Goal: Task Accomplishment & Management: Manage account settings

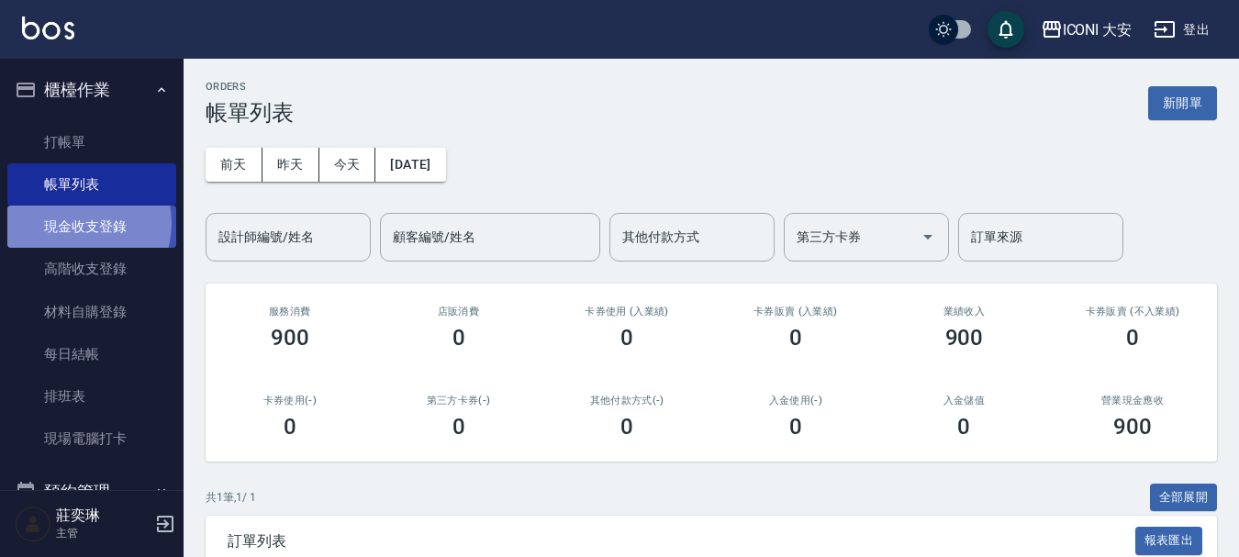
click at [78, 223] on link "現金收支登錄" at bounding box center [91, 227] width 169 height 42
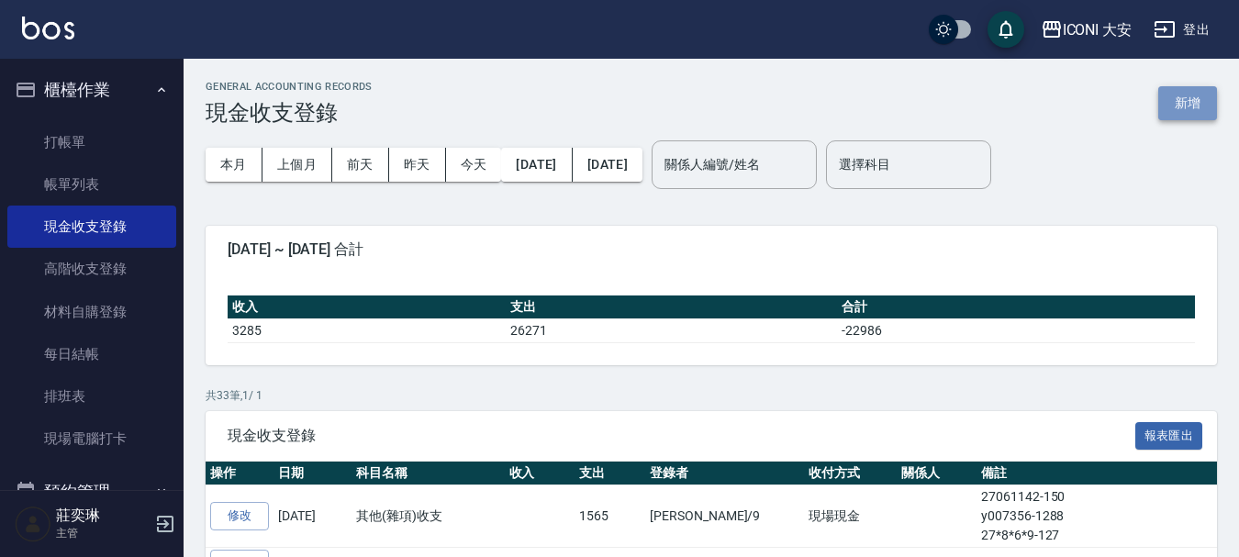
click at [1180, 96] on button "新增" at bounding box center [1187, 103] width 59 height 34
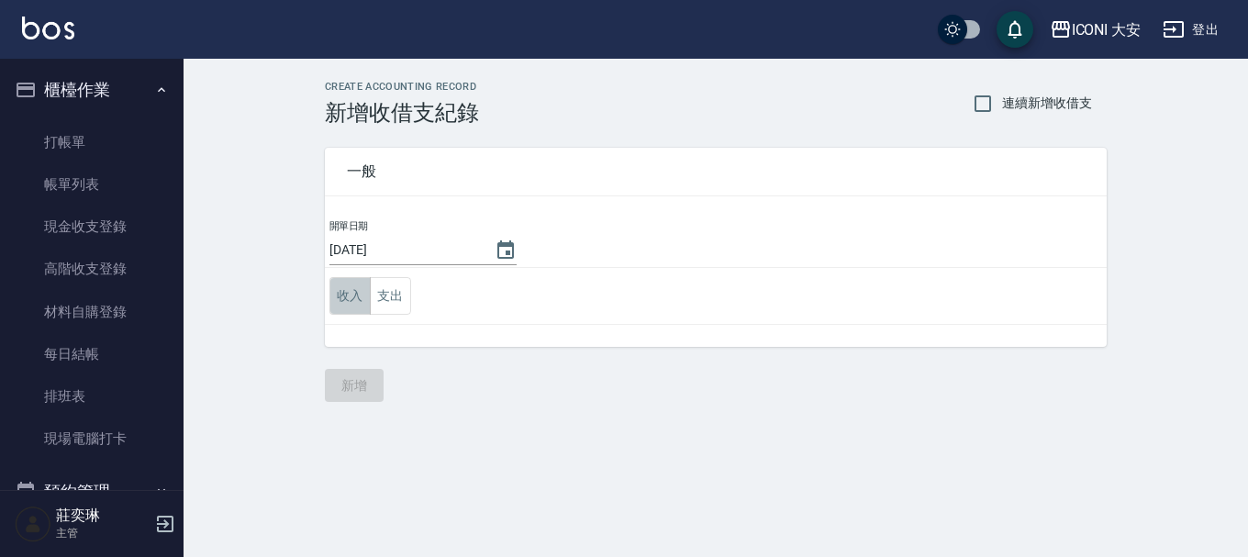
click at [342, 290] on button "收入" at bounding box center [349, 296] width 41 height 38
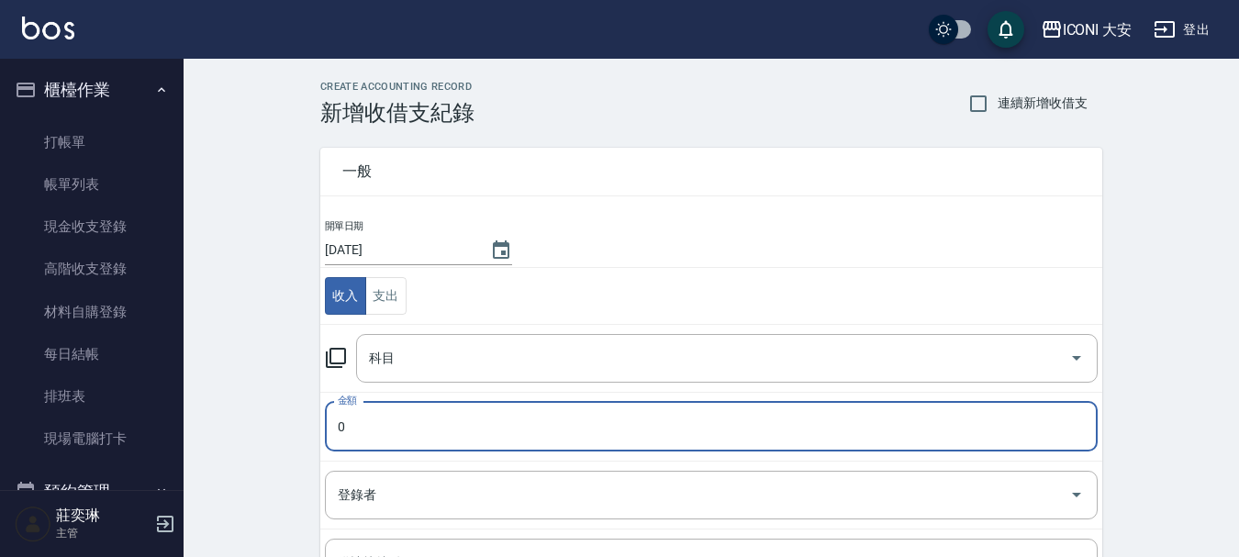
click at [354, 416] on input "0" at bounding box center [711, 427] width 773 height 50
type input "0"
click at [61, 186] on link "帳單列表" at bounding box center [91, 184] width 169 height 42
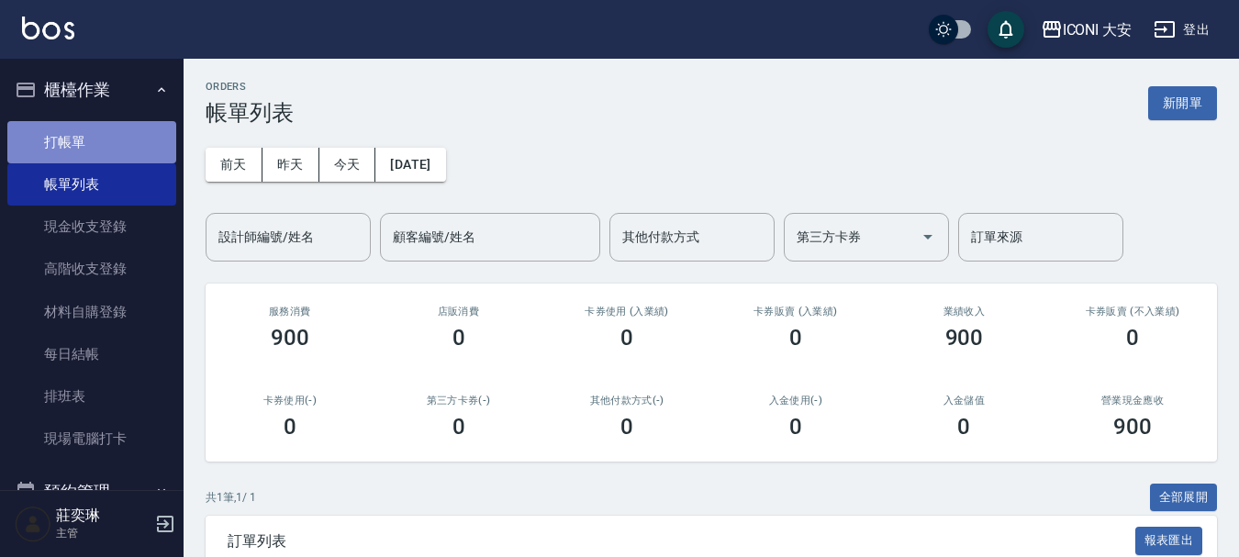
click at [92, 149] on link "打帳單" at bounding box center [91, 142] width 169 height 42
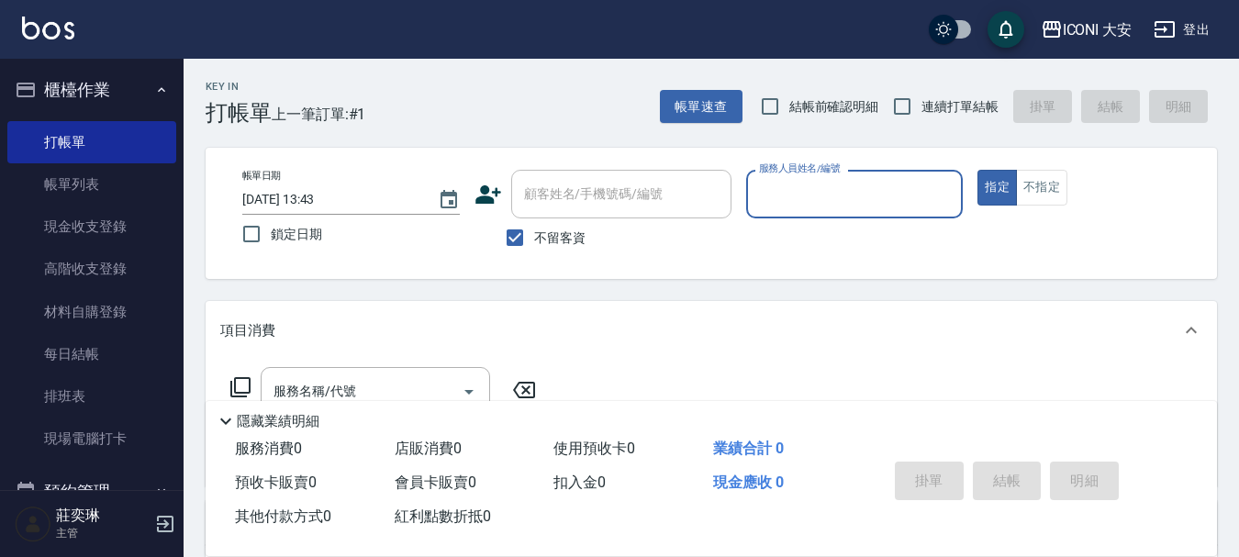
click at [767, 178] on div "服務人員姓名/編號" at bounding box center [854, 194] width 217 height 49
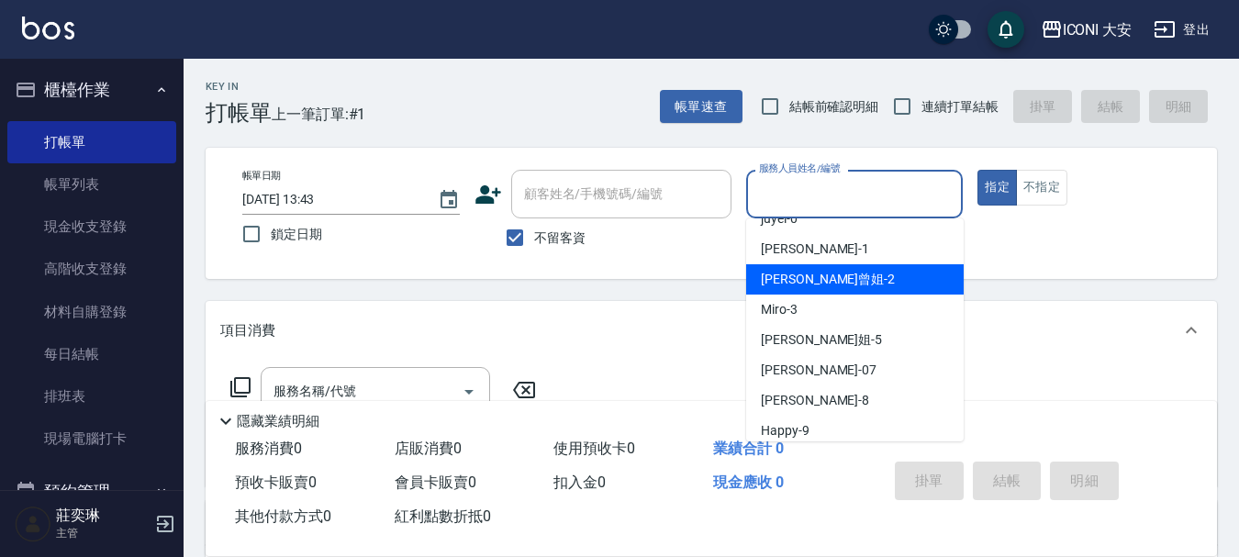
scroll to position [34, 0]
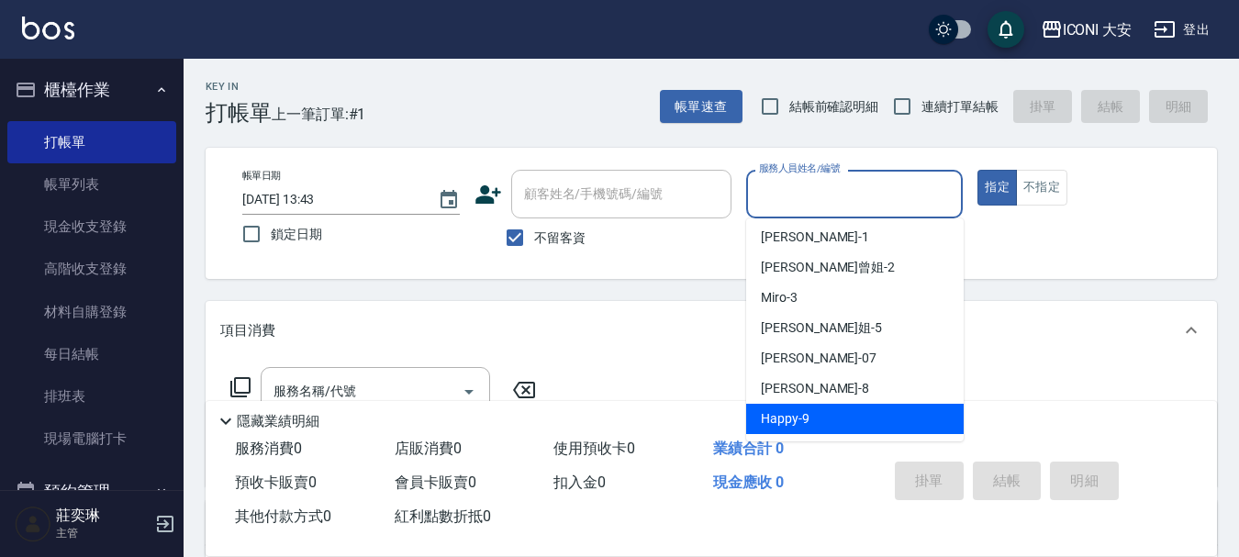
click at [821, 424] on div "Happy -9" at bounding box center [854, 419] width 217 height 30
type input "Happy-9"
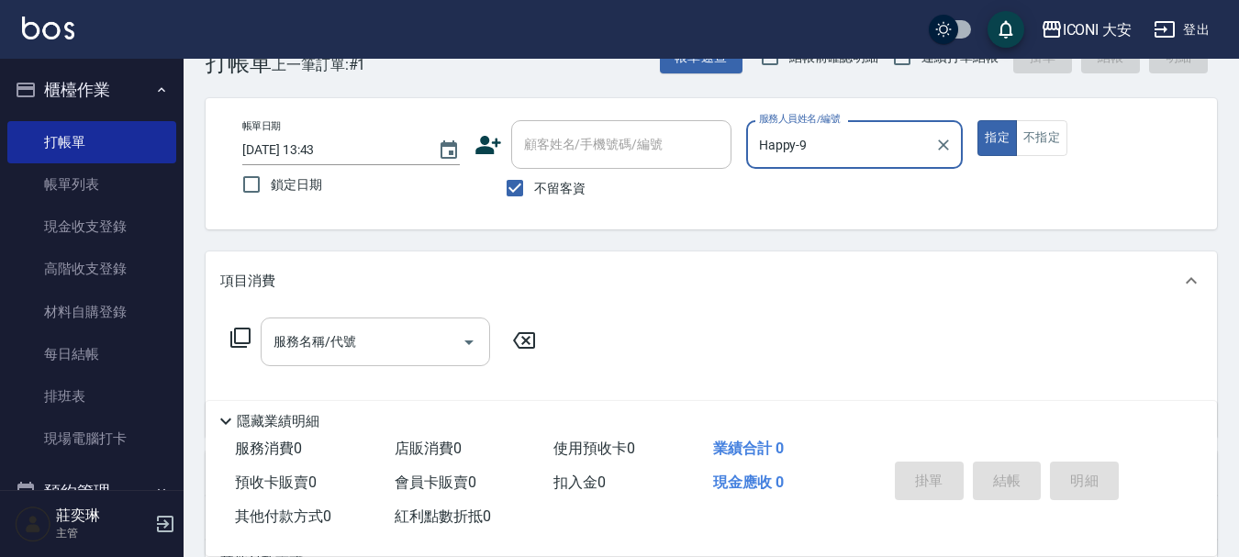
scroll to position [92, 0]
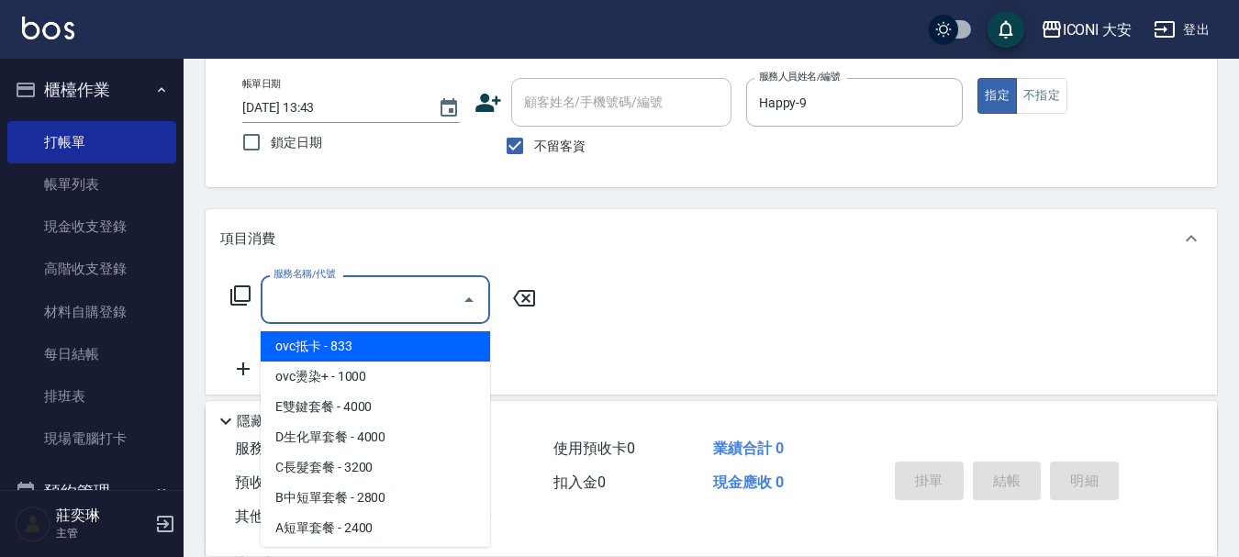
click at [395, 288] on input "服務名稱/代號" at bounding box center [361, 300] width 185 height 32
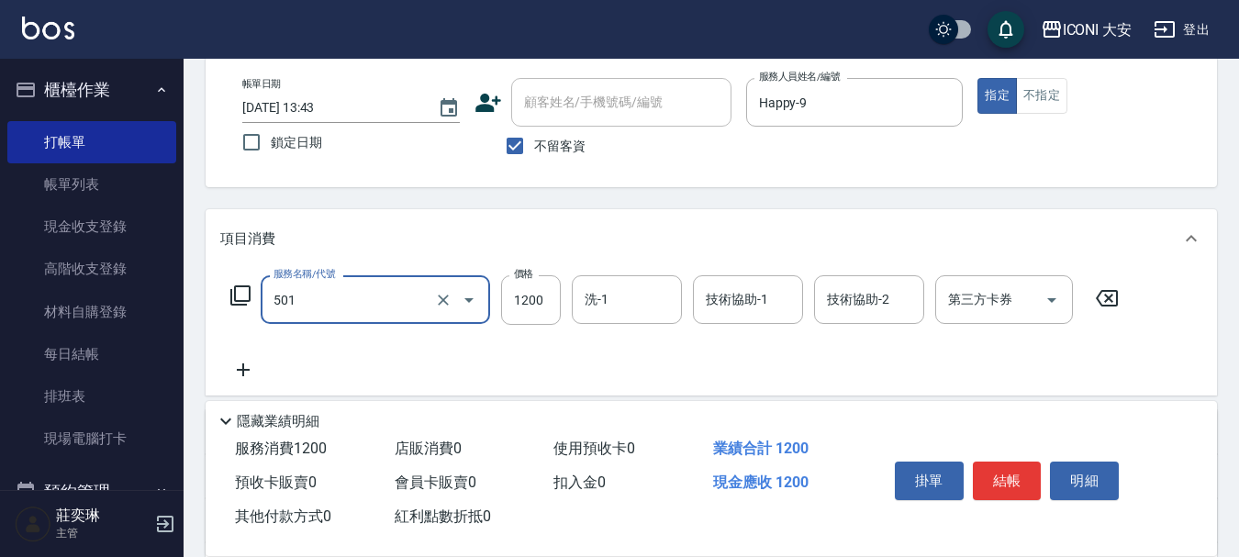
type input "染髮(501)"
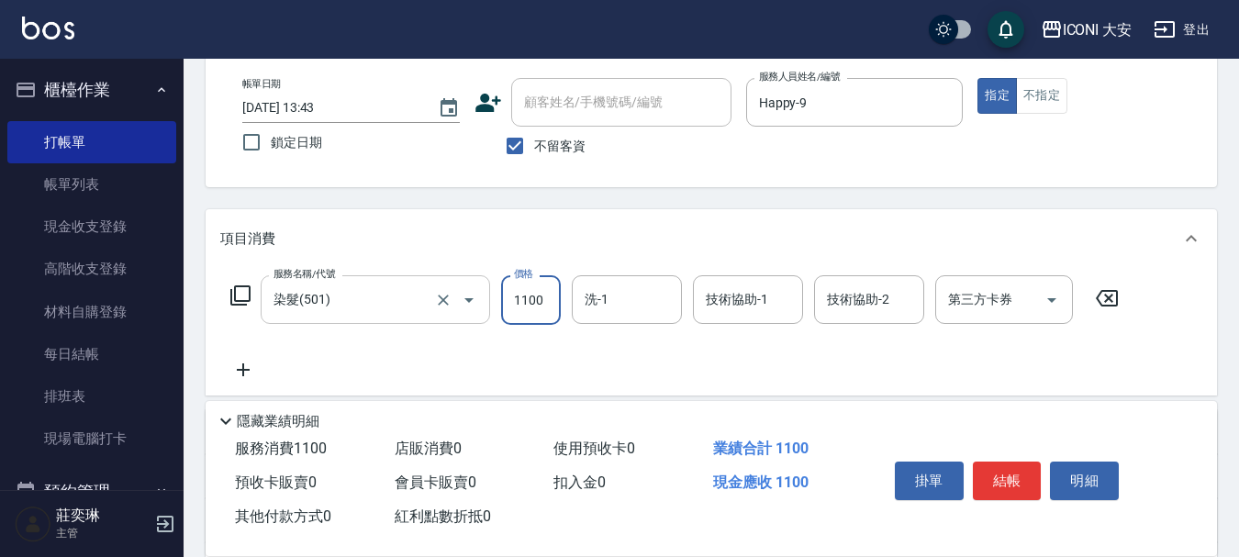
type input "1100"
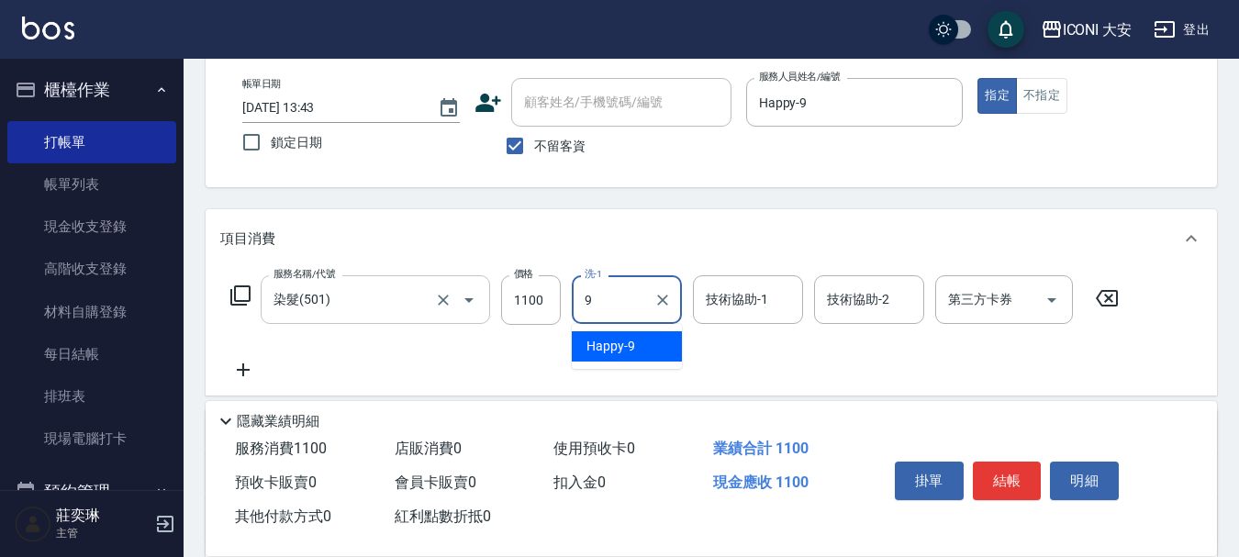
type input "Happy-9"
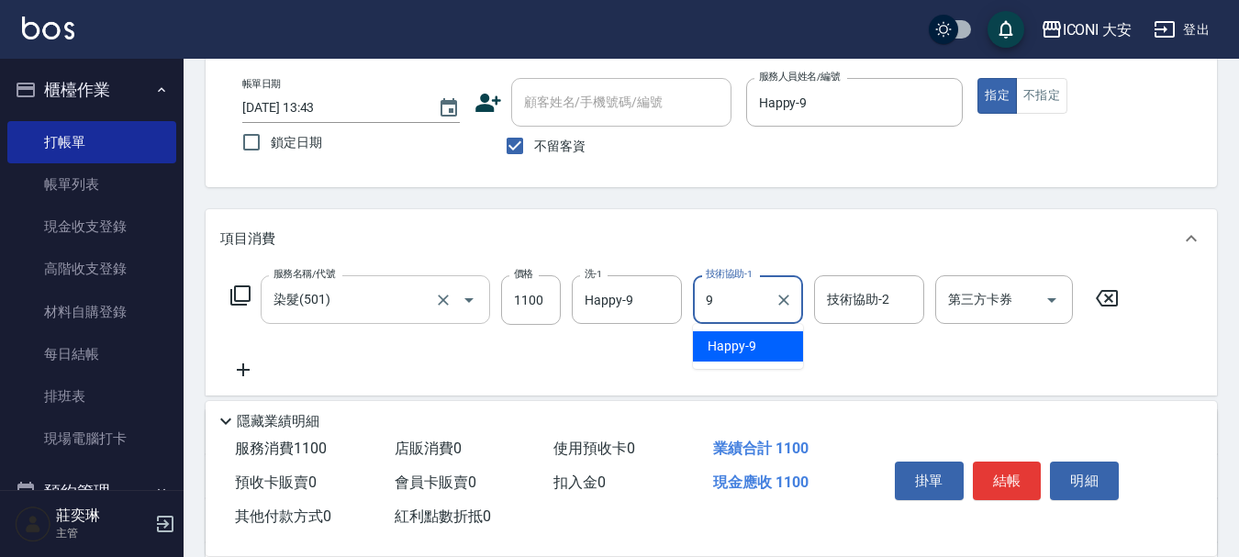
type input "Happy-9"
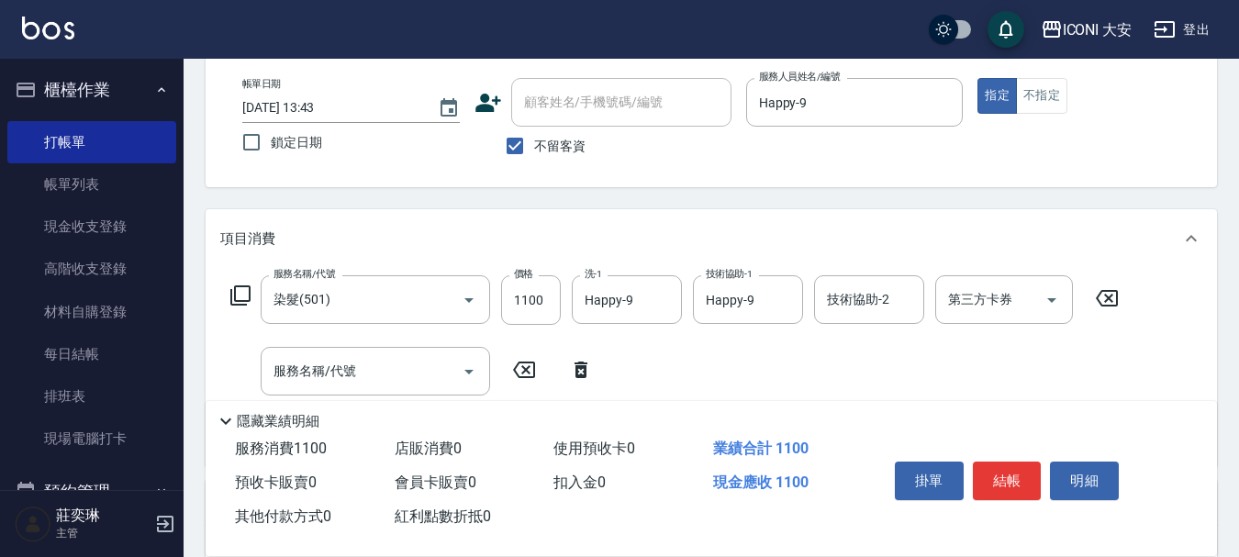
click at [236, 298] on icon at bounding box center [240, 295] width 20 height 20
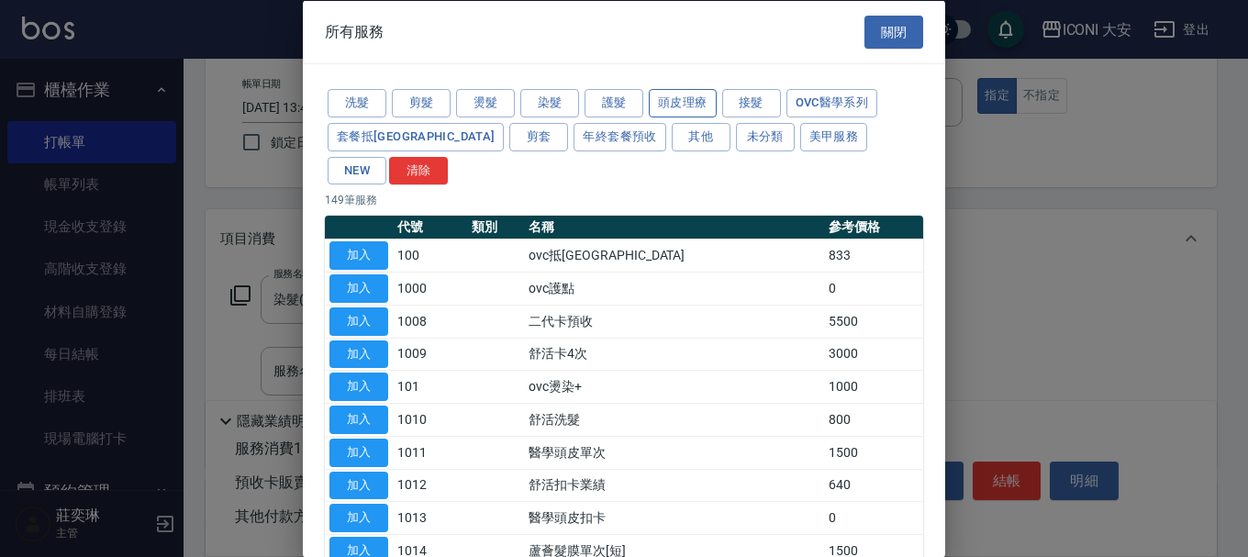
click at [683, 101] on button "頭皮理療" at bounding box center [683, 103] width 68 height 28
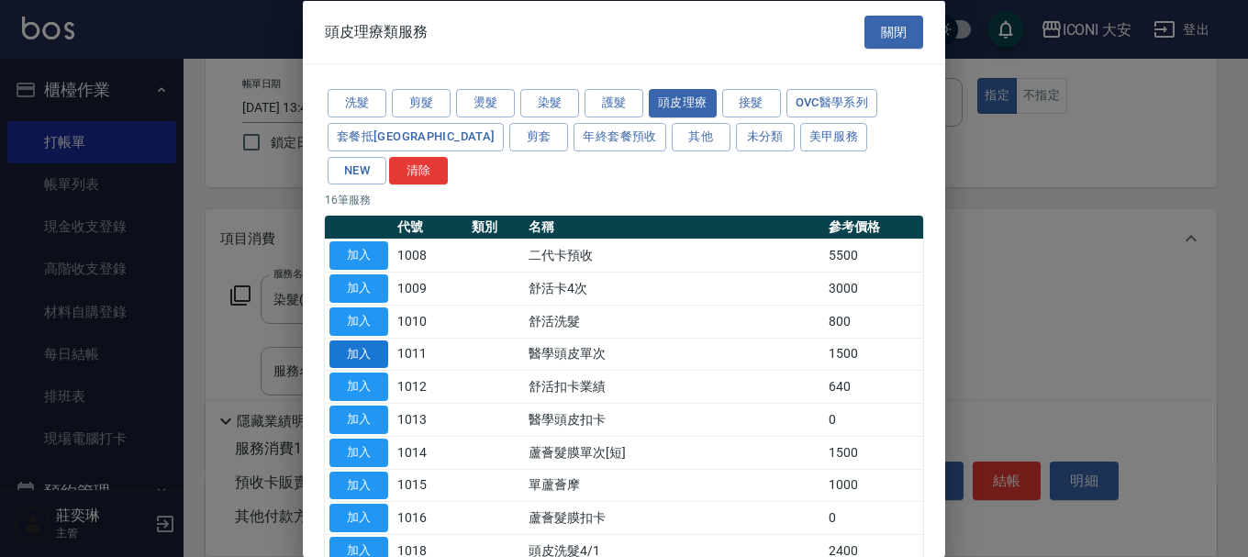
click at [338, 339] on button "加入" at bounding box center [358, 353] width 59 height 28
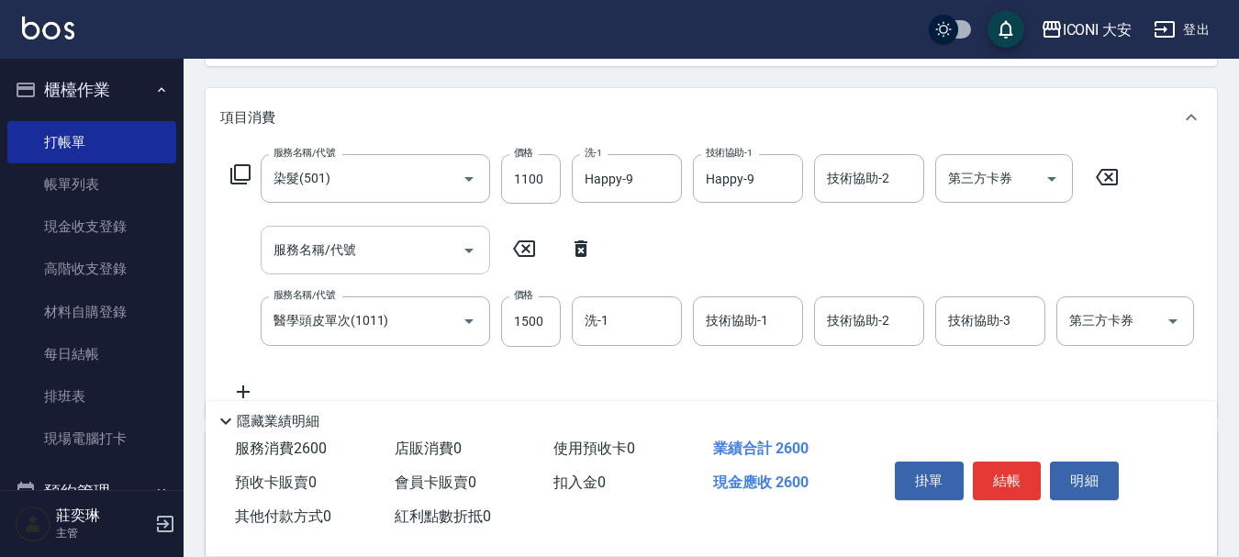
scroll to position [367, 0]
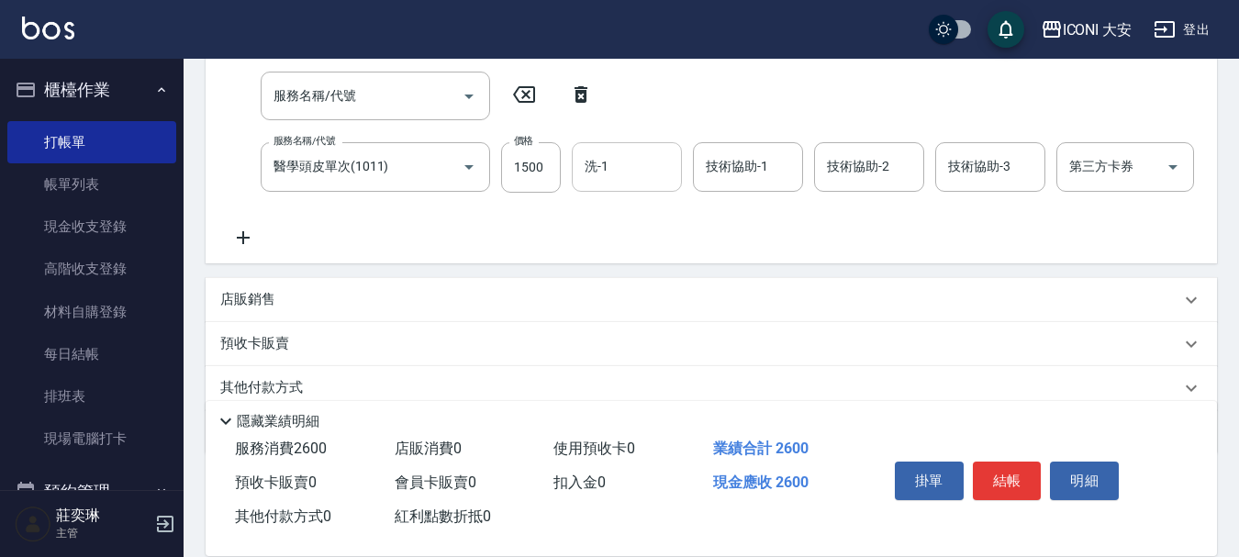
click at [653, 162] on input "洗-1" at bounding box center [627, 166] width 94 height 32
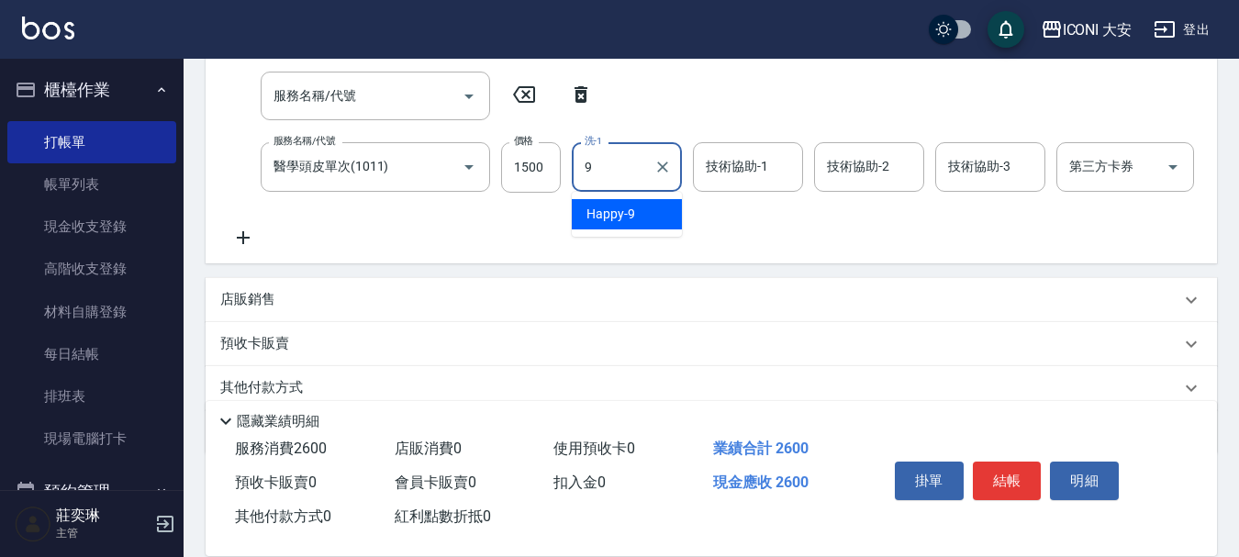
type input "Happy-9"
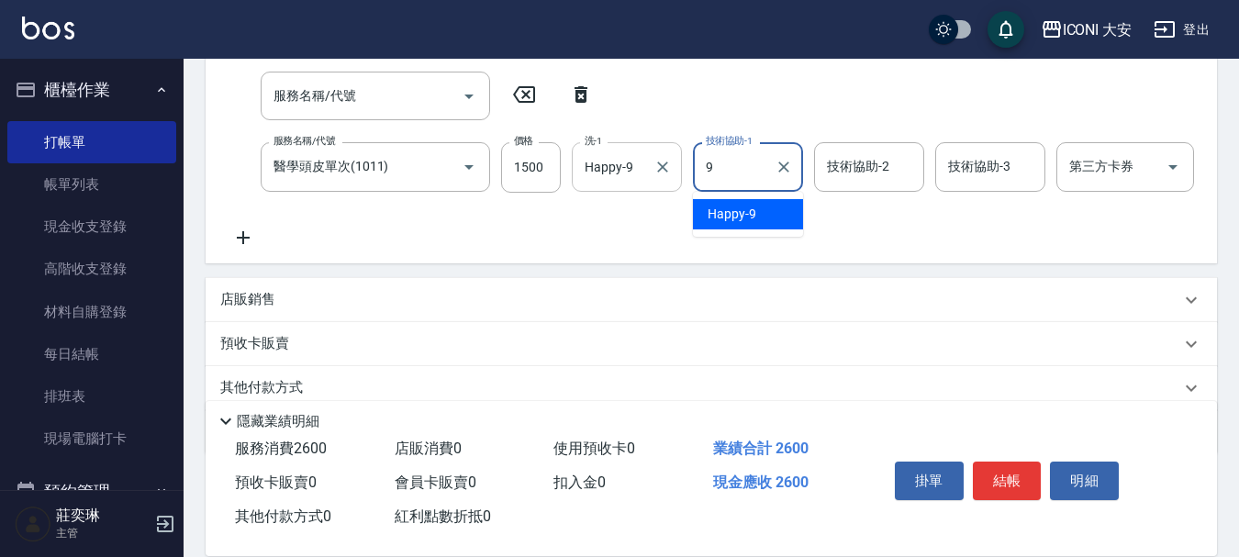
type input "Happy-9"
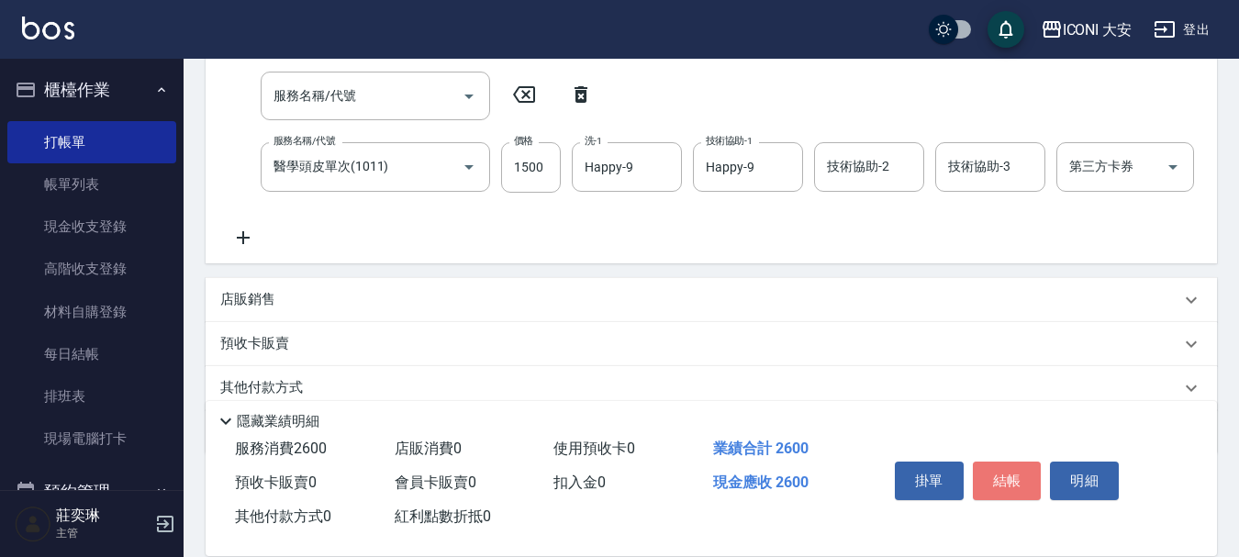
click at [1007, 462] on button "結帳" at bounding box center [1007, 481] width 69 height 39
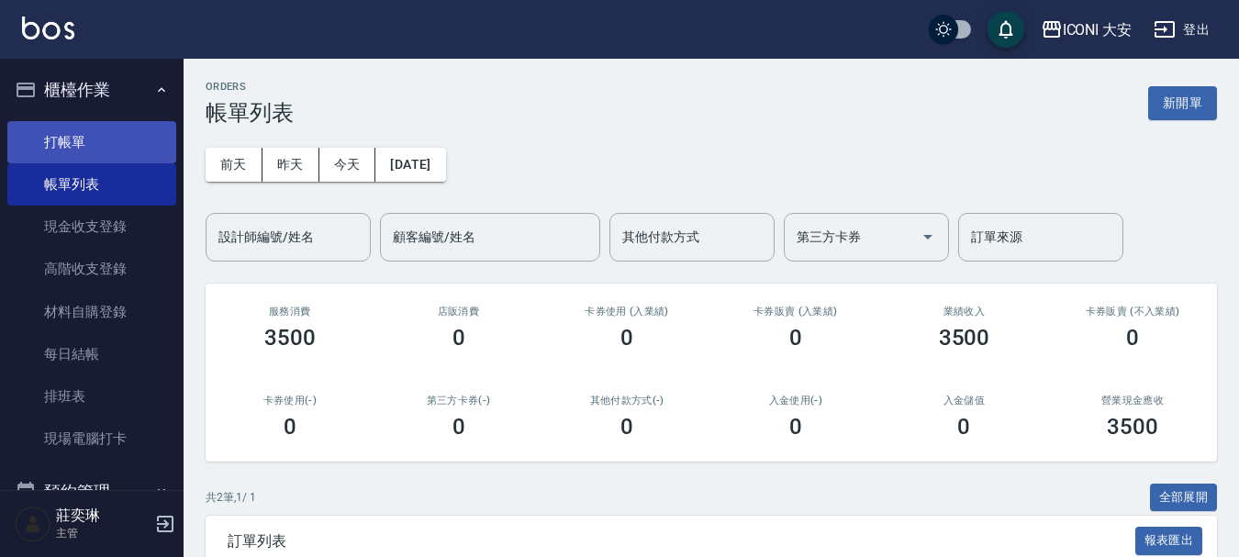
click at [79, 139] on link "打帳單" at bounding box center [91, 142] width 169 height 42
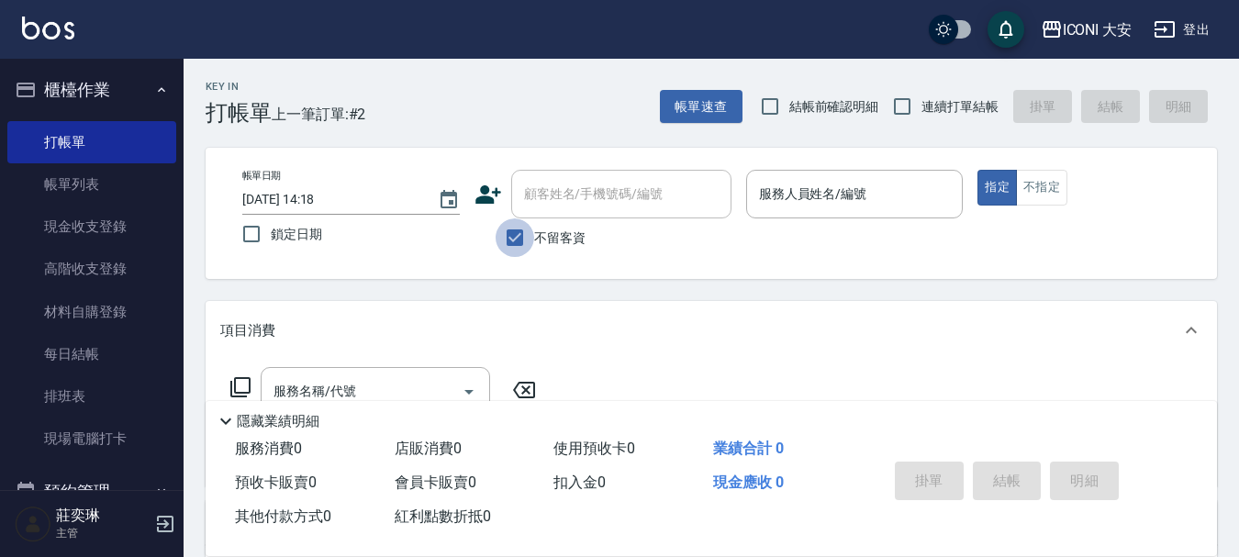
click at [522, 235] on input "不留客資" at bounding box center [514, 237] width 39 height 39
checkbox input "false"
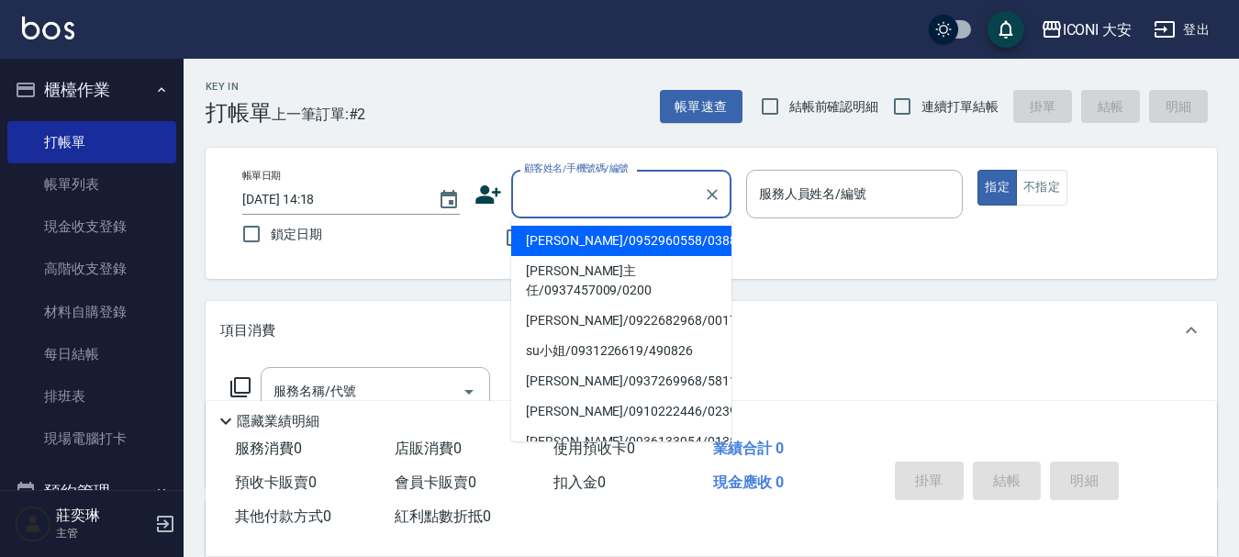
click at [548, 204] on input "顧客姓名/手機號碼/編號" at bounding box center [607, 194] width 176 height 32
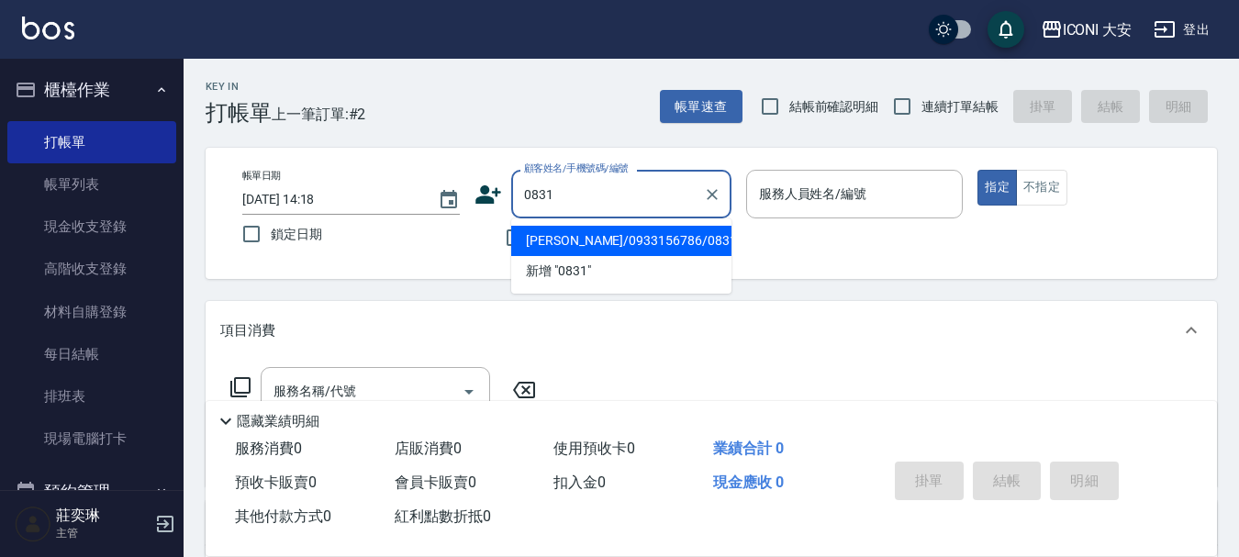
click at [652, 243] on li "[PERSON_NAME]/0933156786/0831" at bounding box center [621, 241] width 220 height 30
type input "[PERSON_NAME]/0933156786/0831"
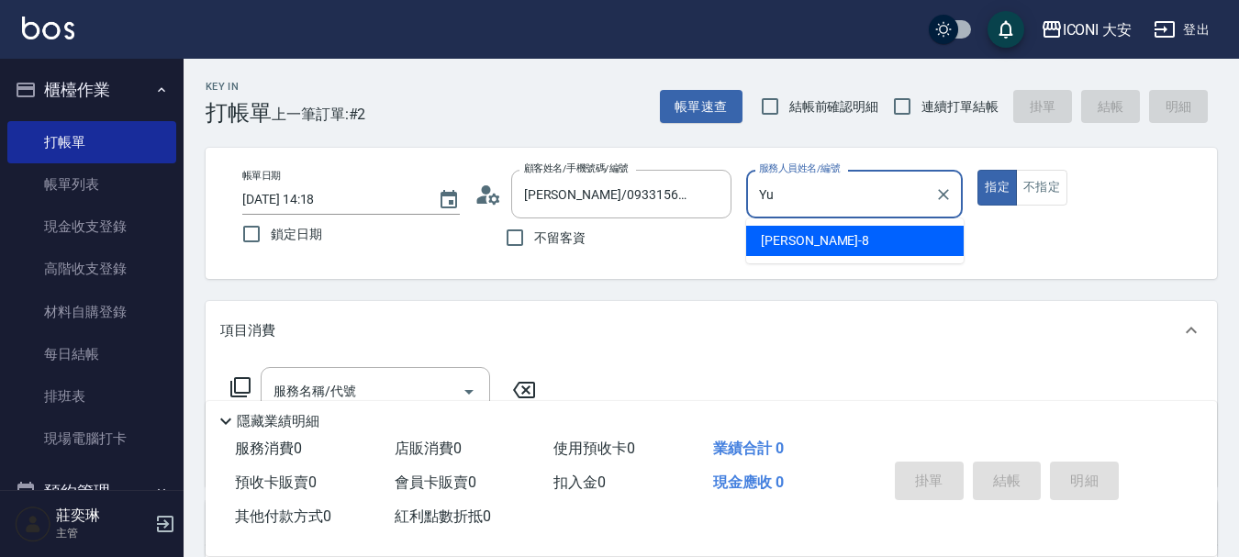
type input "Y"
type input "Happy-9"
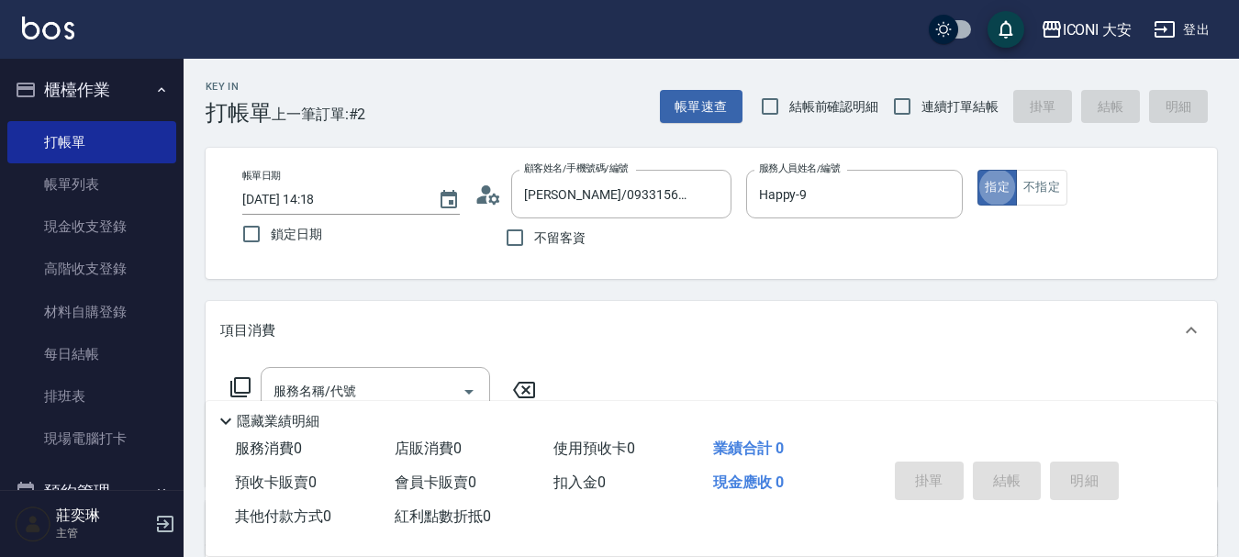
type button "true"
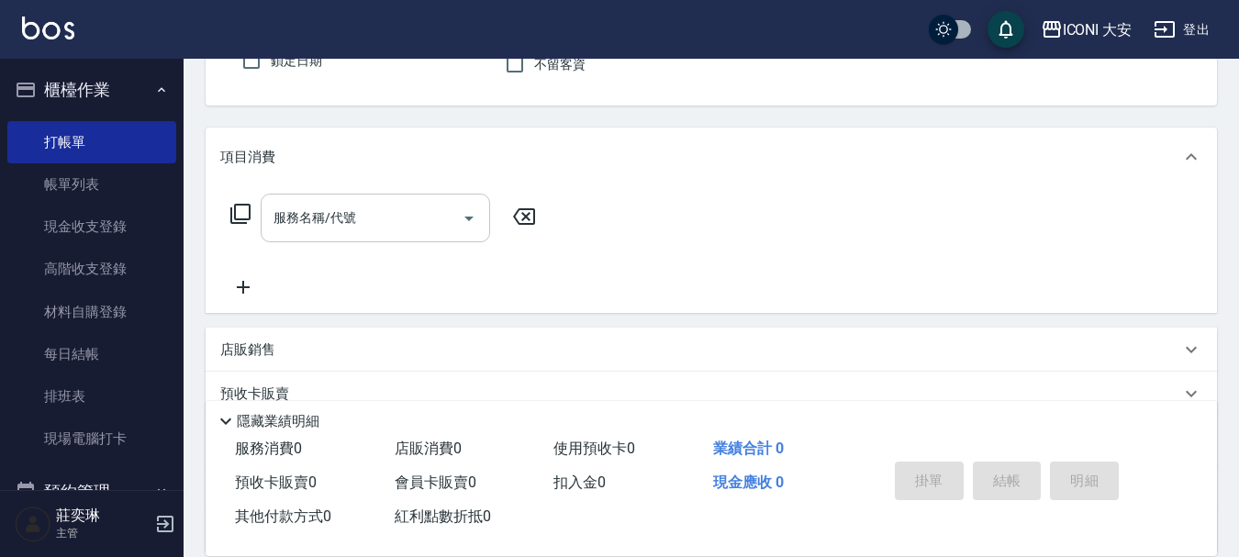
scroll to position [162, 0]
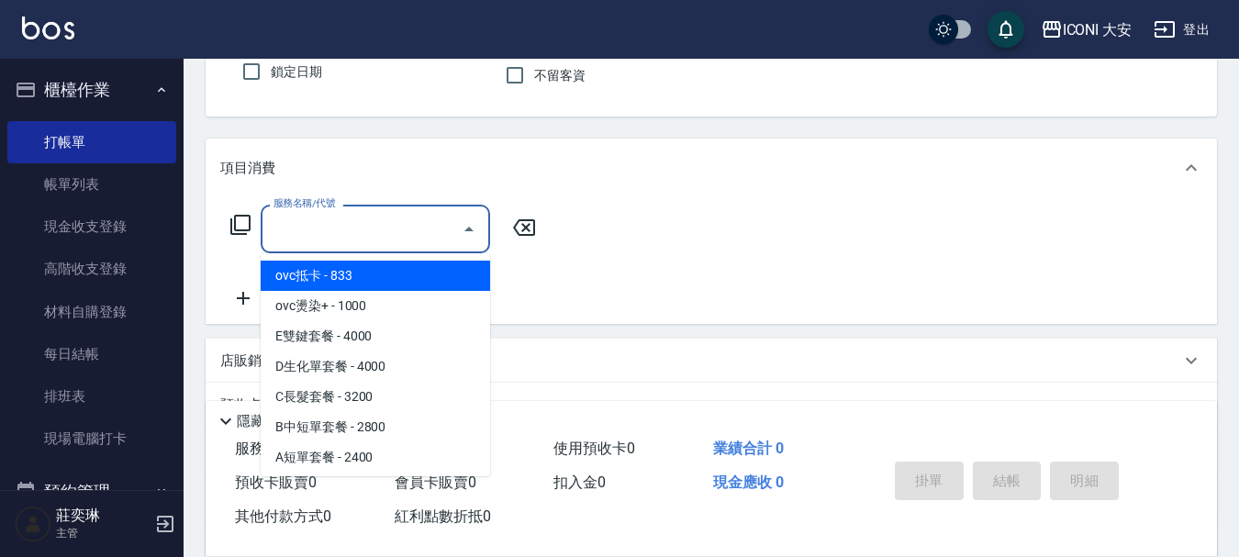
click at [365, 238] on input "服務名稱/代號" at bounding box center [361, 229] width 185 height 32
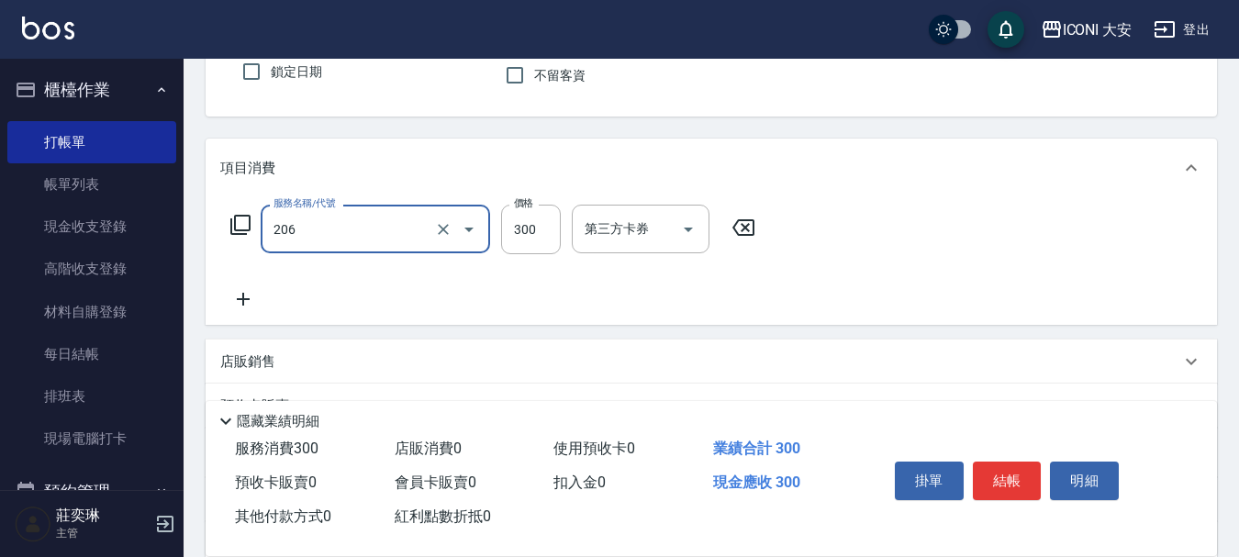
type input "洗髮(206)"
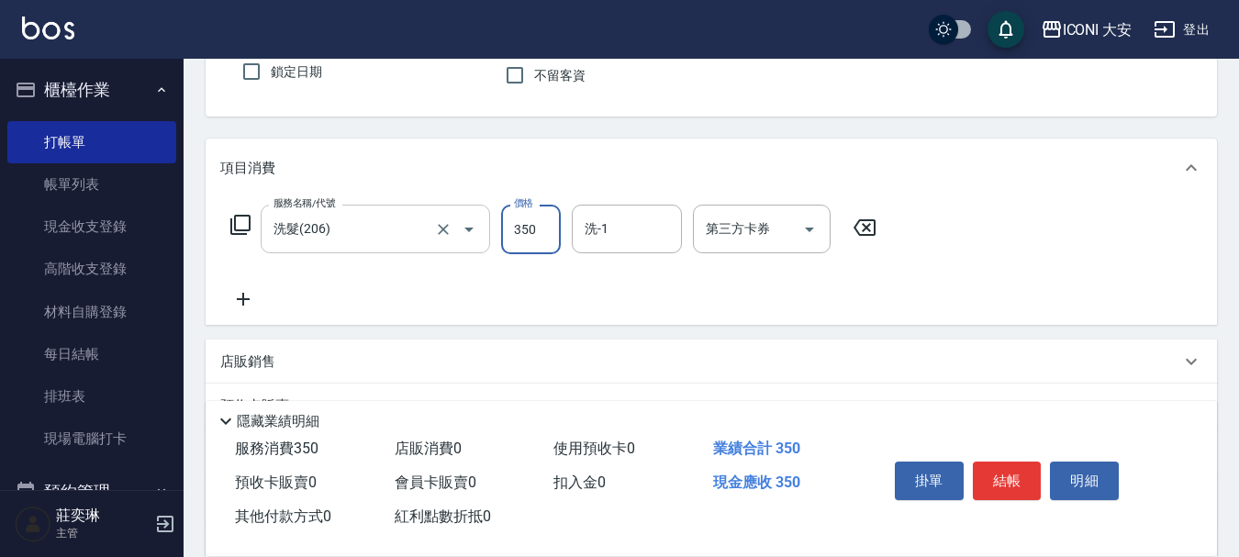
type input "350"
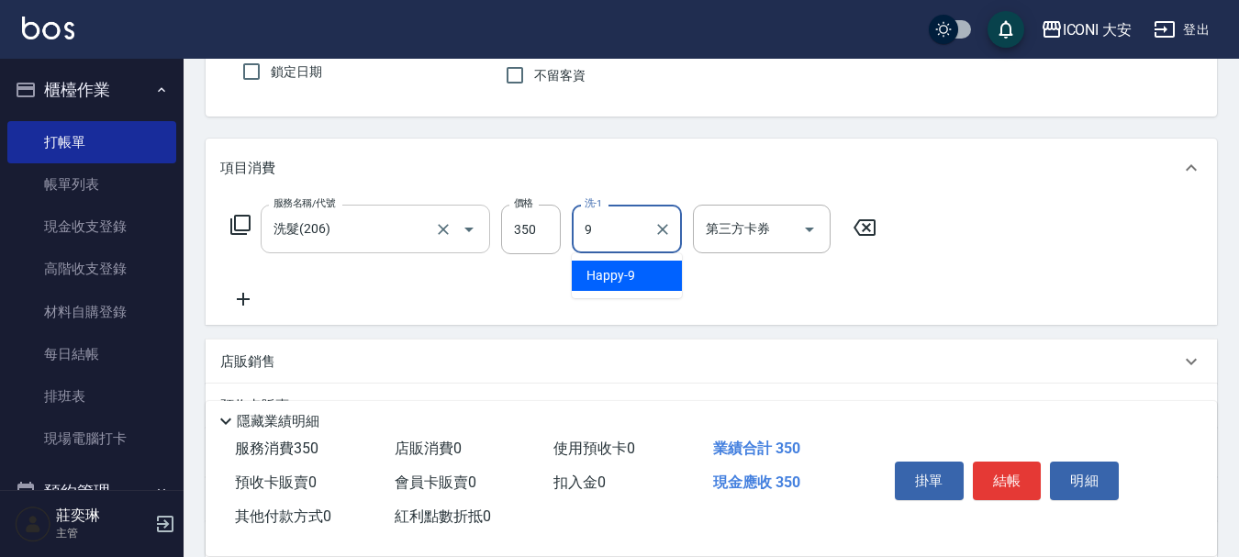
type input "Happy-9"
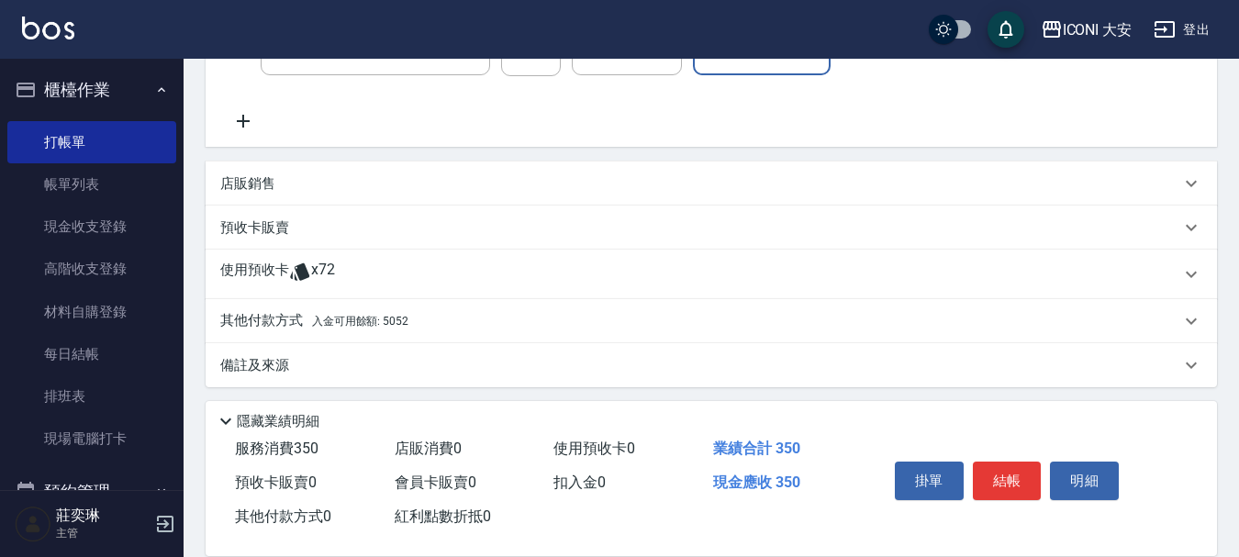
scroll to position [347, 0]
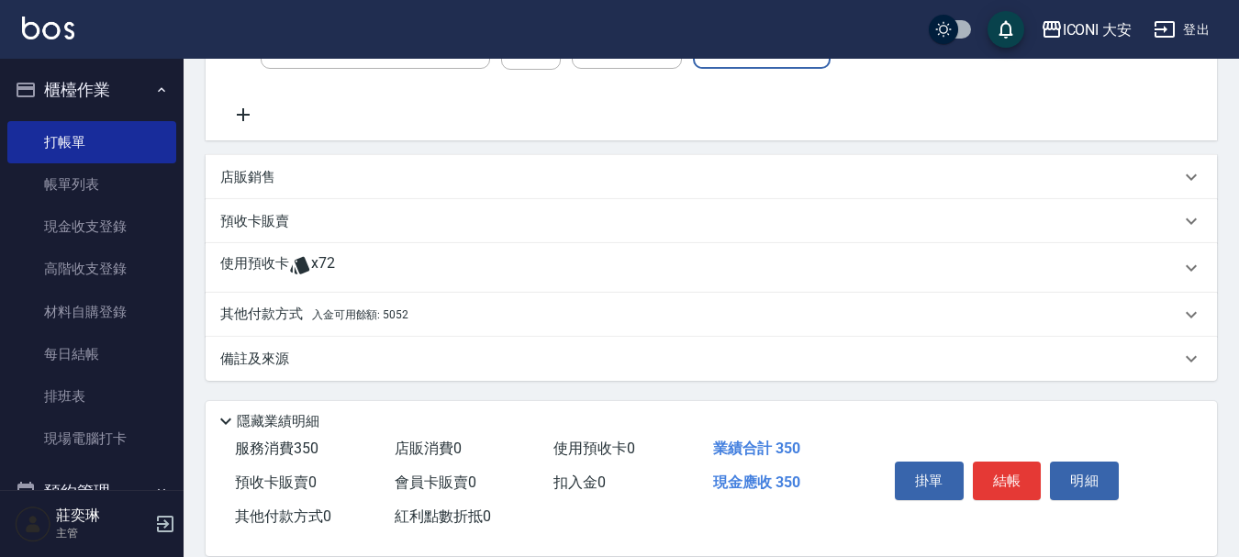
click at [387, 319] on span "入金可用餘額: 5052" at bounding box center [360, 314] width 96 height 13
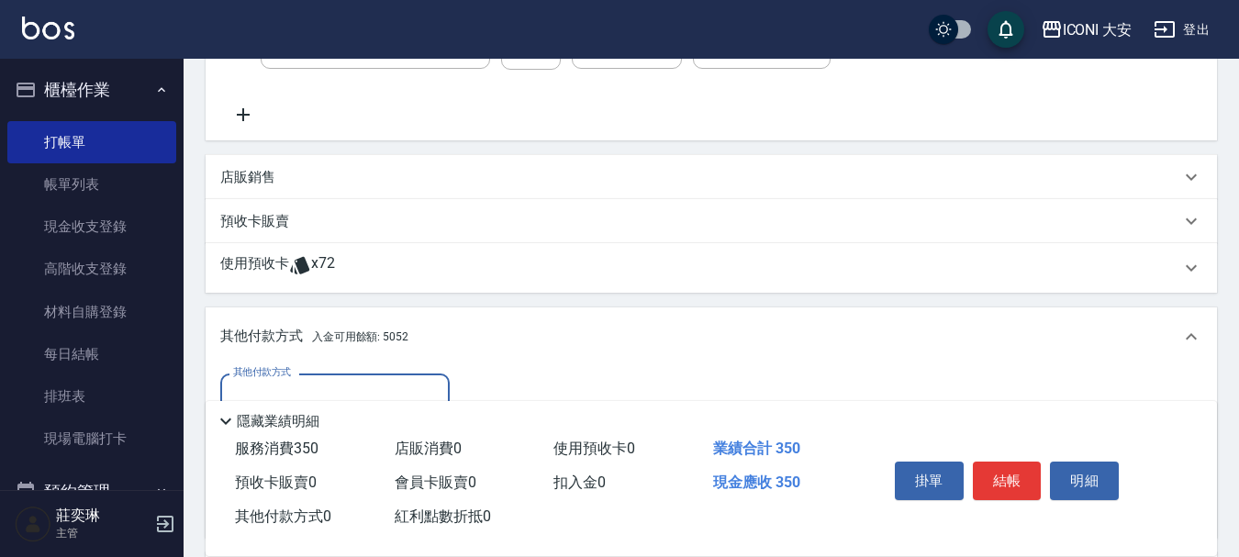
scroll to position [561, 0]
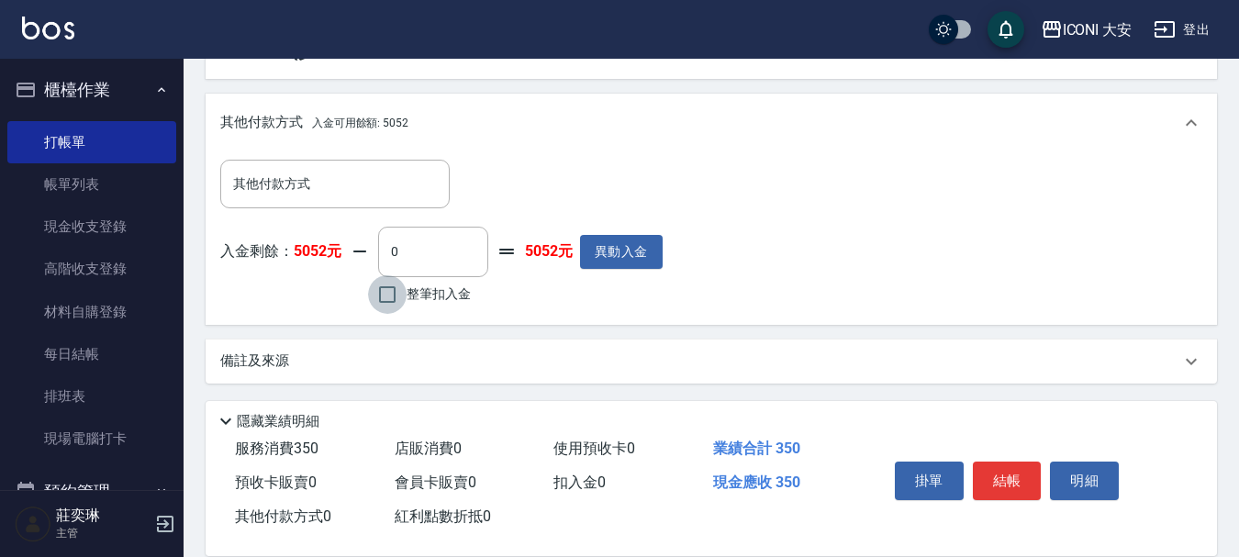
click at [402, 289] on input "整筆扣入金" at bounding box center [387, 294] width 39 height 39
checkbox input "true"
type input "350"
click at [996, 464] on button "結帳" at bounding box center [1007, 481] width 69 height 39
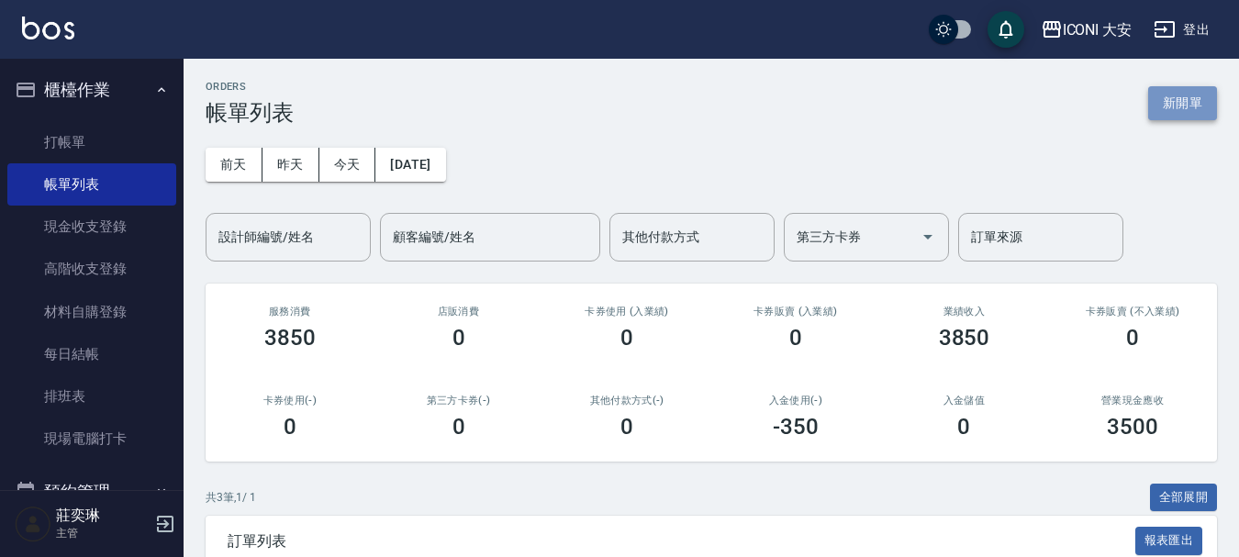
click at [1193, 101] on button "新開單" at bounding box center [1182, 103] width 69 height 34
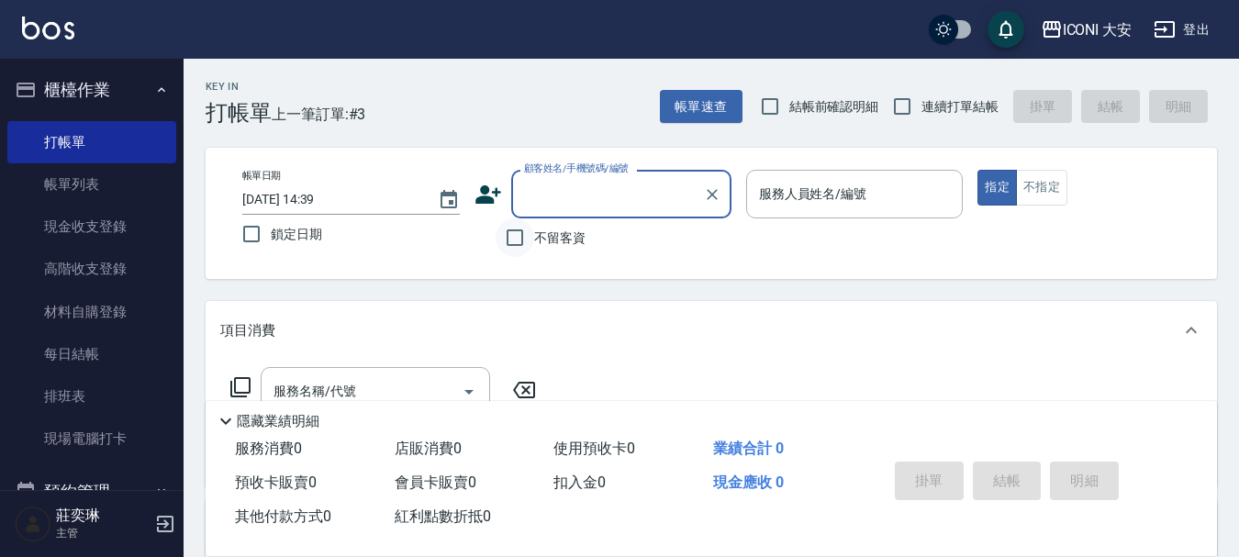
click at [515, 240] on input "不留客資" at bounding box center [514, 237] width 39 height 39
checkbox input "true"
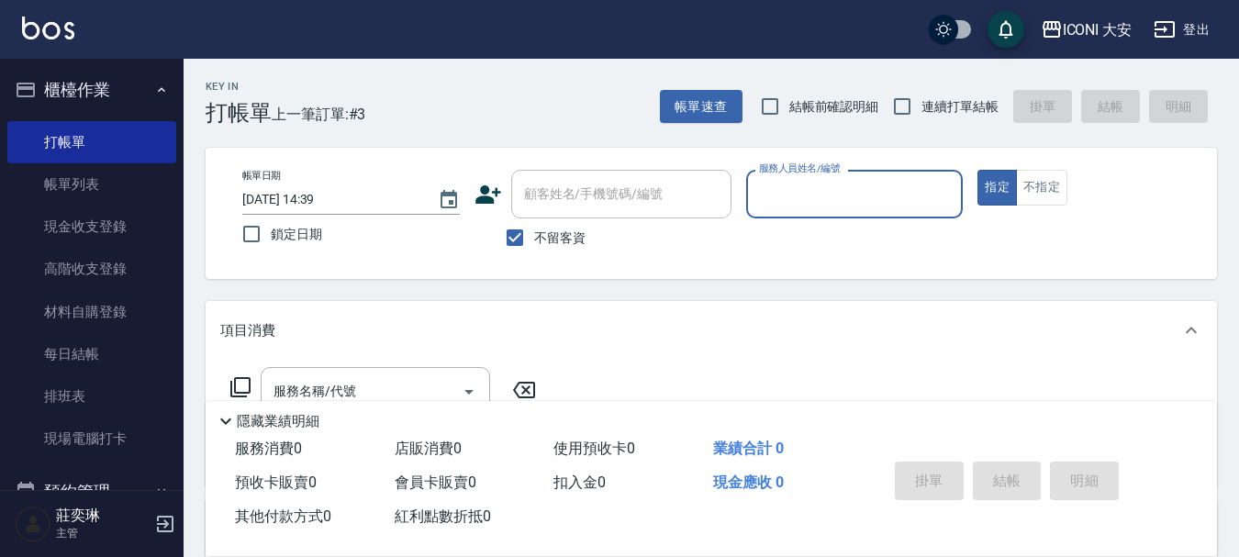
click at [782, 200] on input "服務人員姓名/編號" at bounding box center [854, 194] width 201 height 32
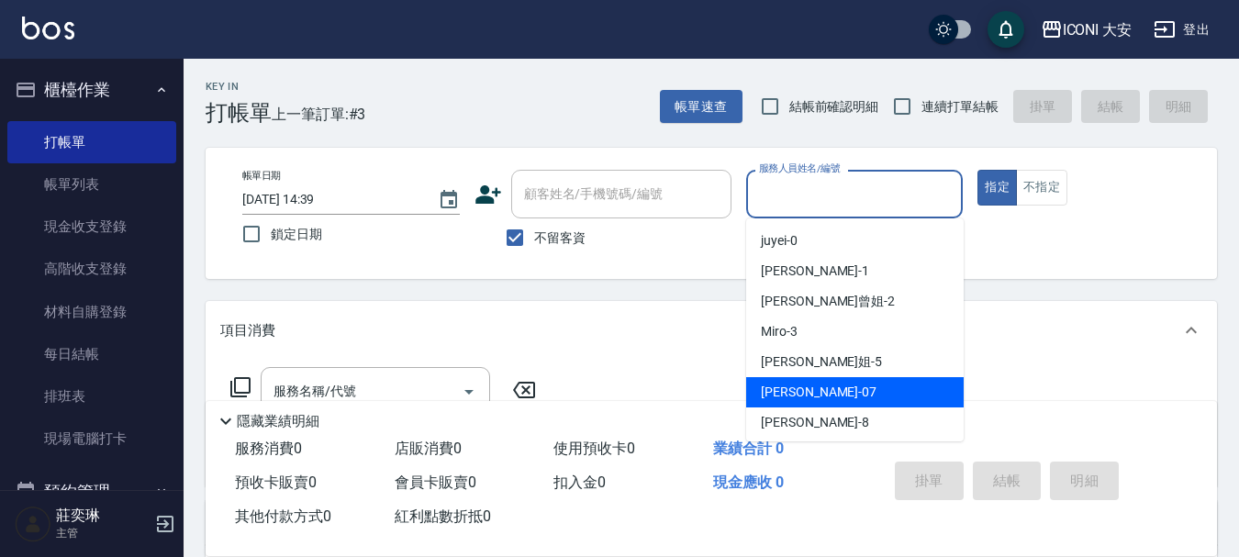
click at [820, 384] on div "[PERSON_NAME] -07" at bounding box center [854, 392] width 217 height 30
type input "[PERSON_NAME]-07"
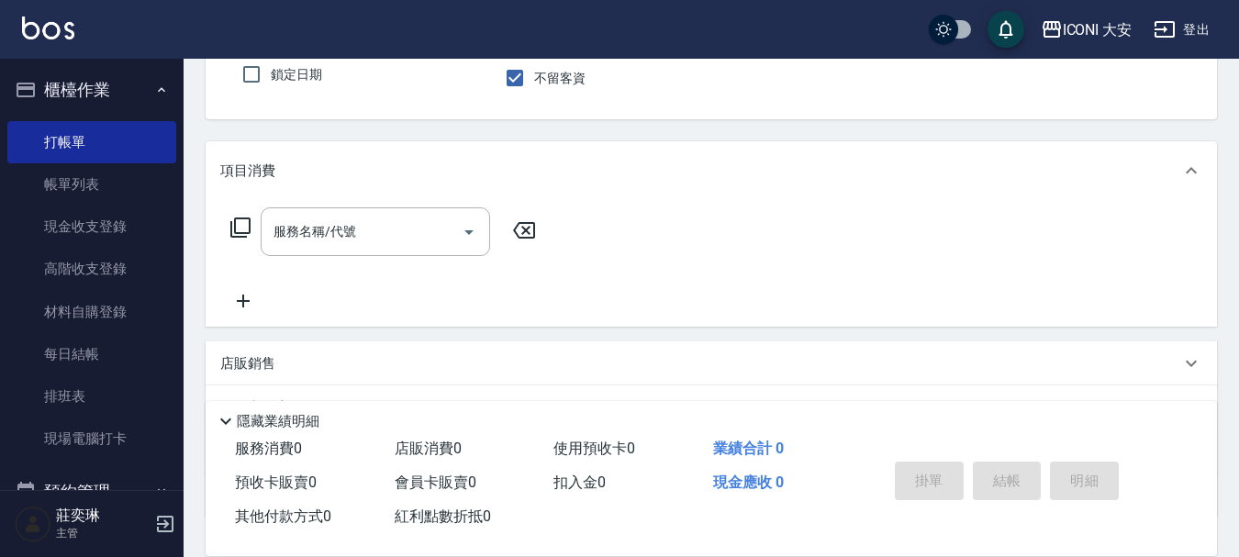
scroll to position [184, 0]
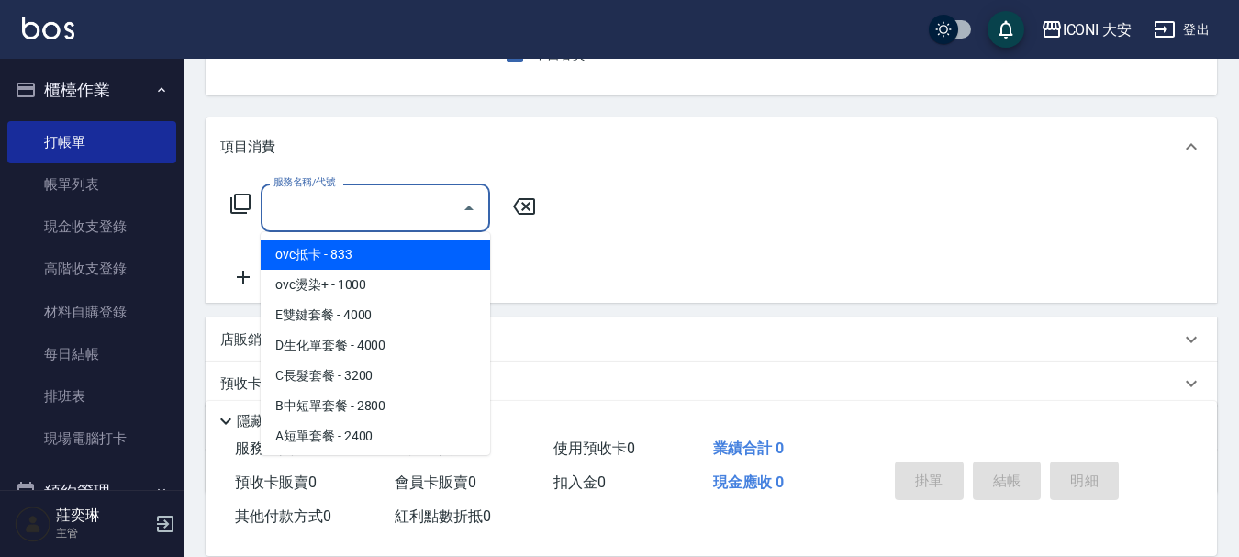
click at [325, 205] on input "服務名稱/代號" at bounding box center [361, 208] width 185 height 32
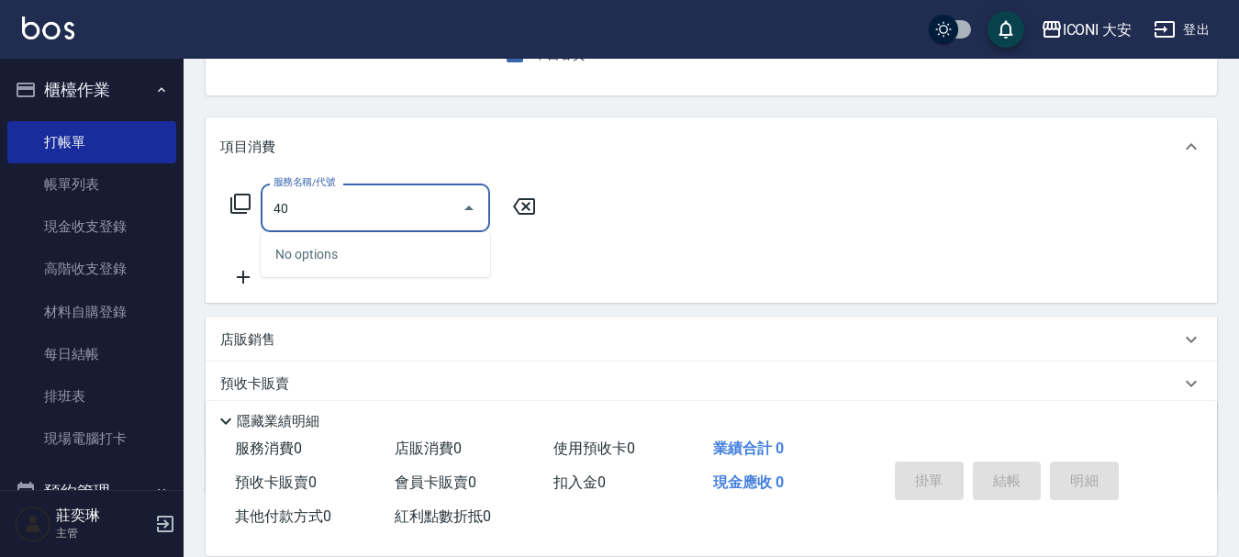
type input "402"
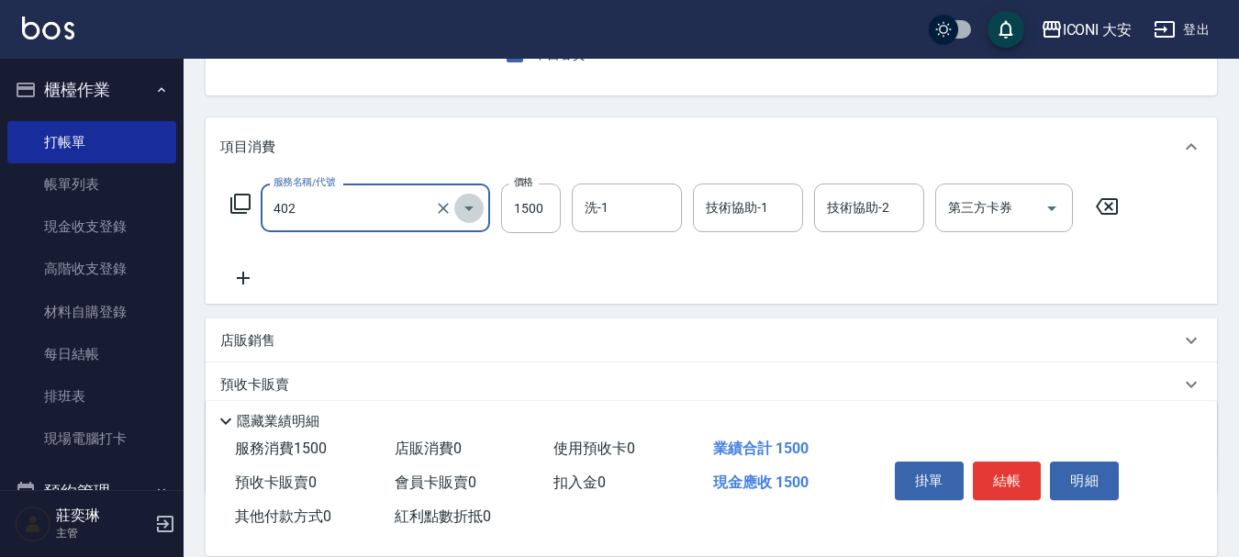
click at [467, 208] on icon "Open" at bounding box center [468, 208] width 9 height 5
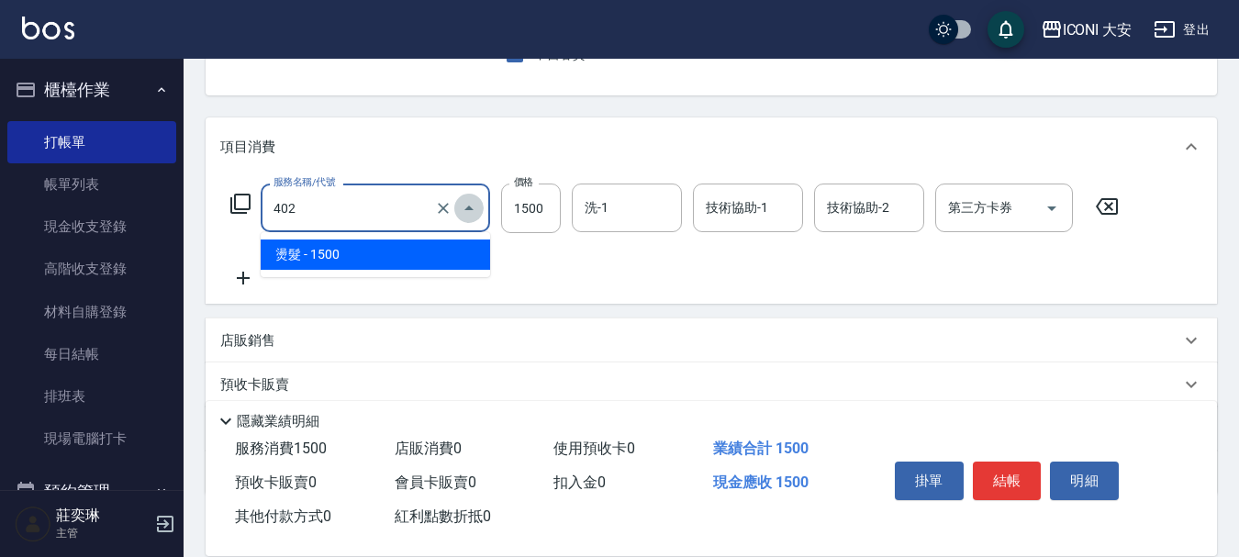
click at [467, 208] on icon "Close" at bounding box center [468, 208] width 9 height 5
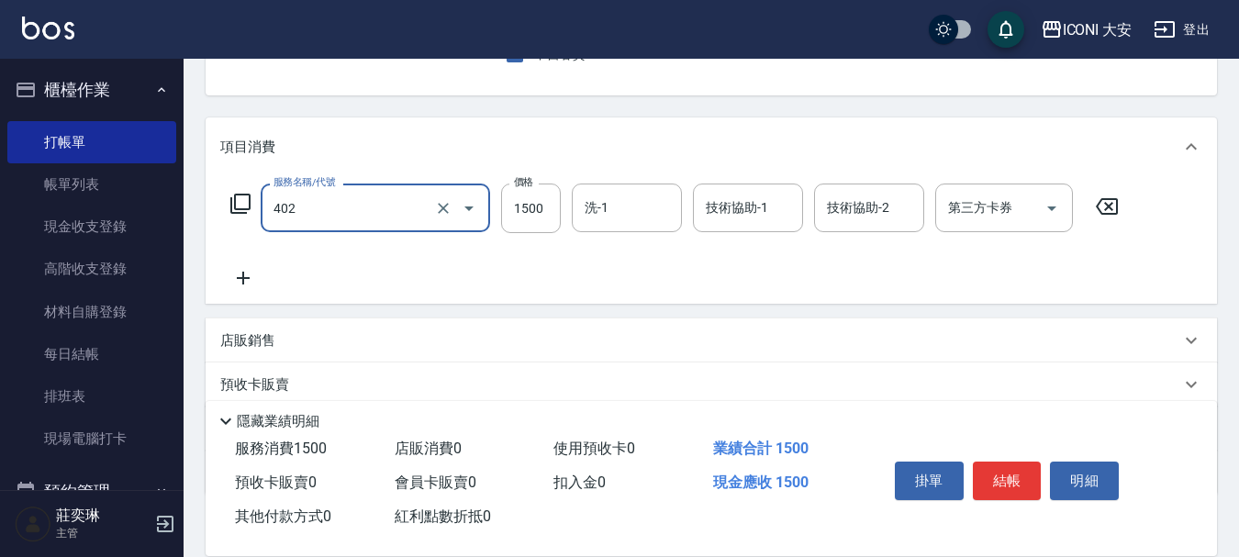
click at [467, 208] on icon "Open" at bounding box center [468, 208] width 9 height 5
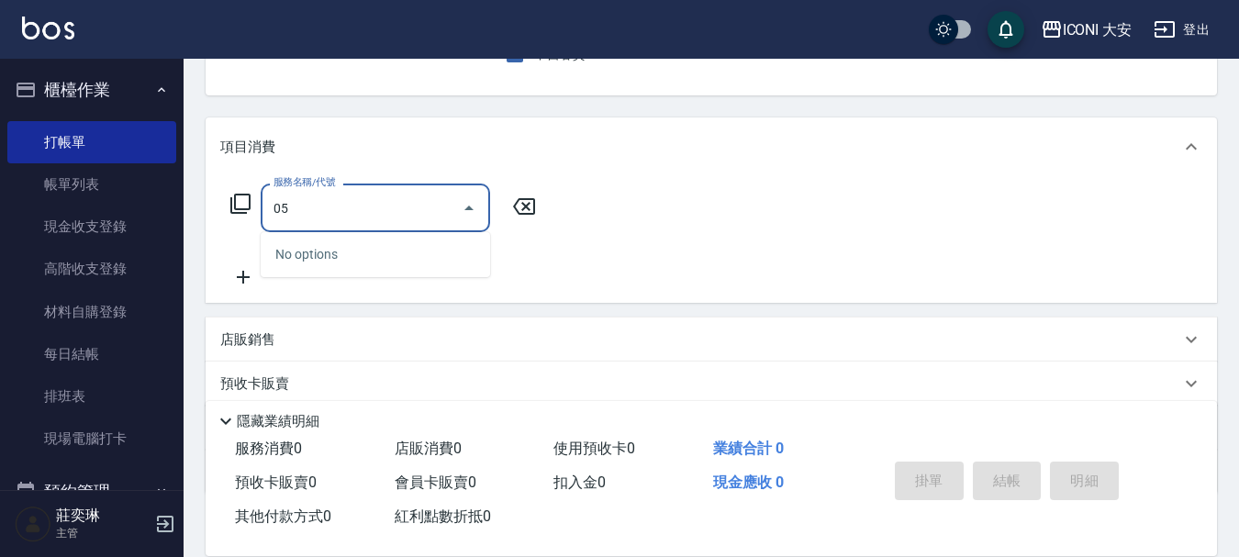
type input "0"
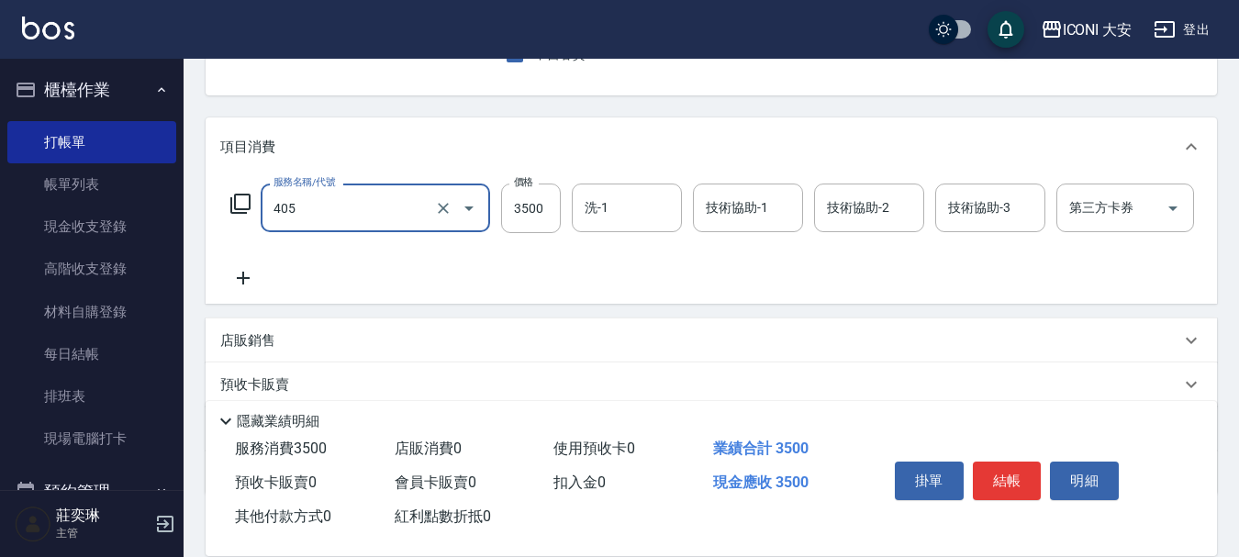
type input "雕塑燙.離子燙(405)"
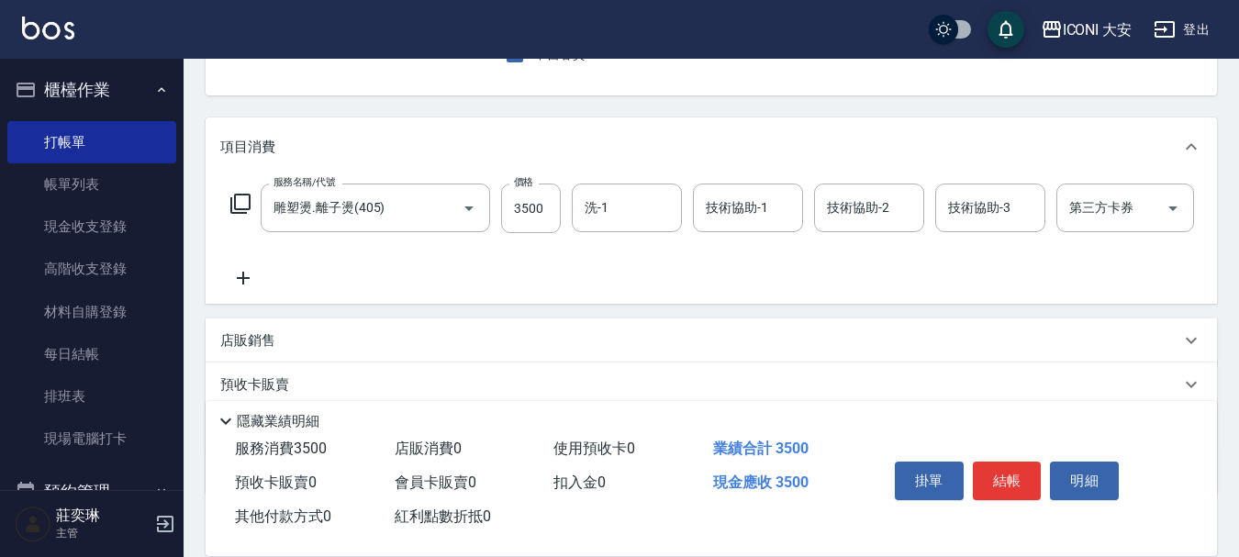
click at [234, 203] on icon at bounding box center [240, 204] width 20 height 20
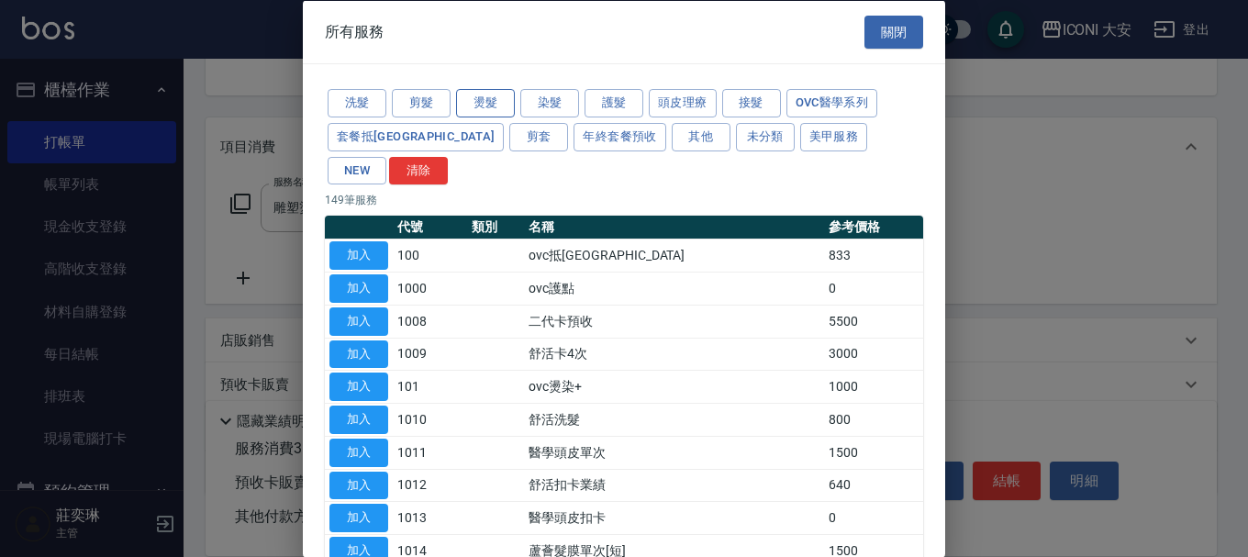
click at [487, 106] on button "燙髮" at bounding box center [485, 103] width 59 height 28
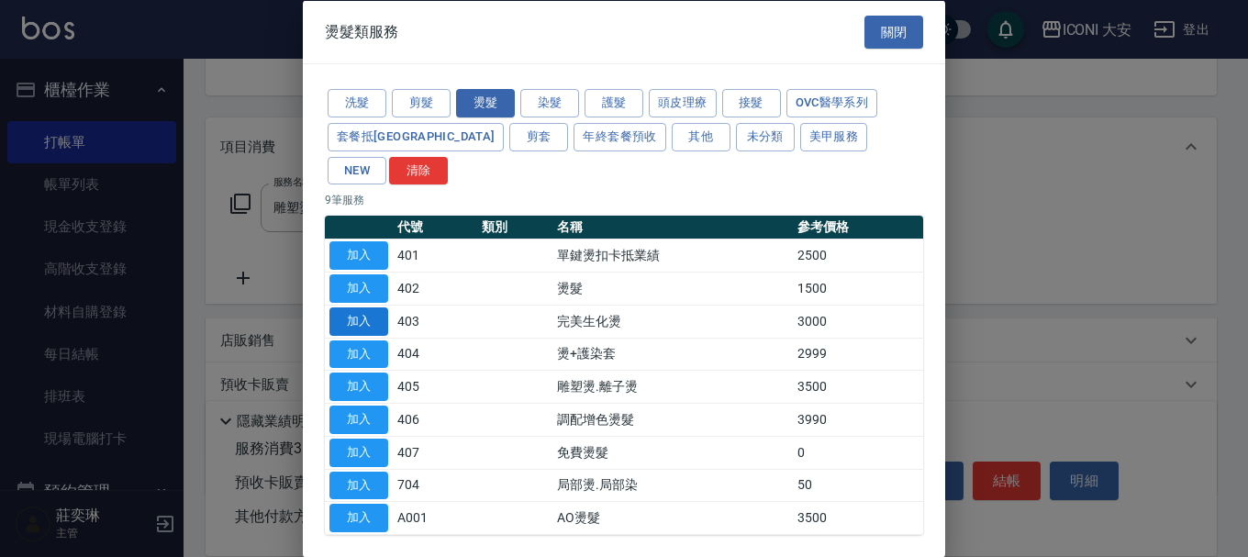
click at [365, 306] on button "加入" at bounding box center [358, 320] width 59 height 28
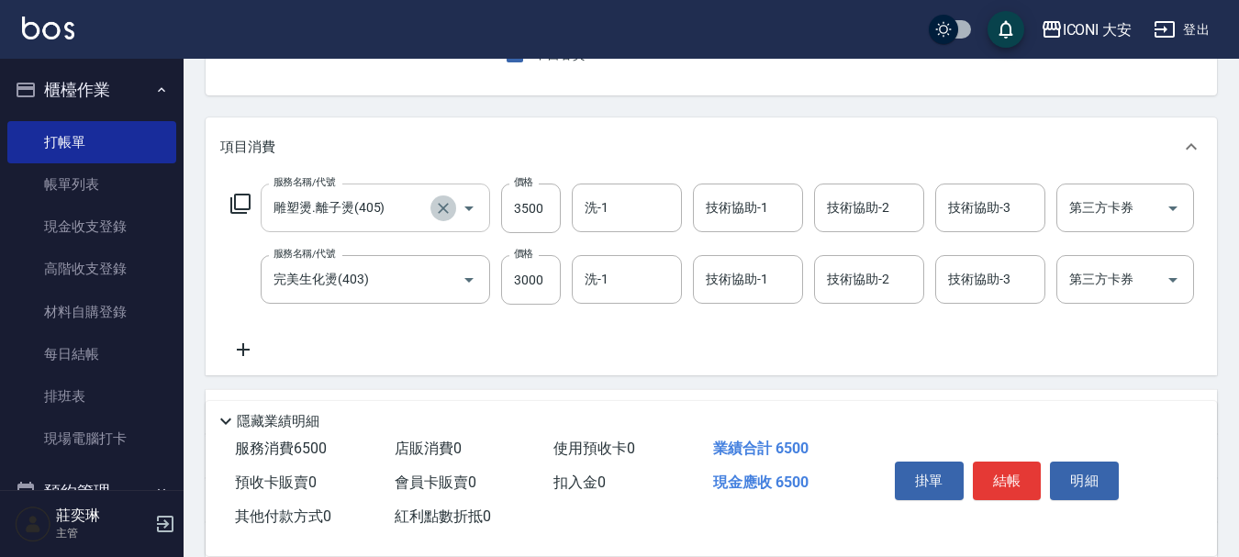
click at [444, 210] on icon "Clear" at bounding box center [443, 208] width 18 height 18
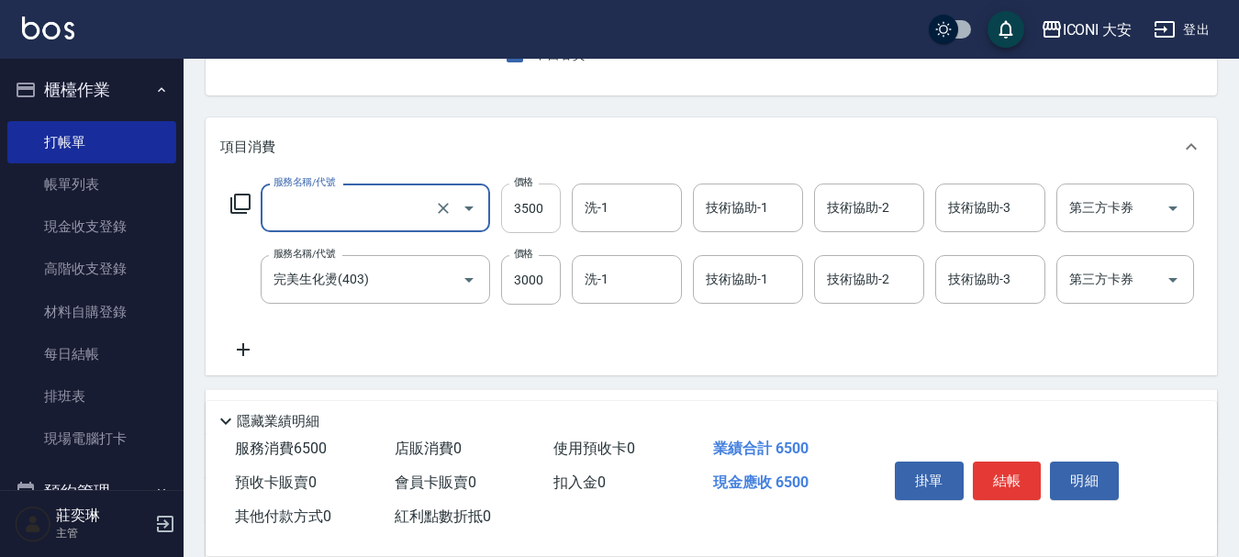
type input "雕塑燙.離子燙(405)"
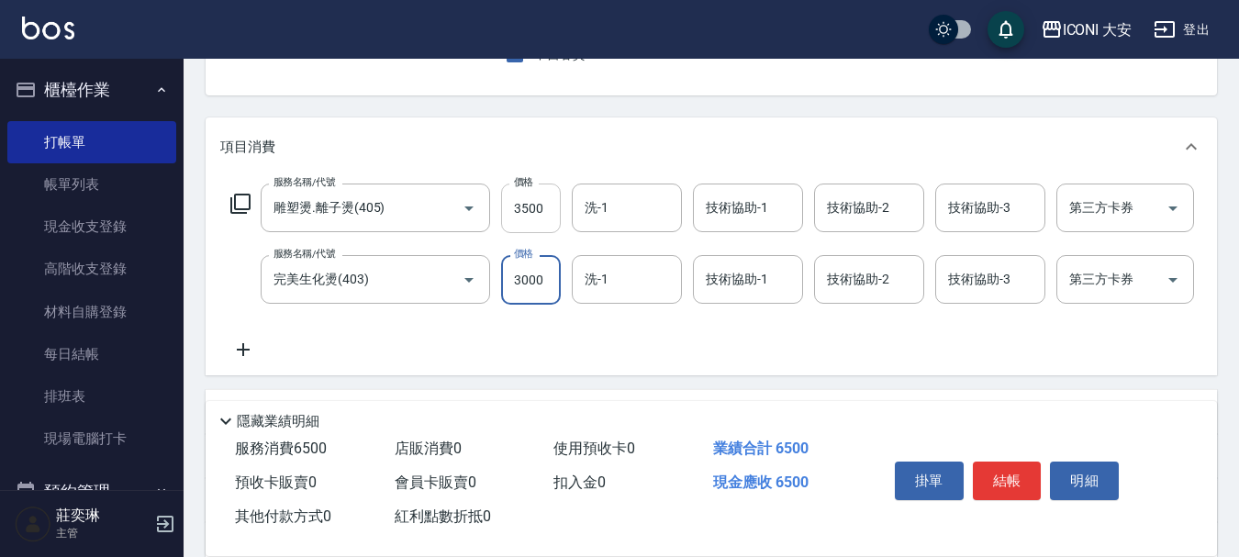
click at [554, 208] on input "3500" at bounding box center [531, 209] width 60 height 50
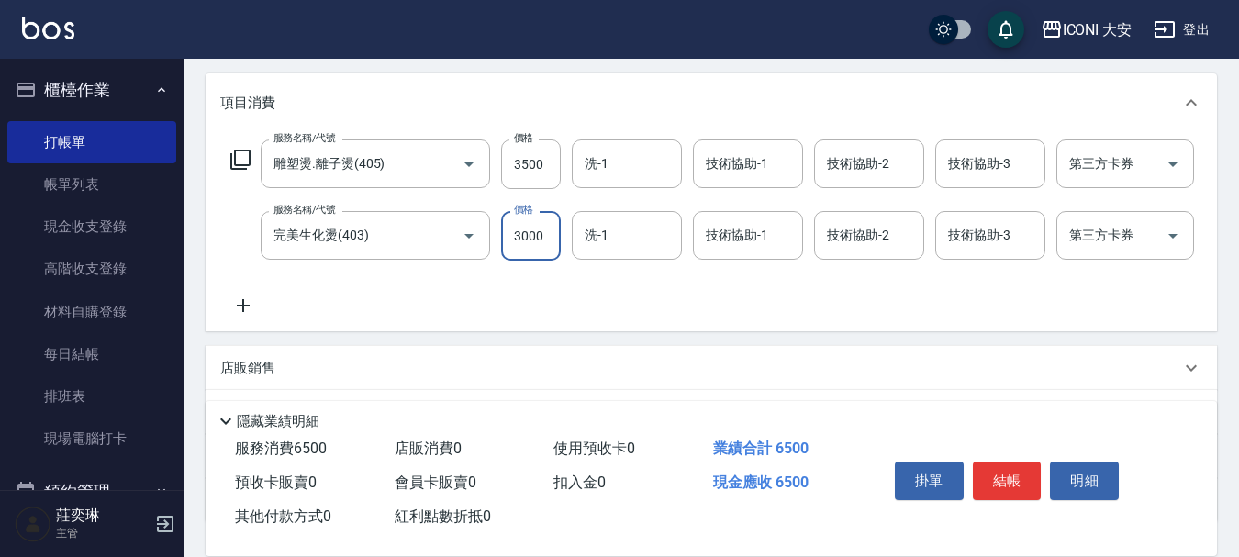
scroll to position [275, 0]
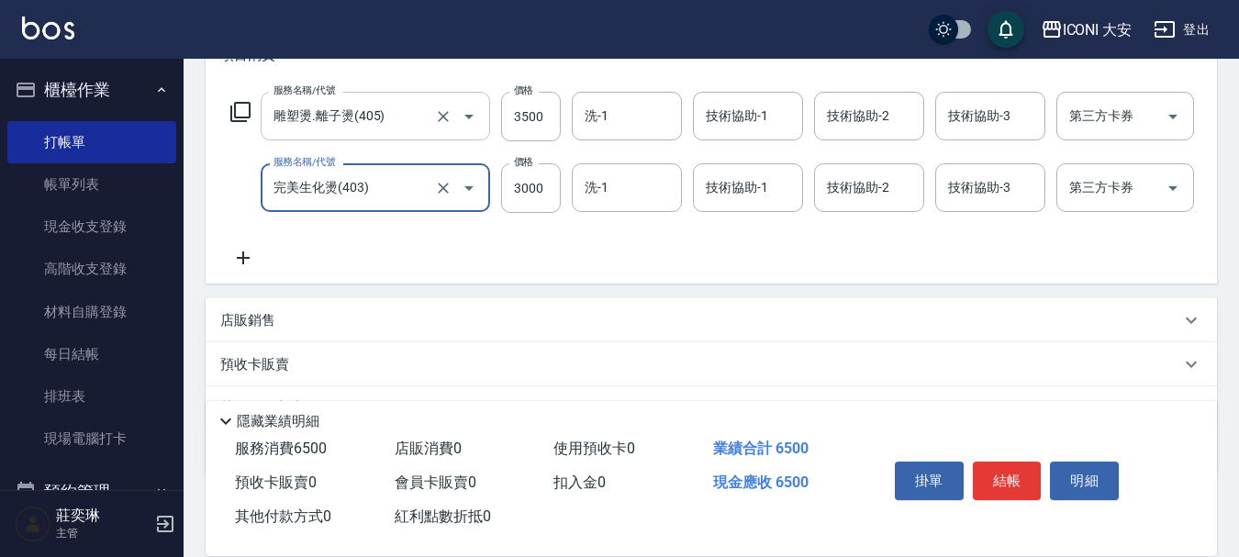
click at [409, 104] on input "雕塑燙.離子燙(405)" at bounding box center [349, 116] width 161 height 32
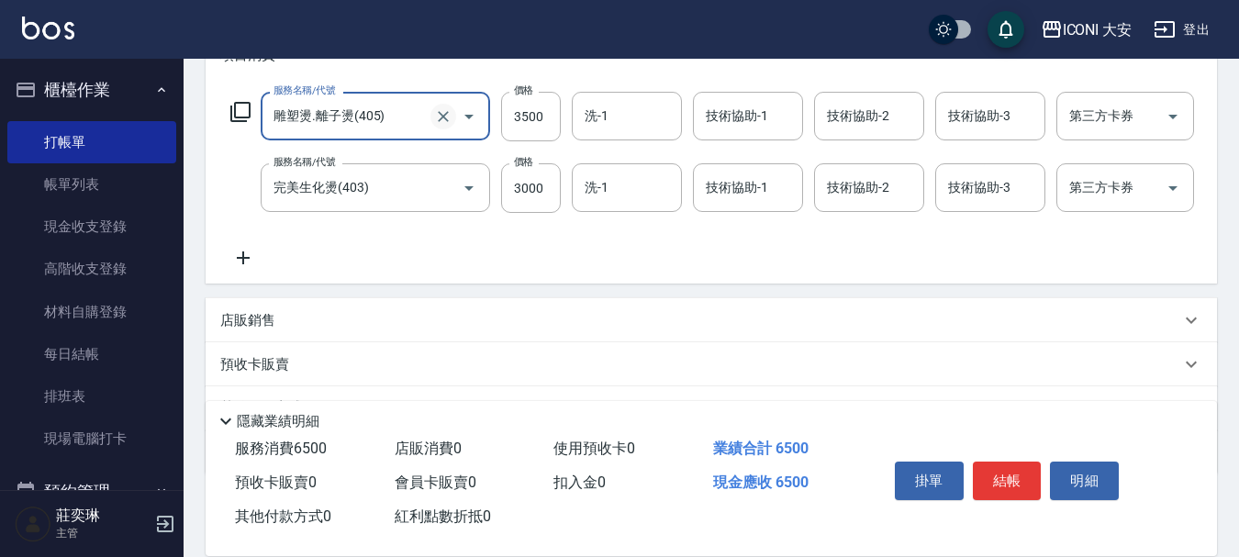
click at [436, 117] on icon "Clear" at bounding box center [443, 116] width 18 height 18
type input "雕塑燙.離子燙(405)"
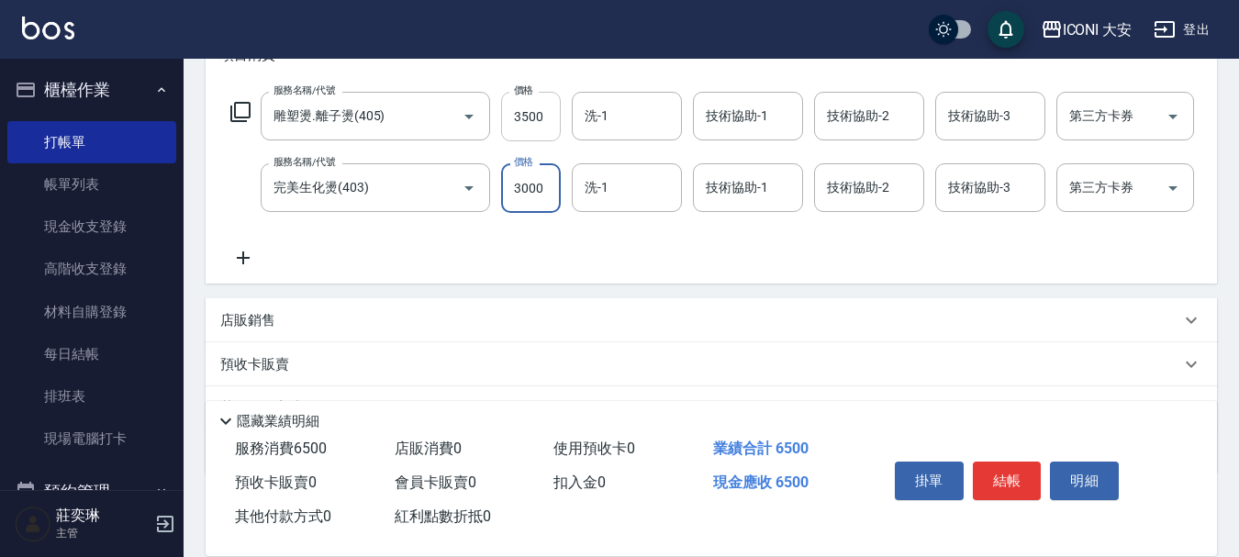
click at [540, 116] on input "3500" at bounding box center [531, 117] width 60 height 50
click at [551, 122] on input "3500" at bounding box center [531, 117] width 60 height 50
type input "0"
click at [388, 120] on input "雕塑燙.離子燙(405)" at bounding box center [349, 116] width 161 height 32
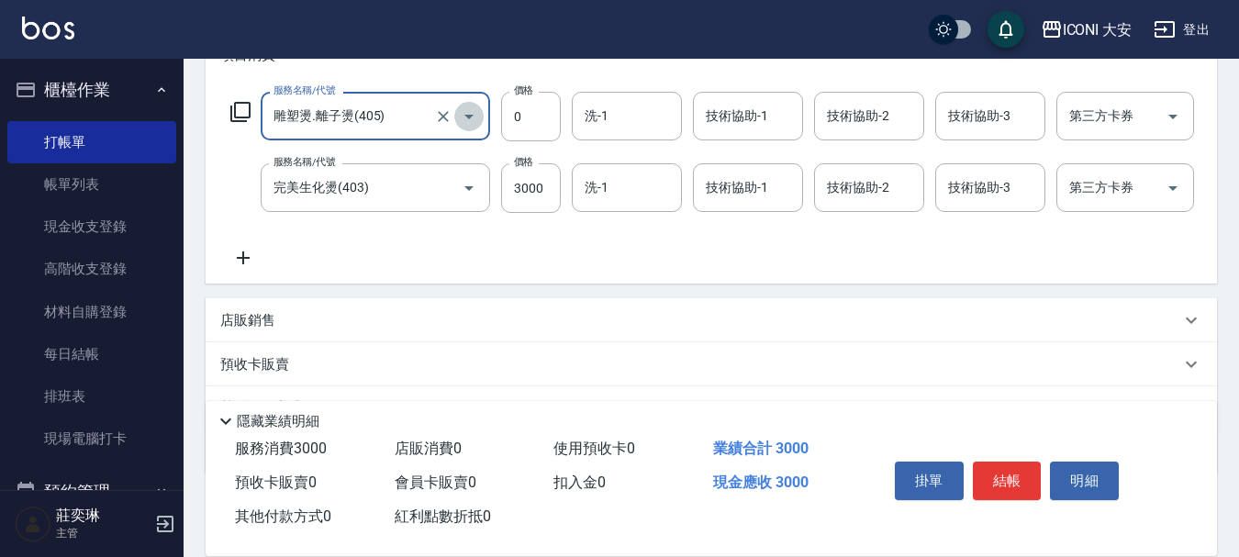
click at [468, 112] on icon "Open" at bounding box center [469, 117] width 22 height 22
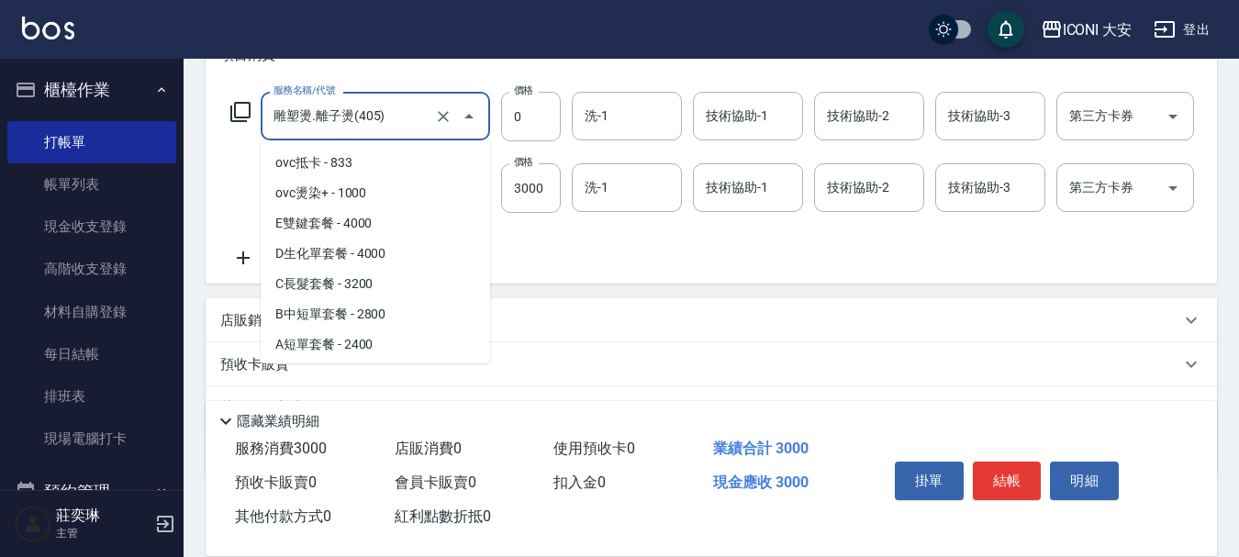
scroll to position [844, 0]
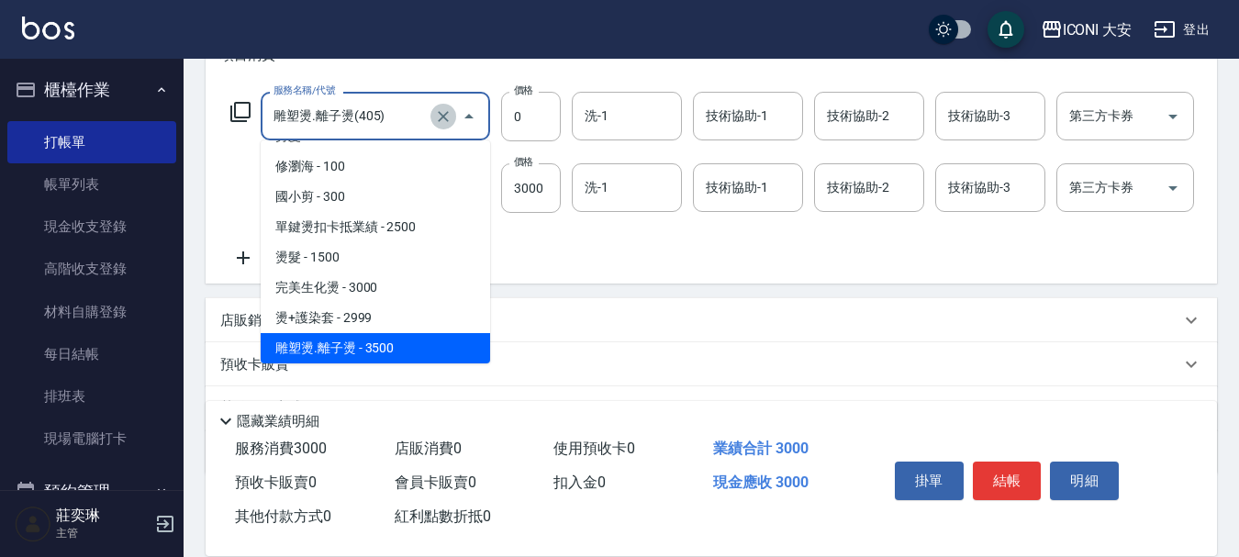
click at [439, 115] on icon "Clear" at bounding box center [443, 116] width 18 height 18
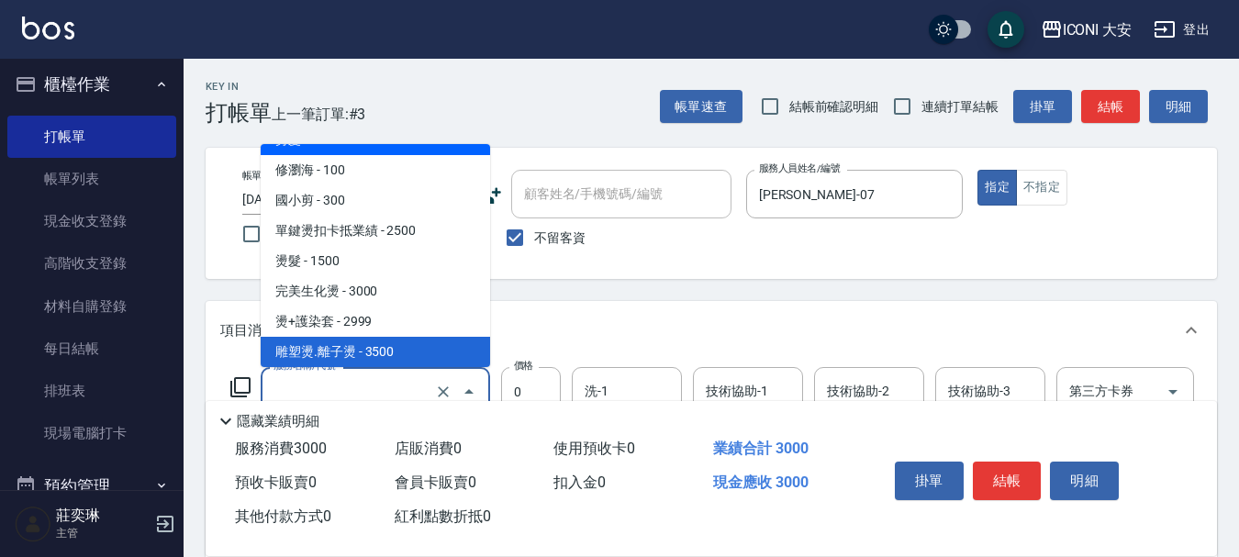
scroll to position [0, 0]
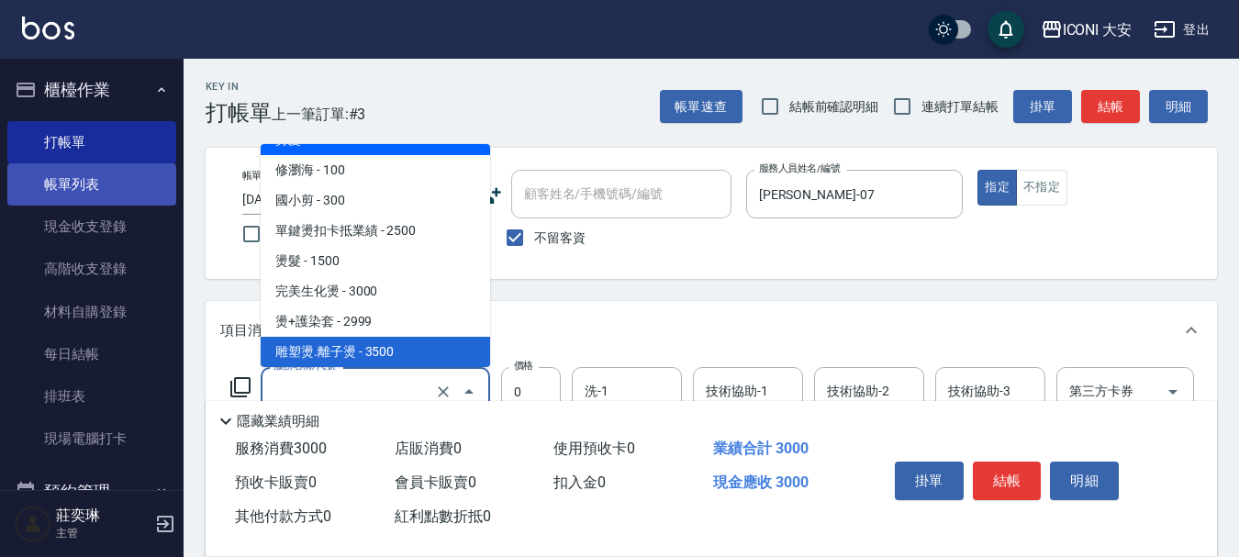
type input "雕塑燙.離子燙(405)"
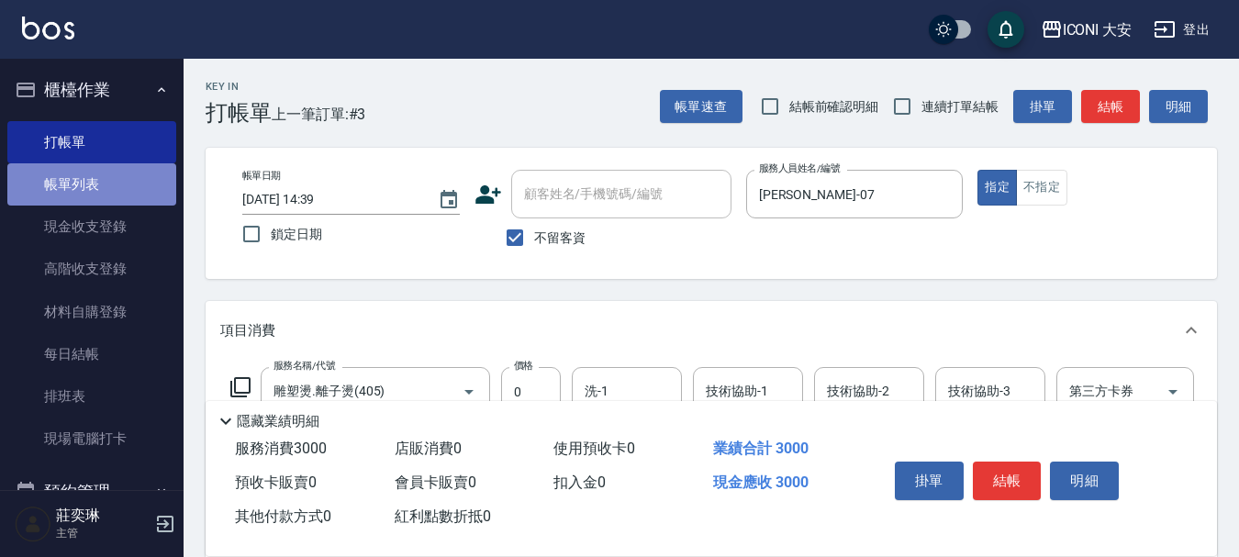
click at [91, 193] on link "帳單列表" at bounding box center [91, 184] width 169 height 42
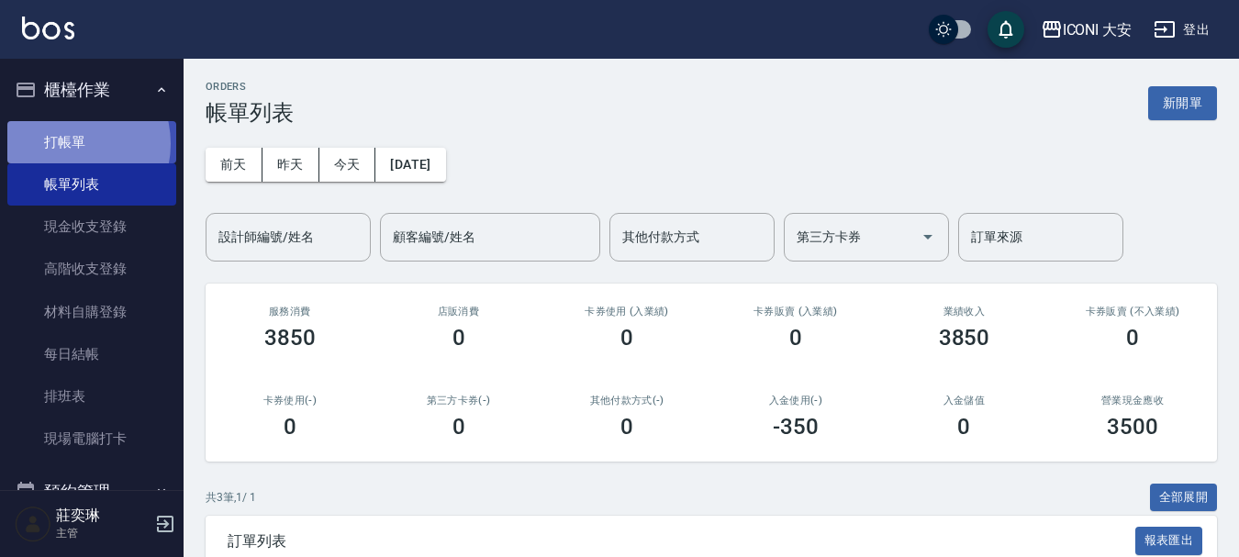
click at [71, 143] on link "打帳單" at bounding box center [91, 142] width 169 height 42
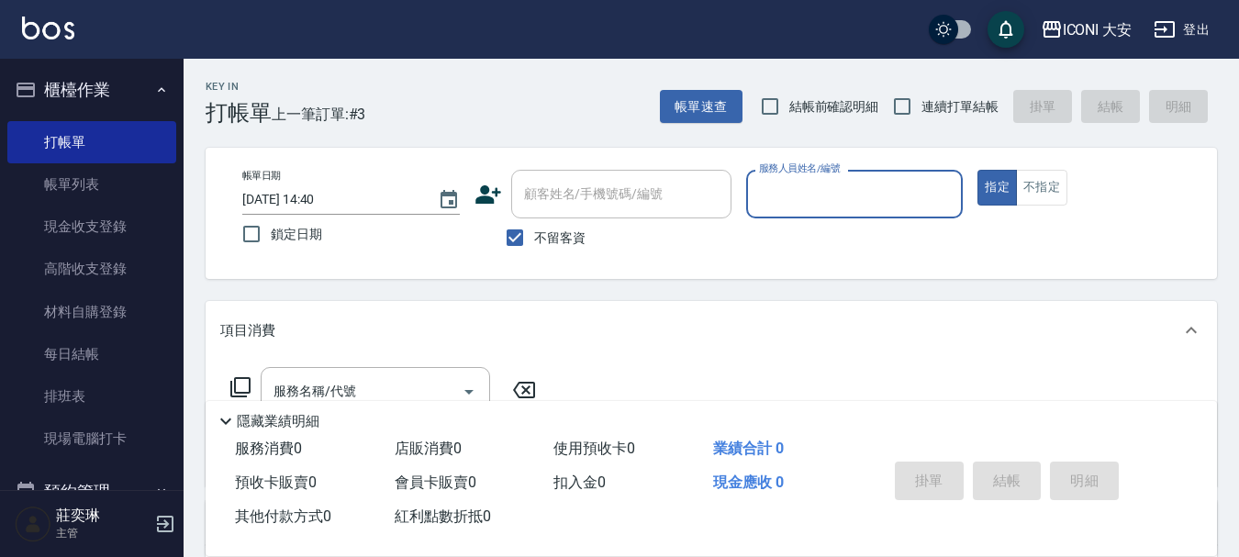
drag, startPoint x: 835, startPoint y: 199, endPoint x: 824, endPoint y: 202, distance: 11.3
click at [829, 200] on input "服務人員姓名/編號" at bounding box center [854, 194] width 201 height 32
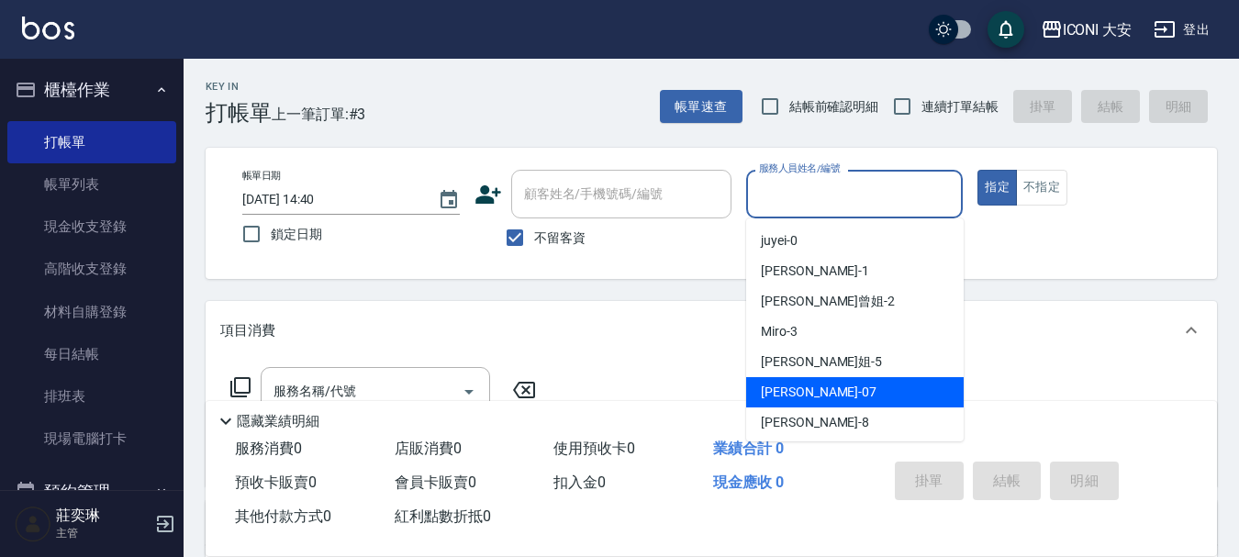
click at [825, 388] on div "[PERSON_NAME] -07" at bounding box center [854, 392] width 217 height 30
type input "[PERSON_NAME]-07"
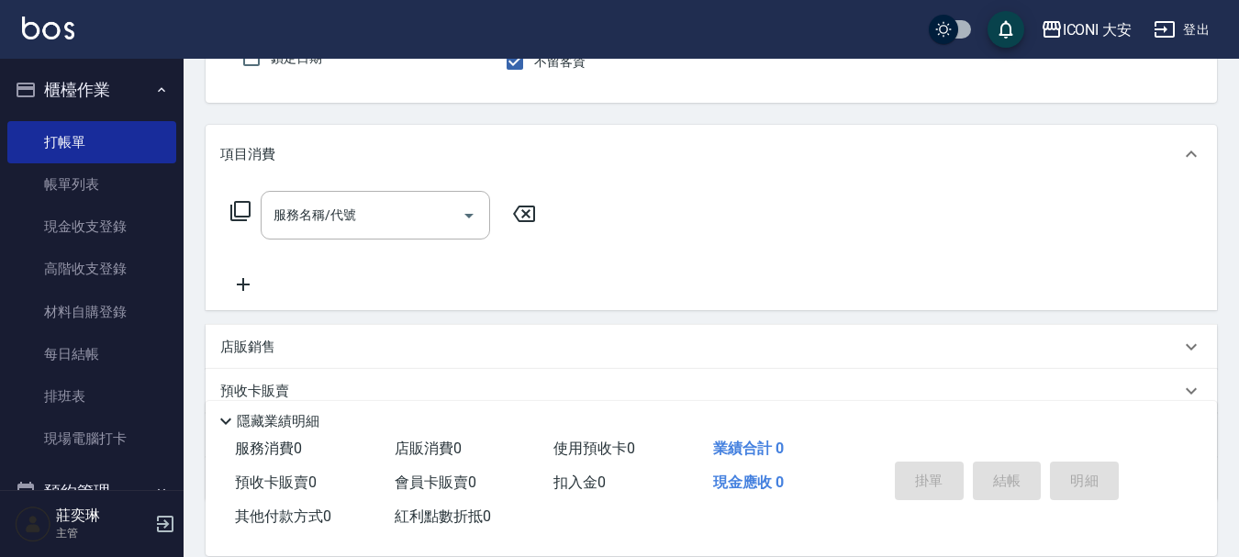
scroll to position [184, 0]
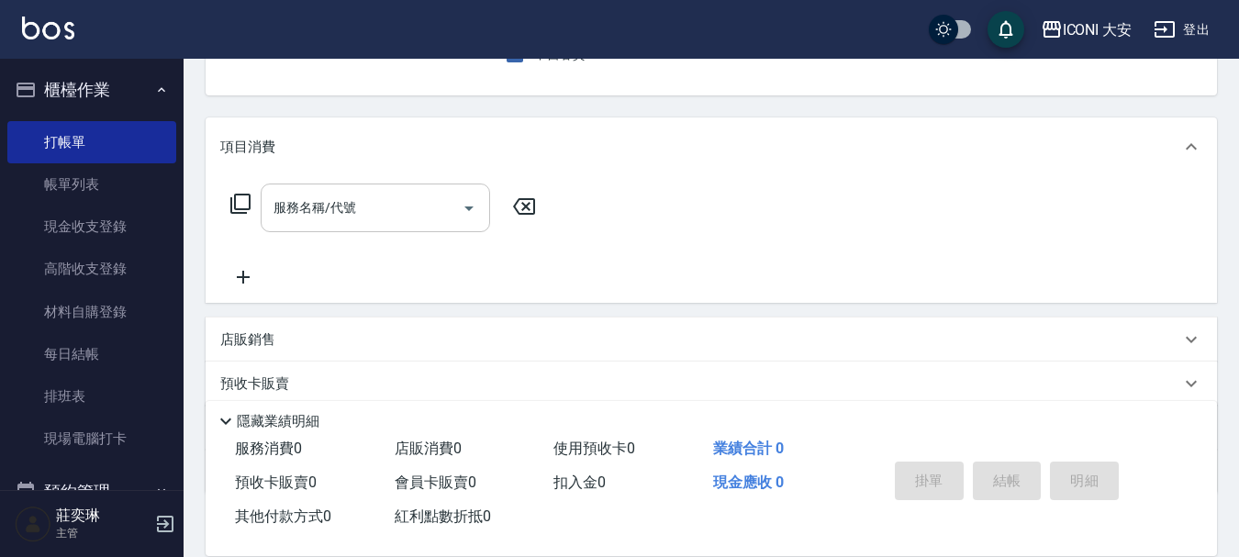
click at [285, 197] on div "服務名稱/代號 服務名稱/代號" at bounding box center [375, 208] width 229 height 49
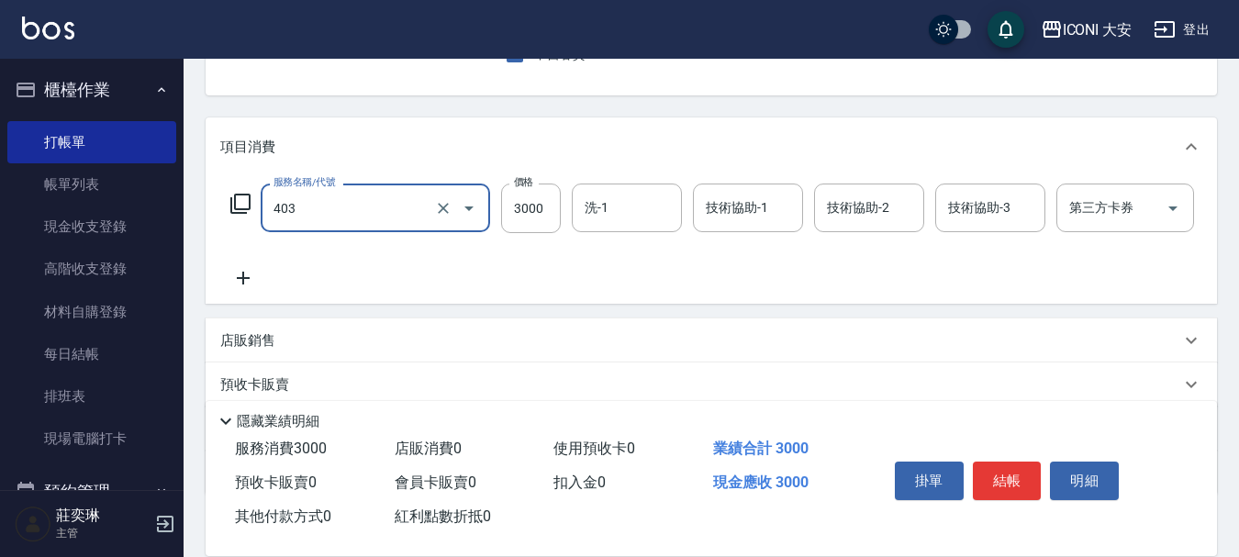
type input "完美生化燙(403)"
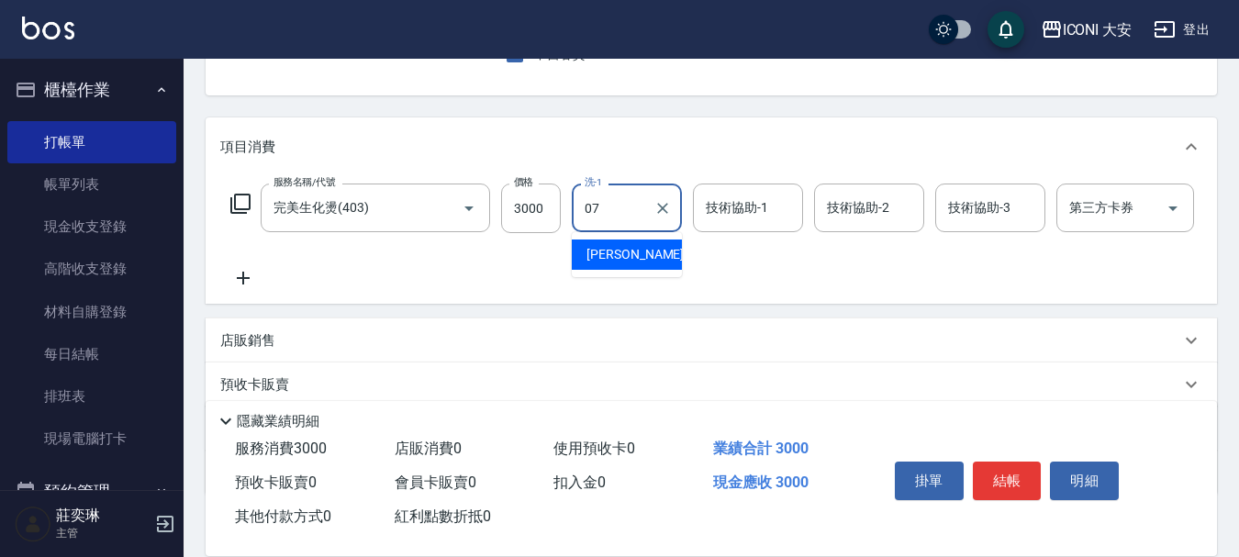
type input "[PERSON_NAME]-07"
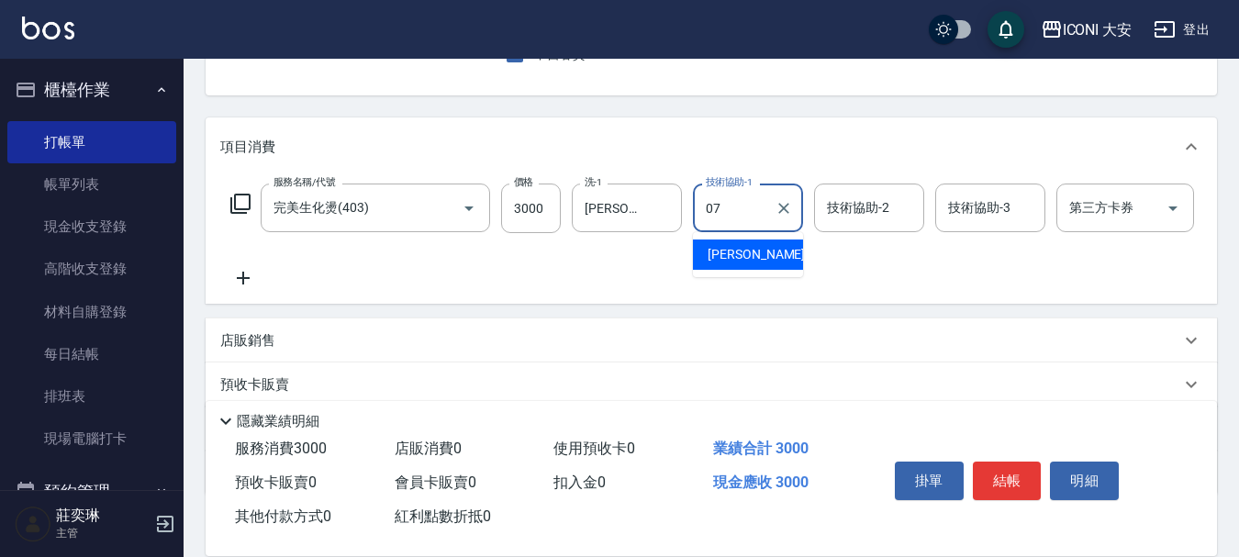
type input "[PERSON_NAME]-07"
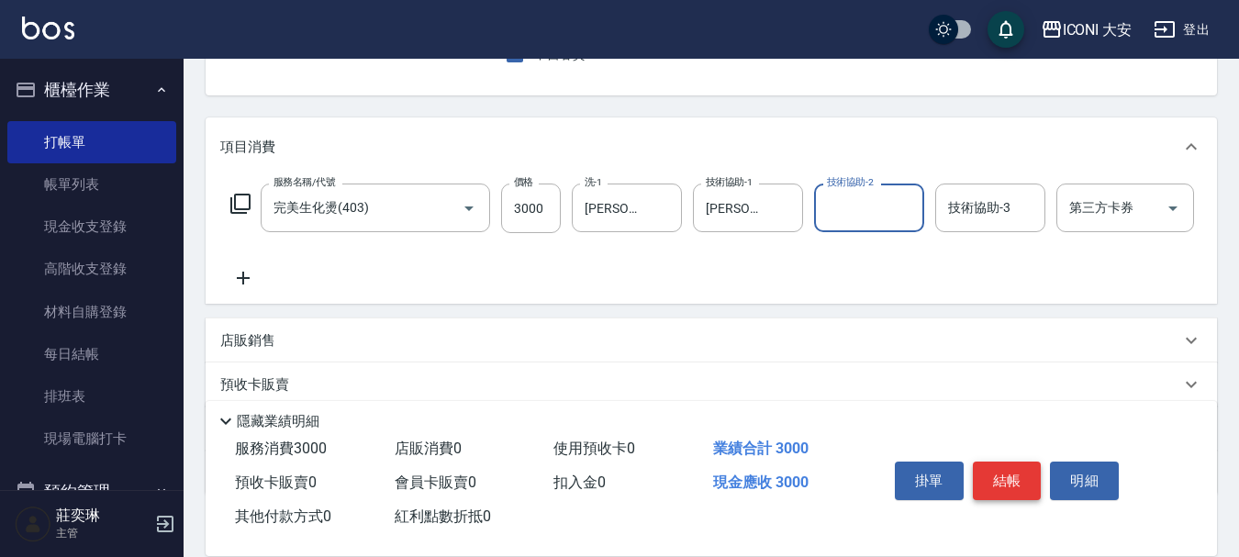
click at [993, 478] on button "結帳" at bounding box center [1007, 481] width 69 height 39
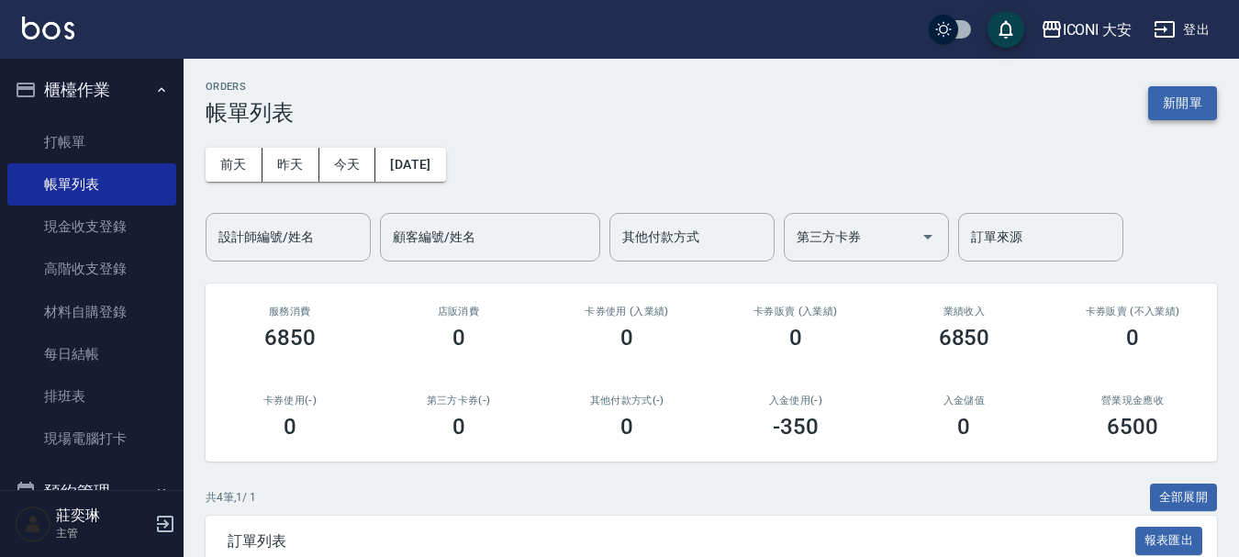
click at [1187, 112] on button "新開單" at bounding box center [1182, 103] width 69 height 34
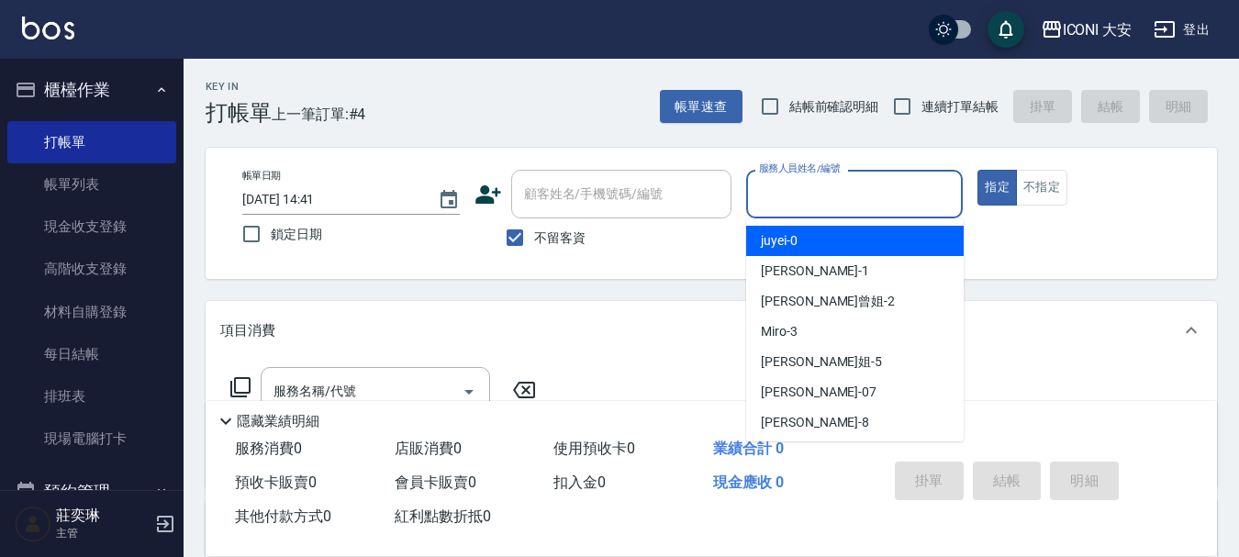
click at [938, 199] on input "服務人員姓名/編號" at bounding box center [854, 194] width 201 height 32
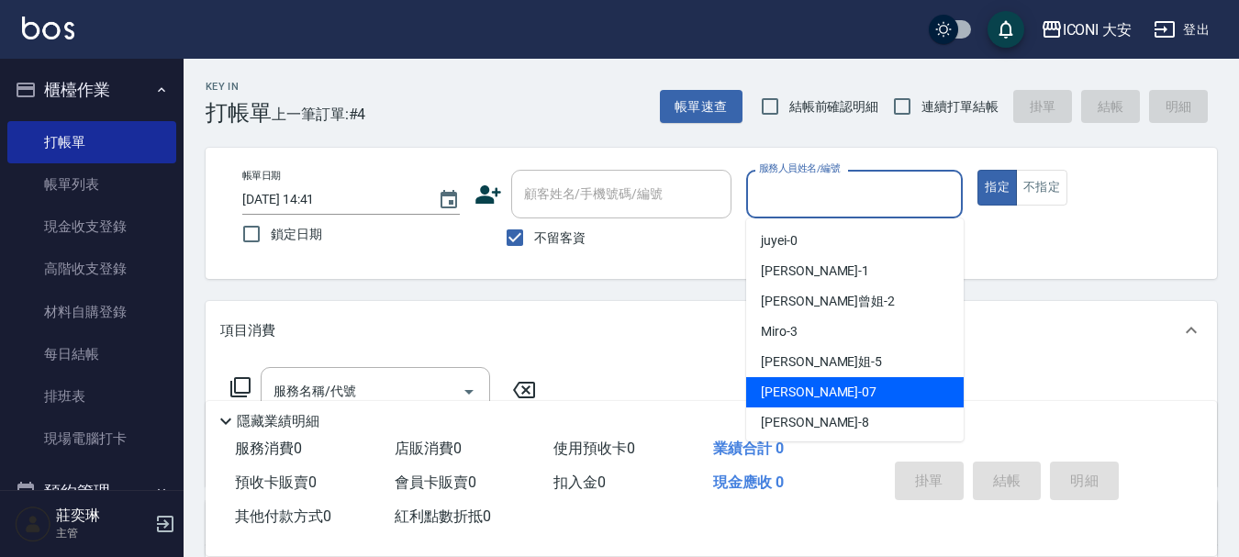
click at [857, 398] on div "[PERSON_NAME] -07" at bounding box center [854, 392] width 217 height 30
type input "[PERSON_NAME]-07"
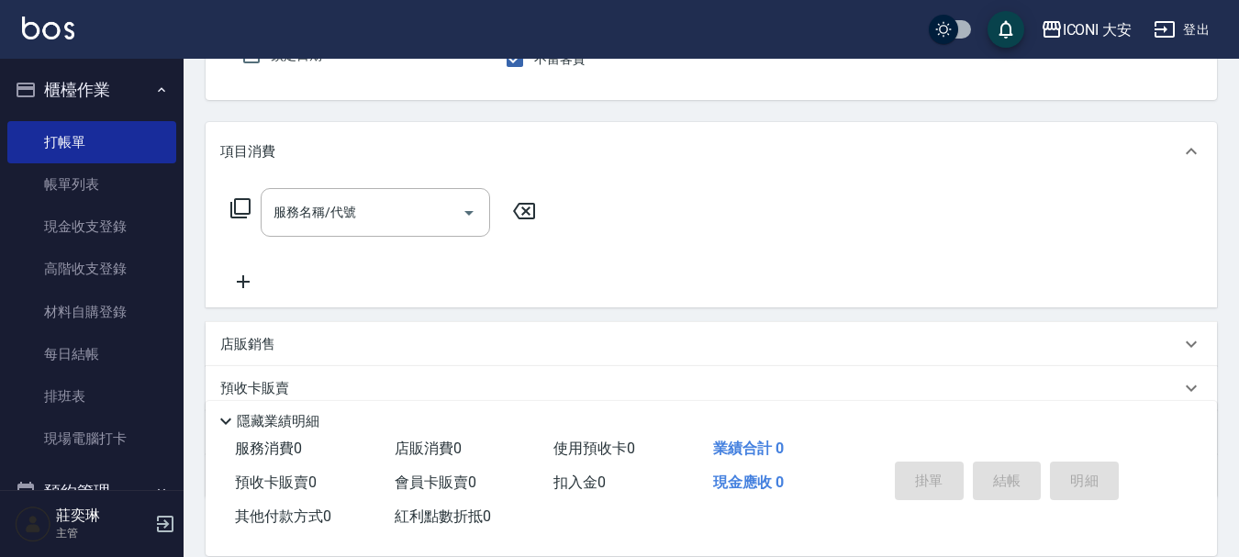
scroll to position [184, 0]
click at [405, 211] on input "服務名稱/代號" at bounding box center [361, 208] width 185 height 32
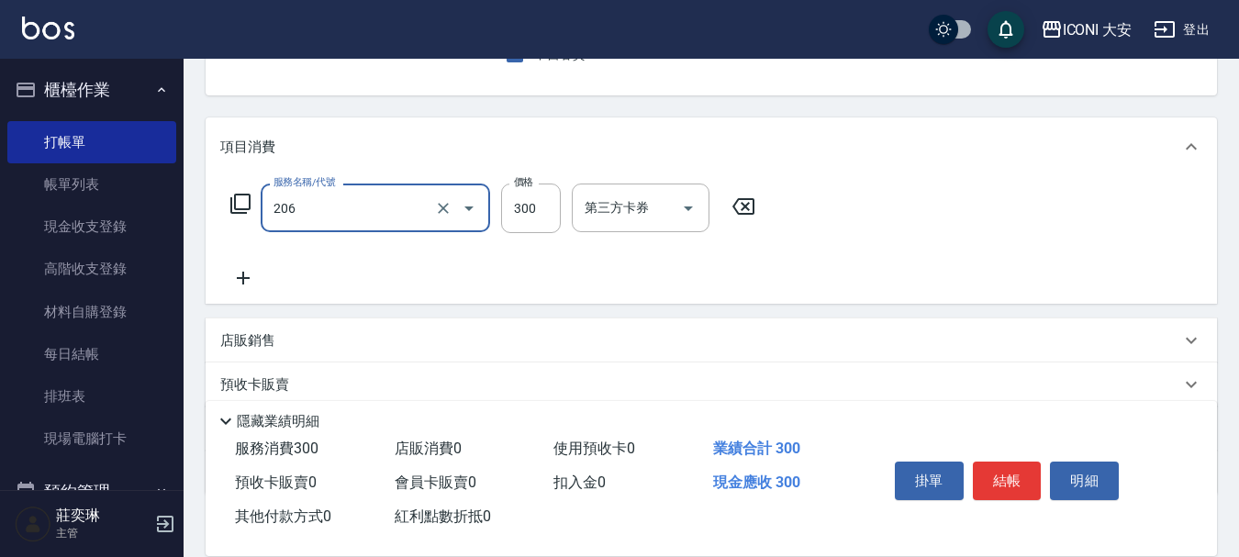
type input "洗髮(206)"
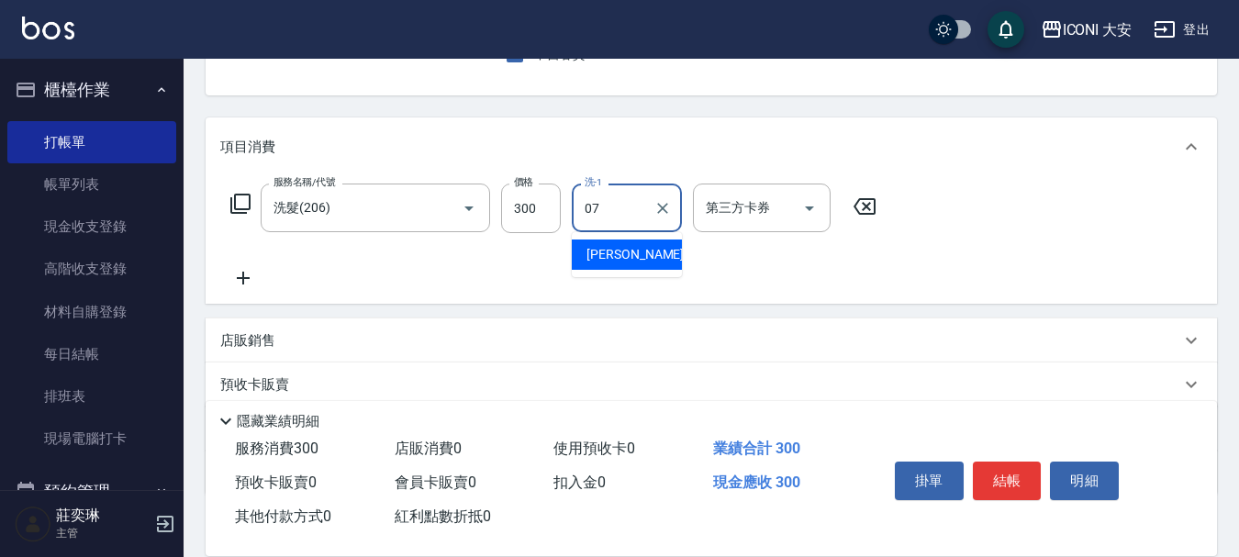
type input "[PERSON_NAME]-07"
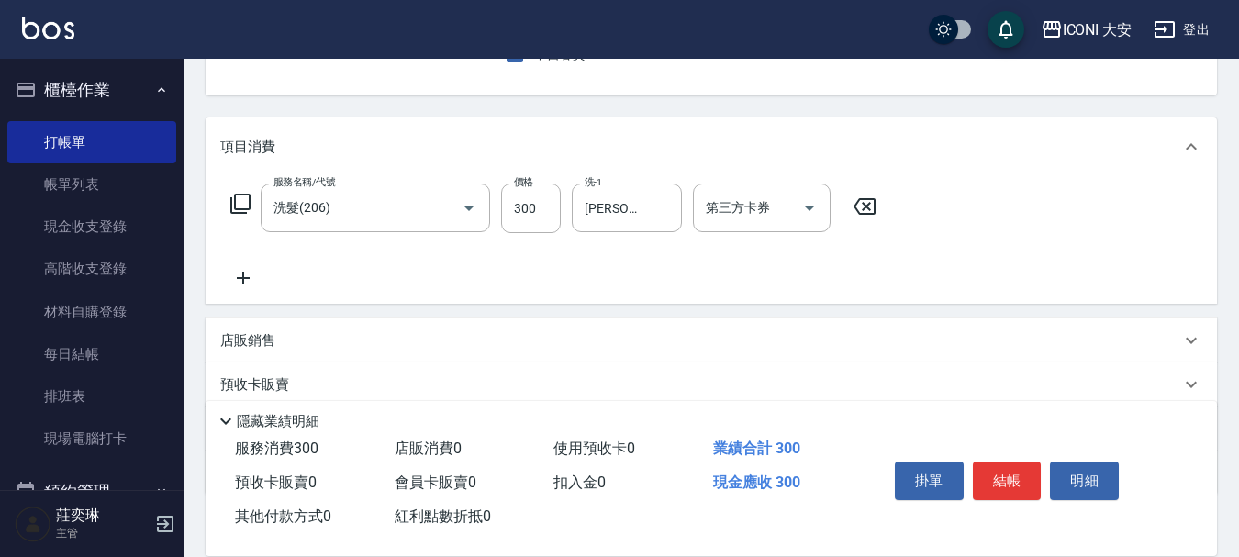
click at [243, 284] on icon at bounding box center [243, 278] width 13 height 13
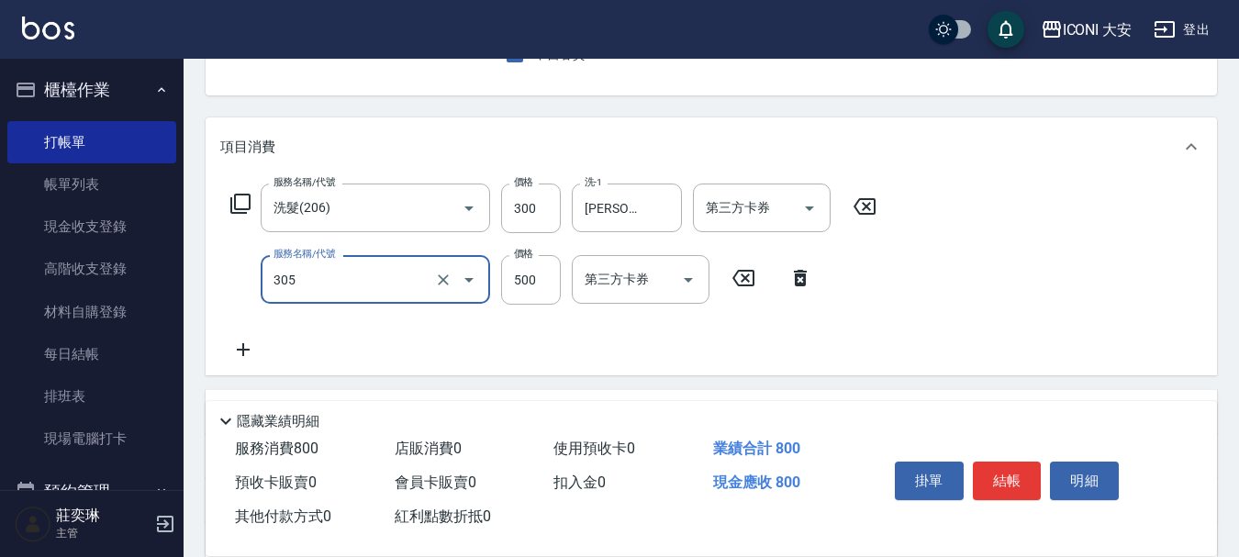
type input "剪髮(305)"
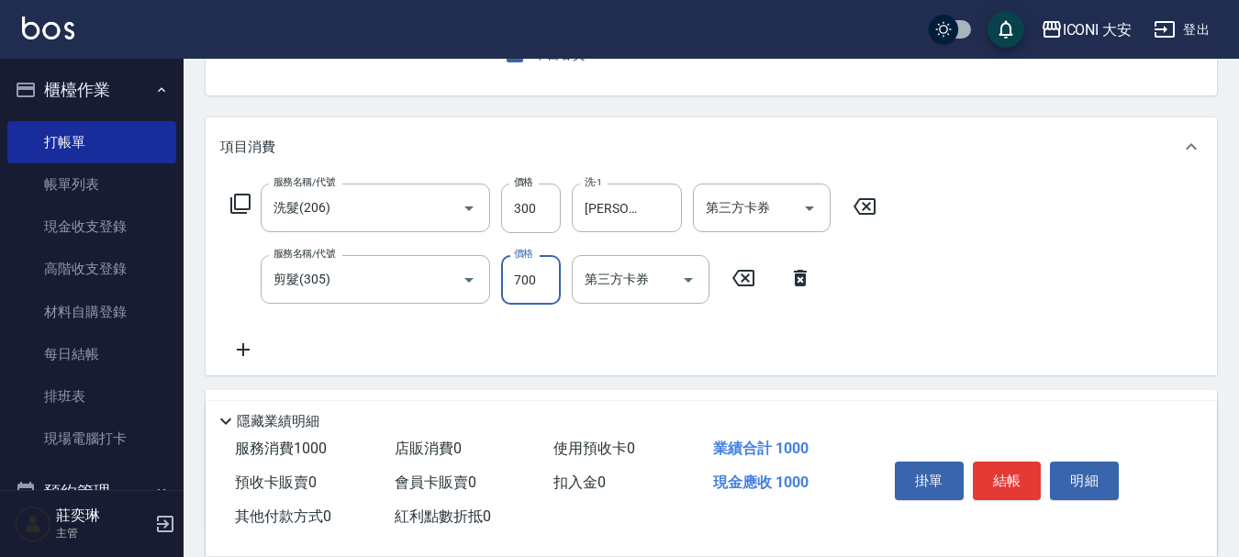
type input "700"
click at [1013, 480] on button "結帳" at bounding box center [1007, 481] width 69 height 39
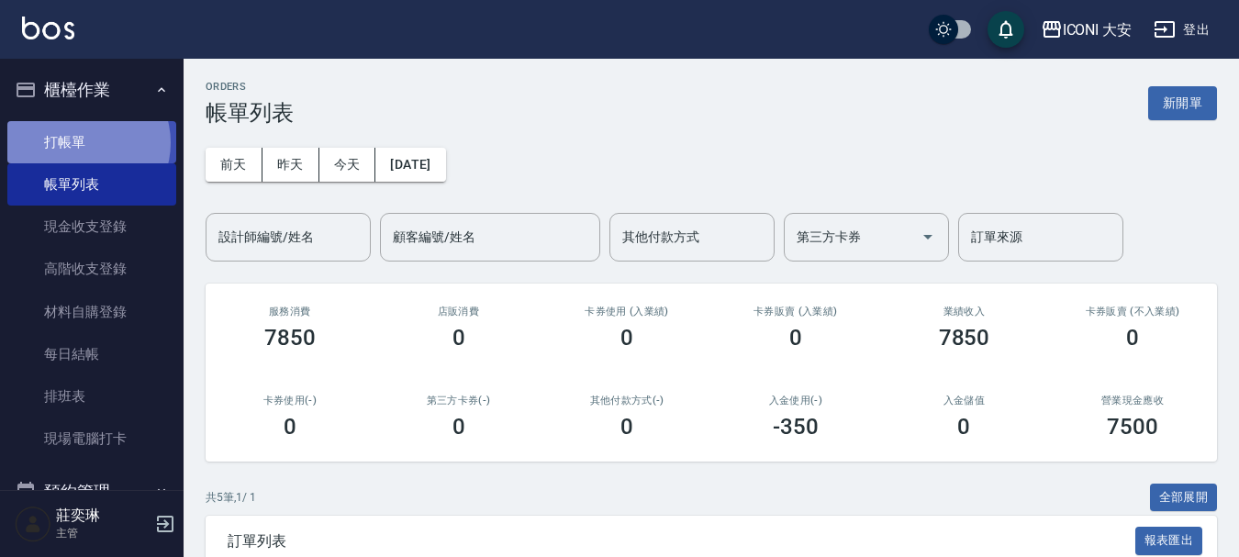
click at [84, 142] on link "打帳單" at bounding box center [91, 142] width 169 height 42
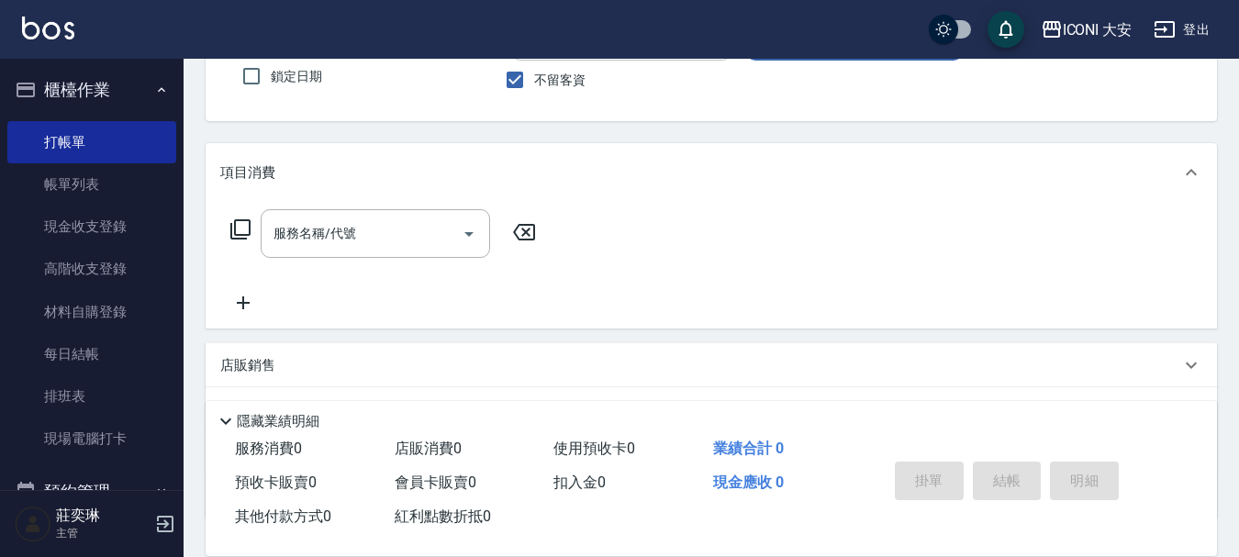
scroll to position [296, 0]
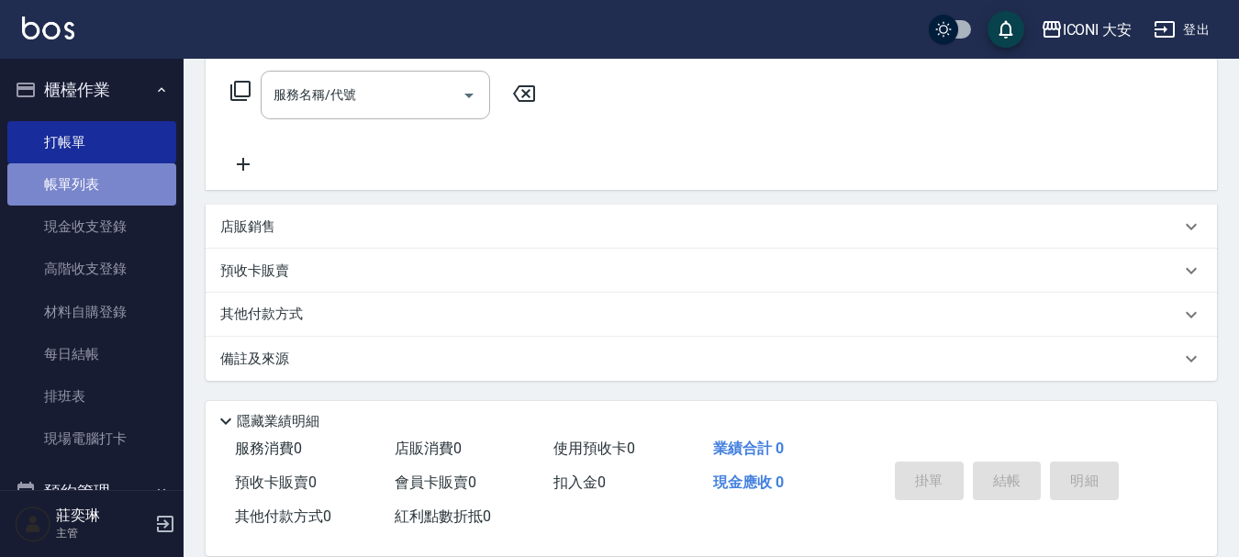
click at [94, 181] on link "帳單列表" at bounding box center [91, 184] width 169 height 42
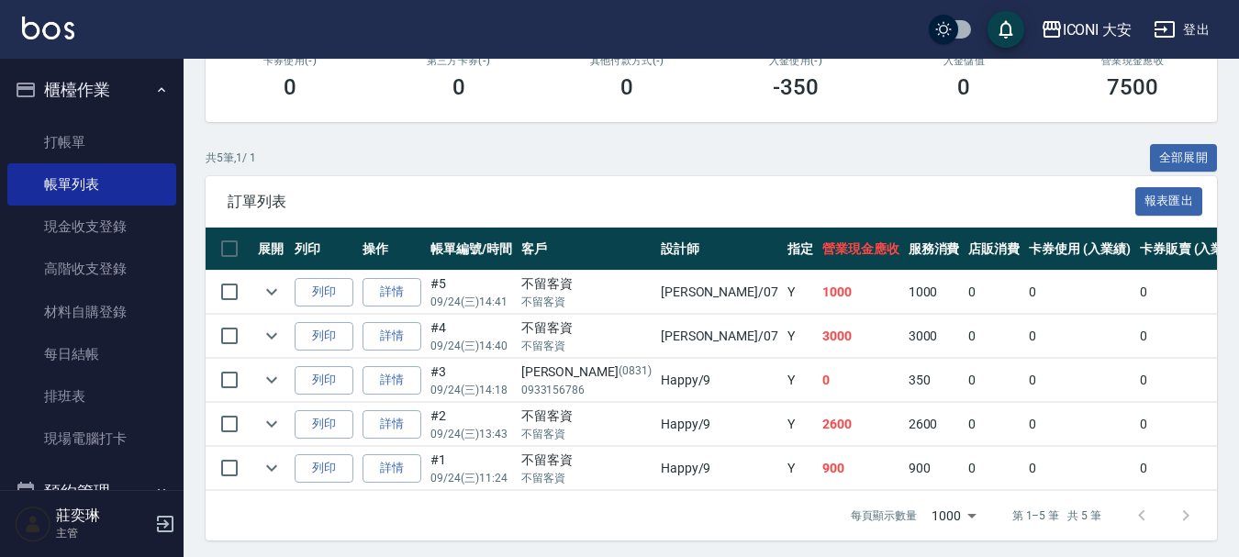
scroll to position [359, 0]
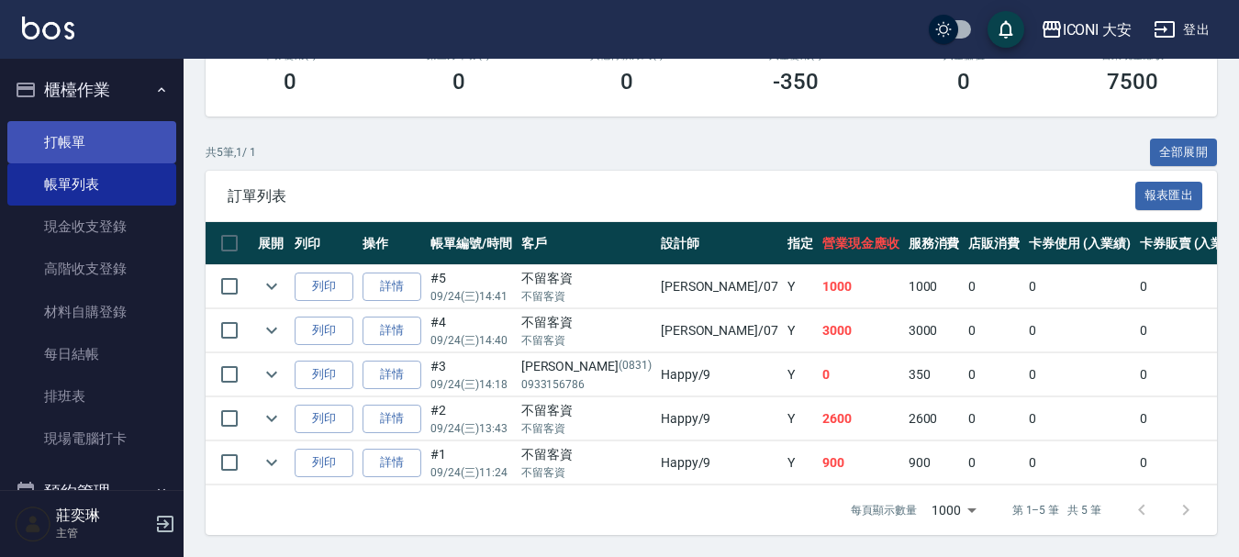
click at [87, 141] on link "打帳單" at bounding box center [91, 142] width 169 height 42
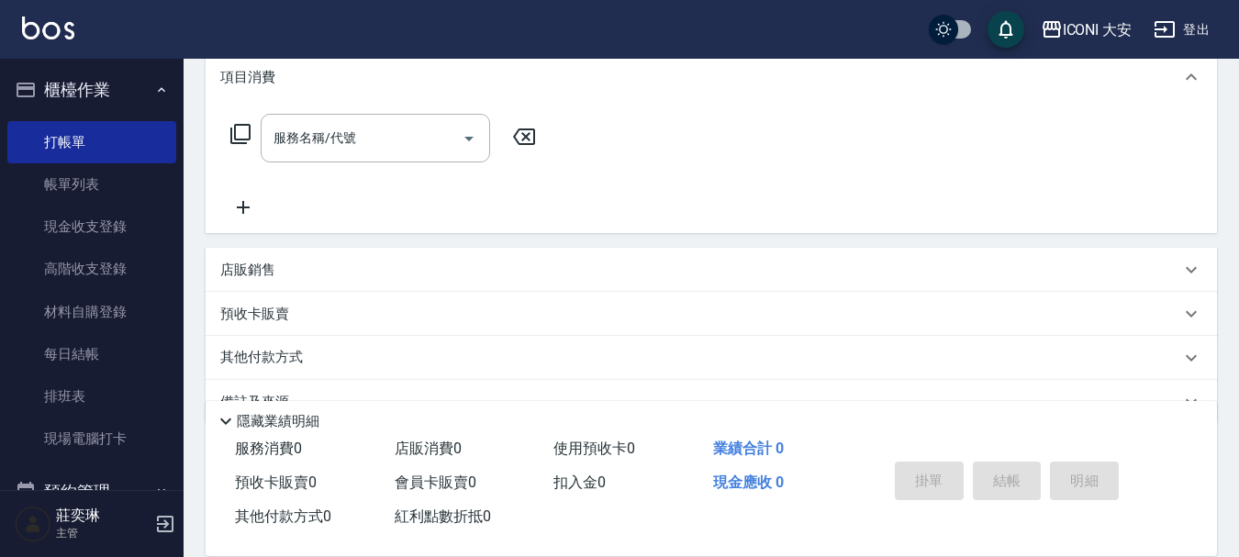
scroll to position [275, 0]
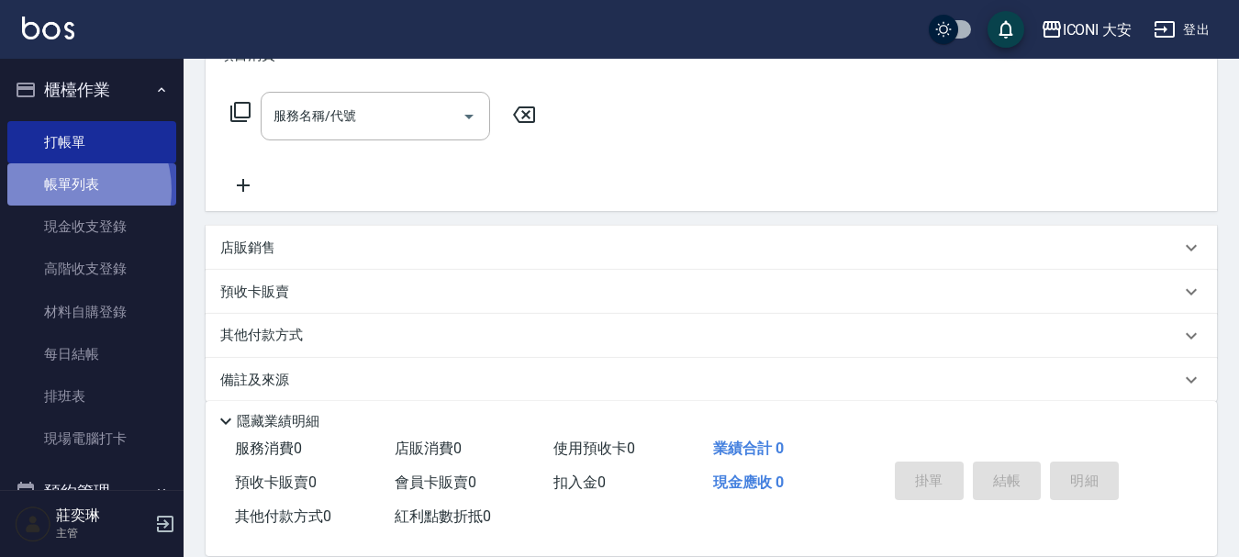
click at [64, 190] on link "帳單列表" at bounding box center [91, 184] width 169 height 42
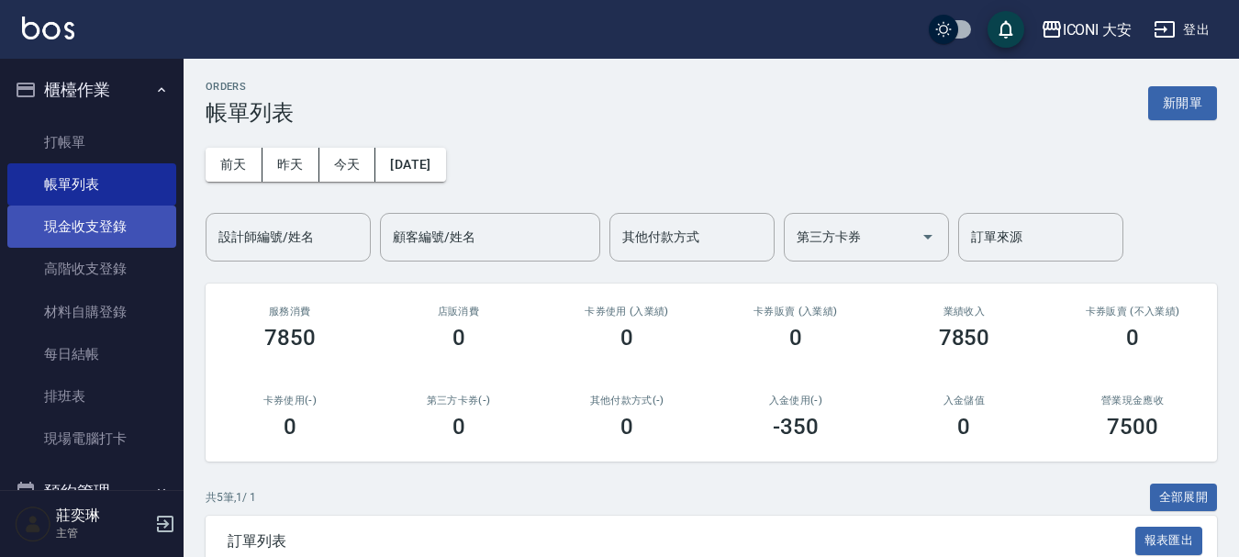
click at [87, 225] on link "現金收支登錄" at bounding box center [91, 227] width 169 height 42
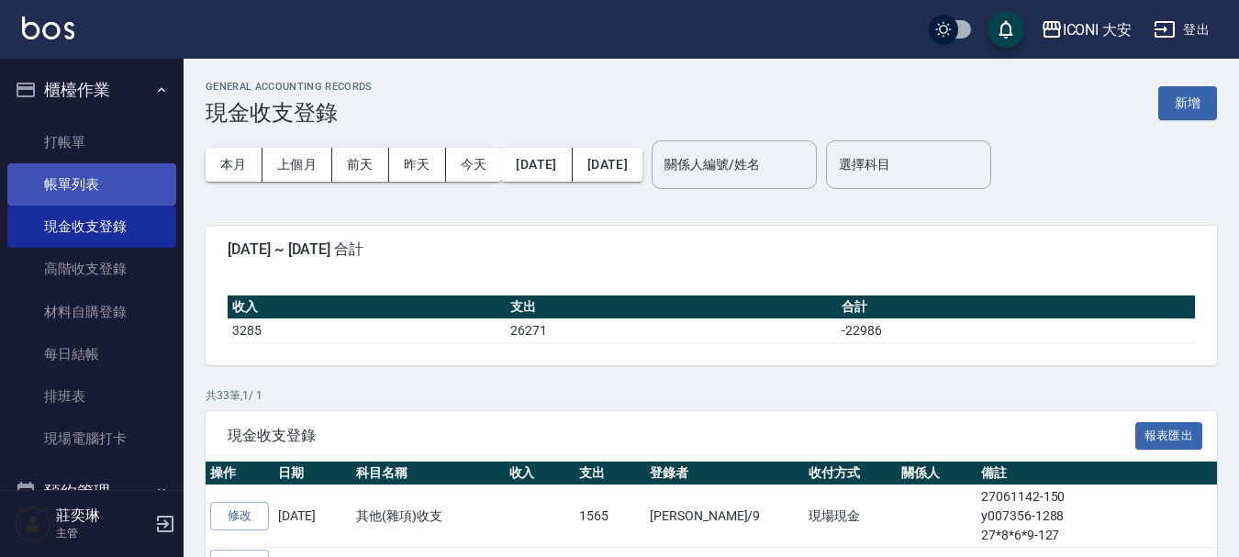
click at [86, 181] on link "帳單列表" at bounding box center [91, 184] width 169 height 42
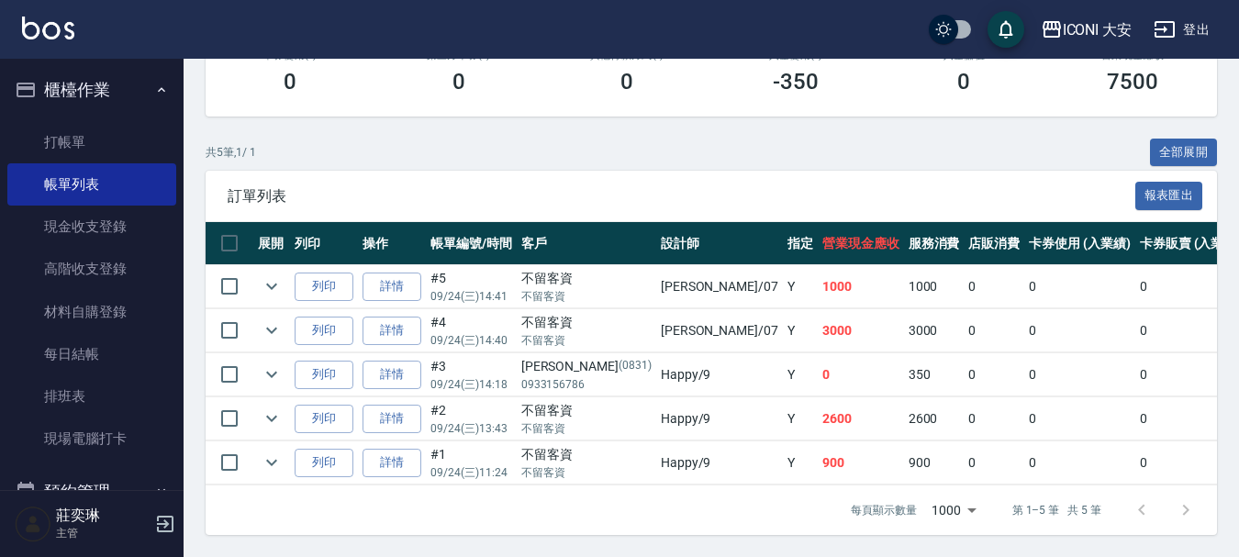
scroll to position [359, 0]
click at [78, 141] on link "打帳單" at bounding box center [91, 142] width 169 height 42
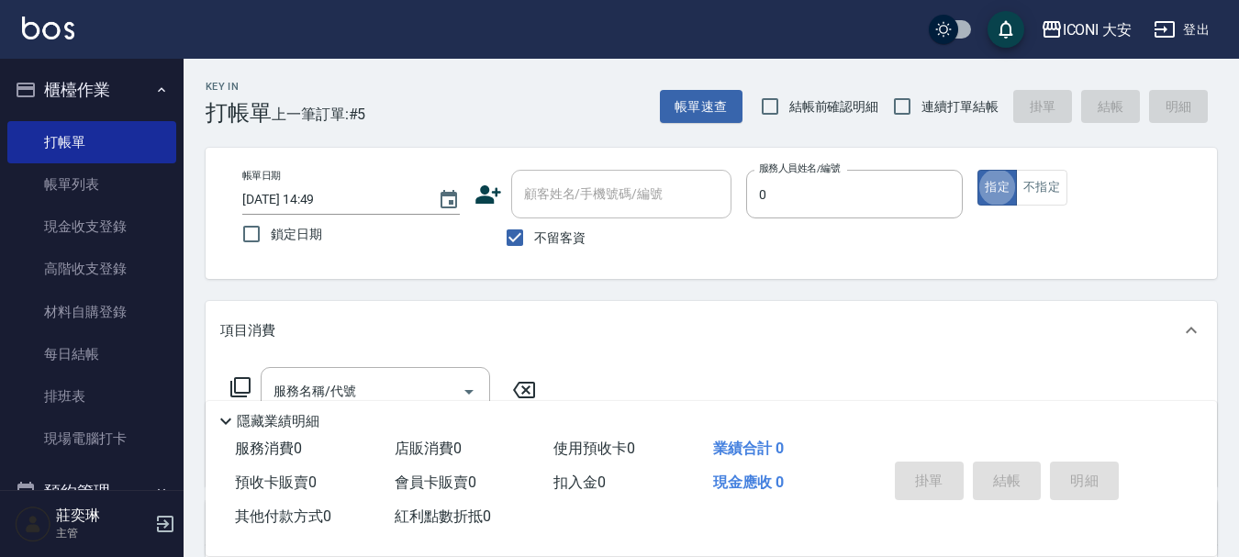
type input "juyei-0"
type button "true"
click at [996, 180] on button "指定" at bounding box center [996, 188] width 39 height 36
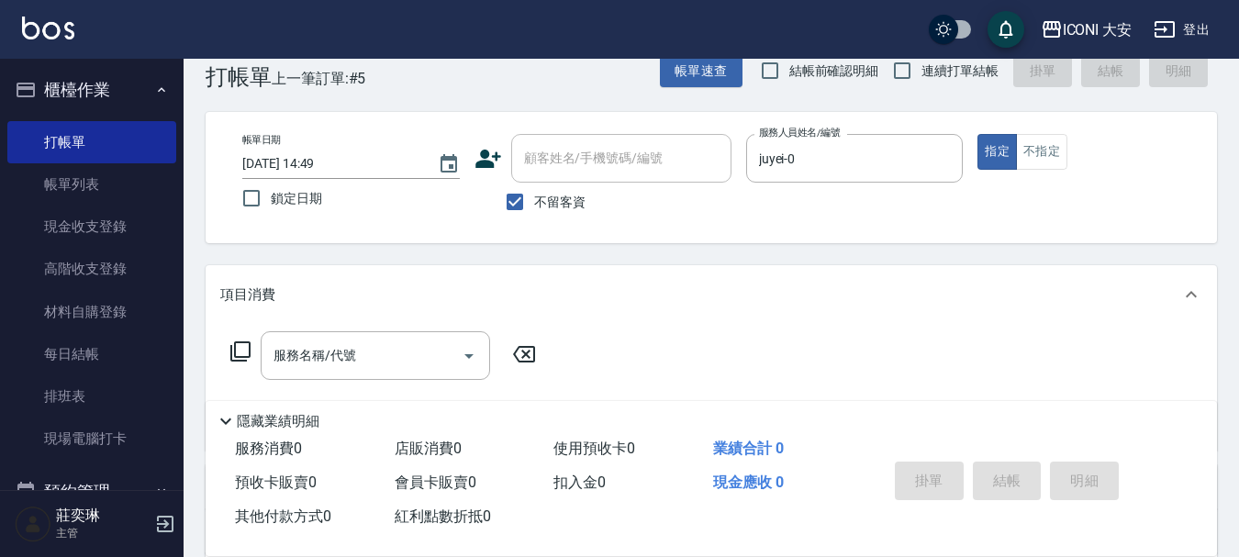
scroll to position [92, 0]
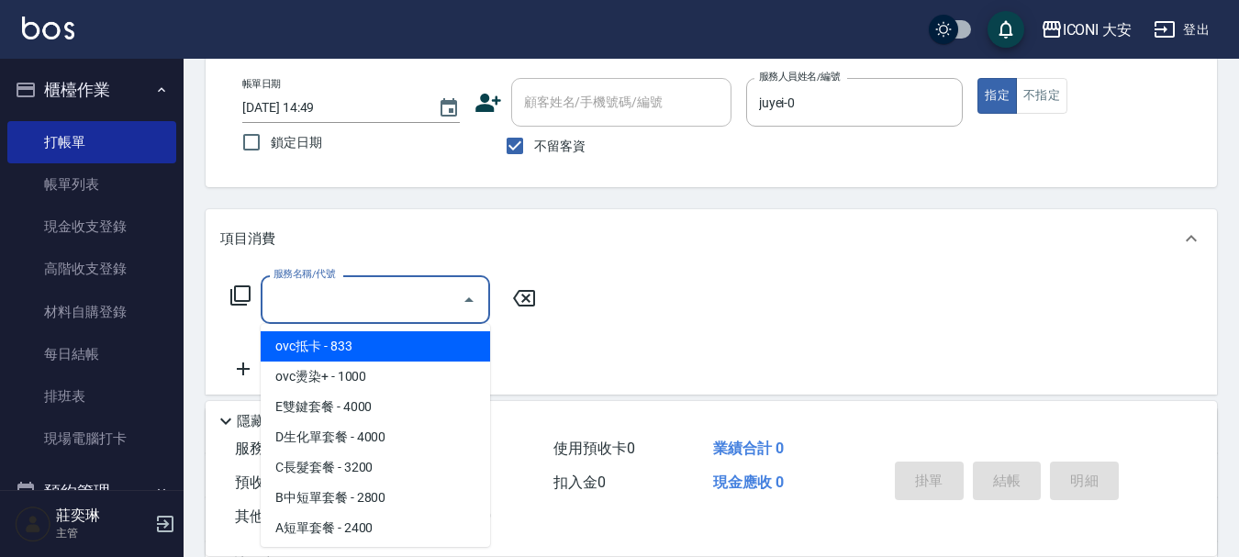
click at [394, 289] on input "服務名稱/代號" at bounding box center [361, 300] width 185 height 32
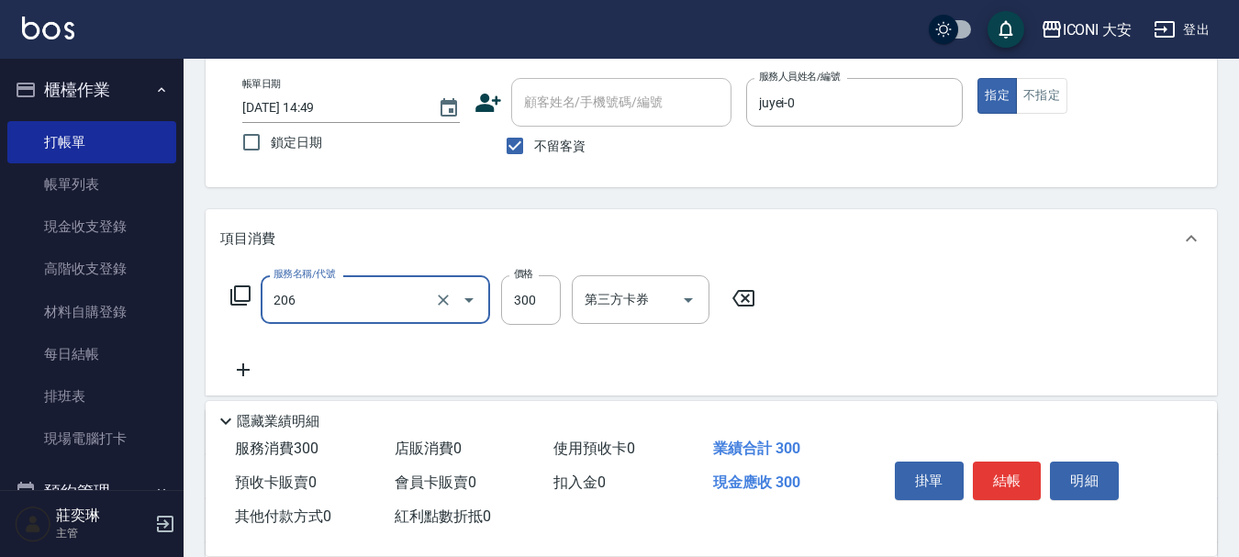
type input "洗髮(206)"
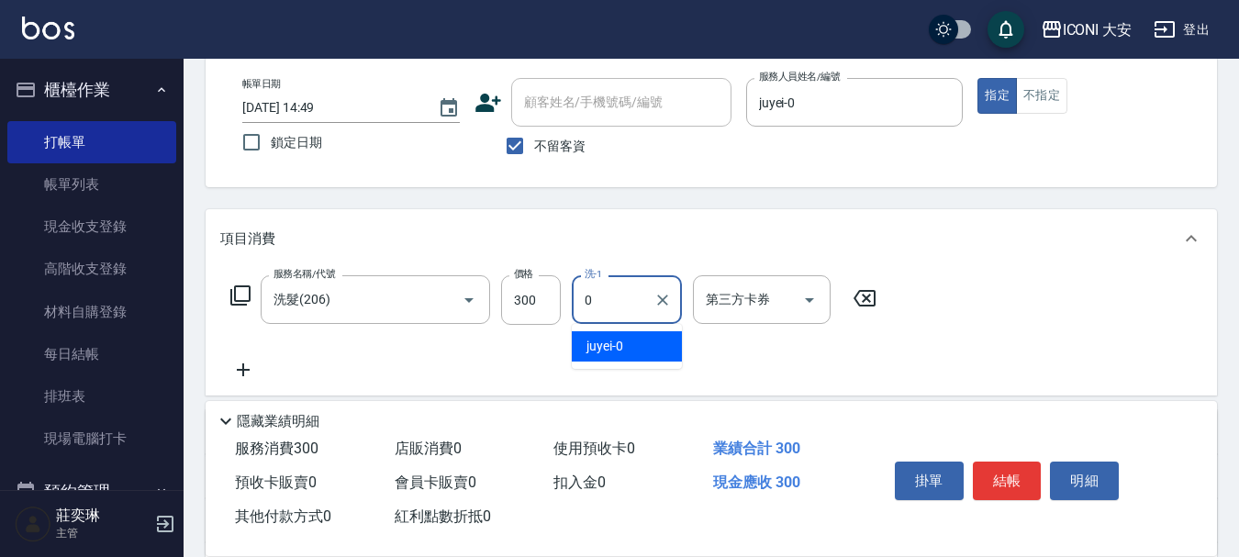
type input "juyei-0"
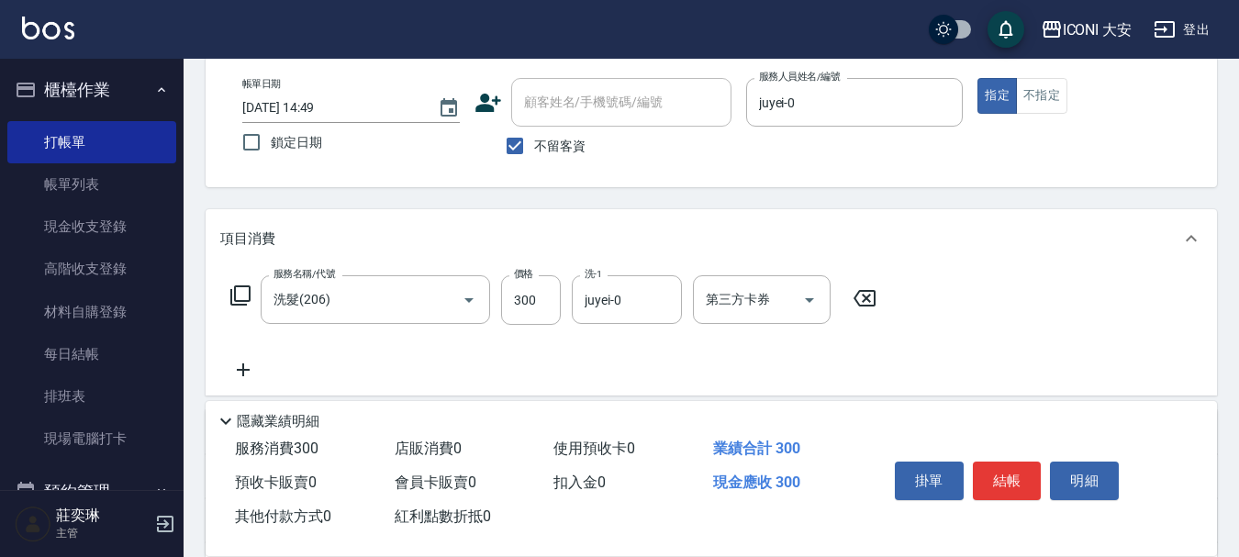
click at [243, 366] on icon at bounding box center [243, 369] width 13 height 13
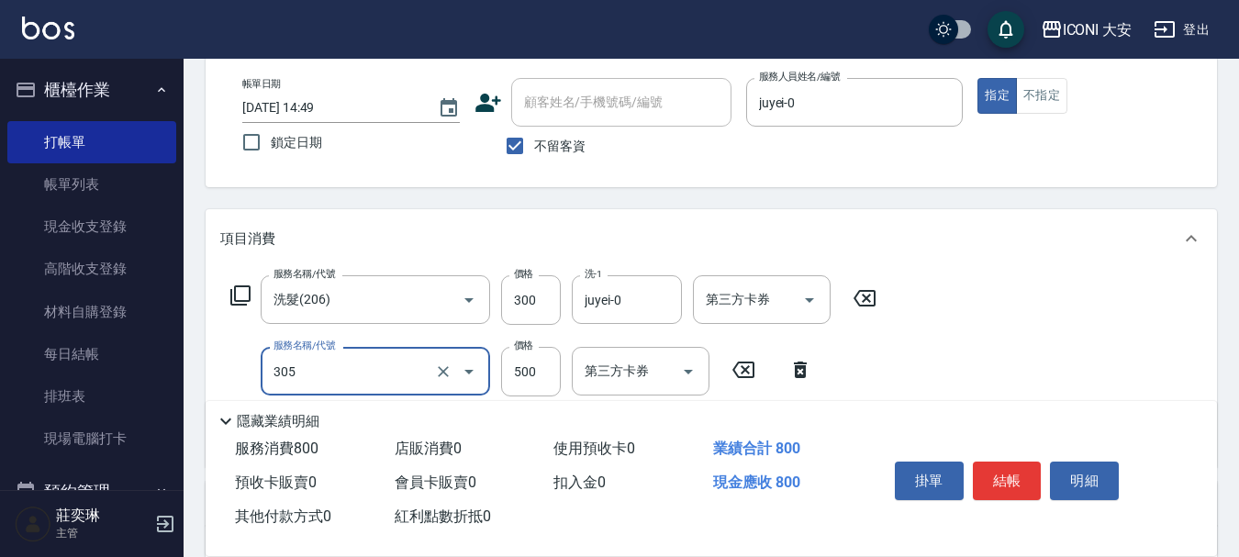
type input "剪髮(305)"
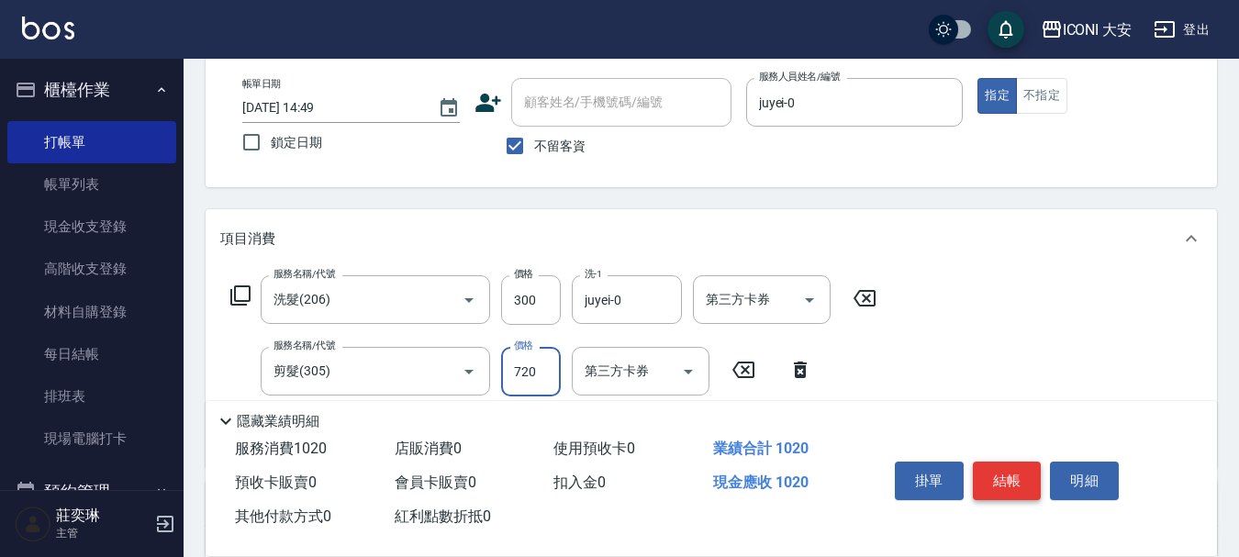
type input "720"
click at [991, 473] on button "結帳" at bounding box center [1007, 481] width 69 height 39
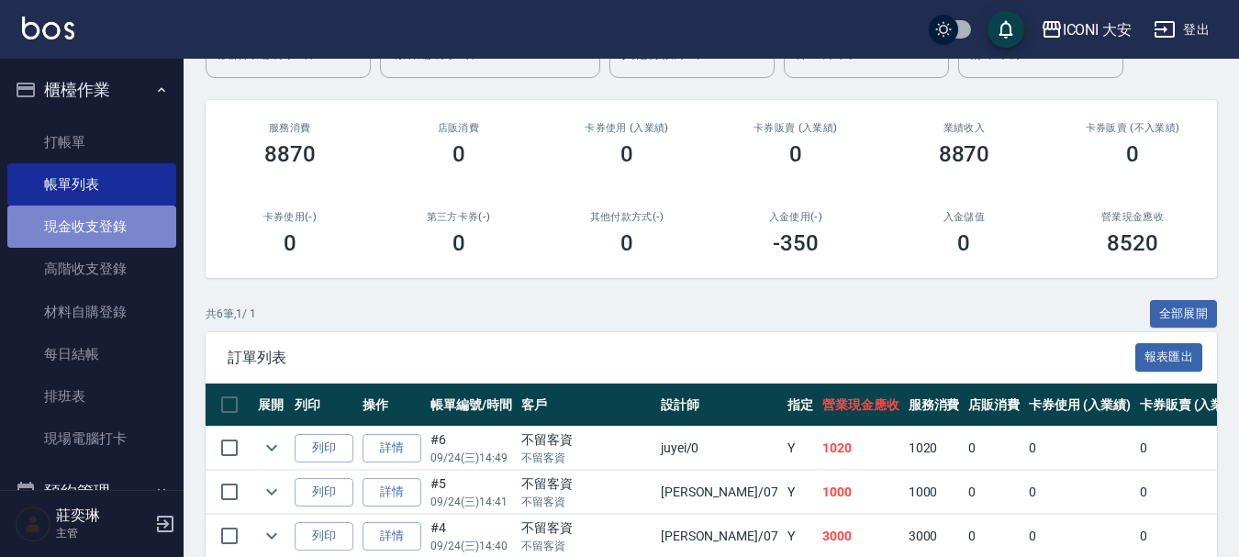
click at [106, 228] on link "現金收支登錄" at bounding box center [91, 227] width 169 height 42
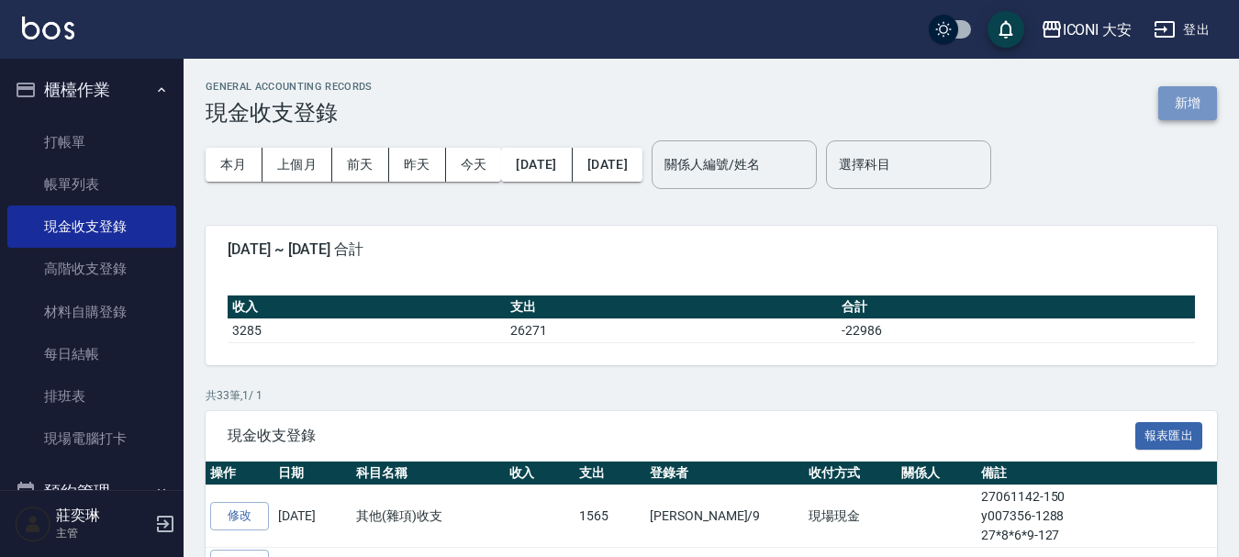
click at [1181, 106] on button "新增" at bounding box center [1187, 103] width 59 height 34
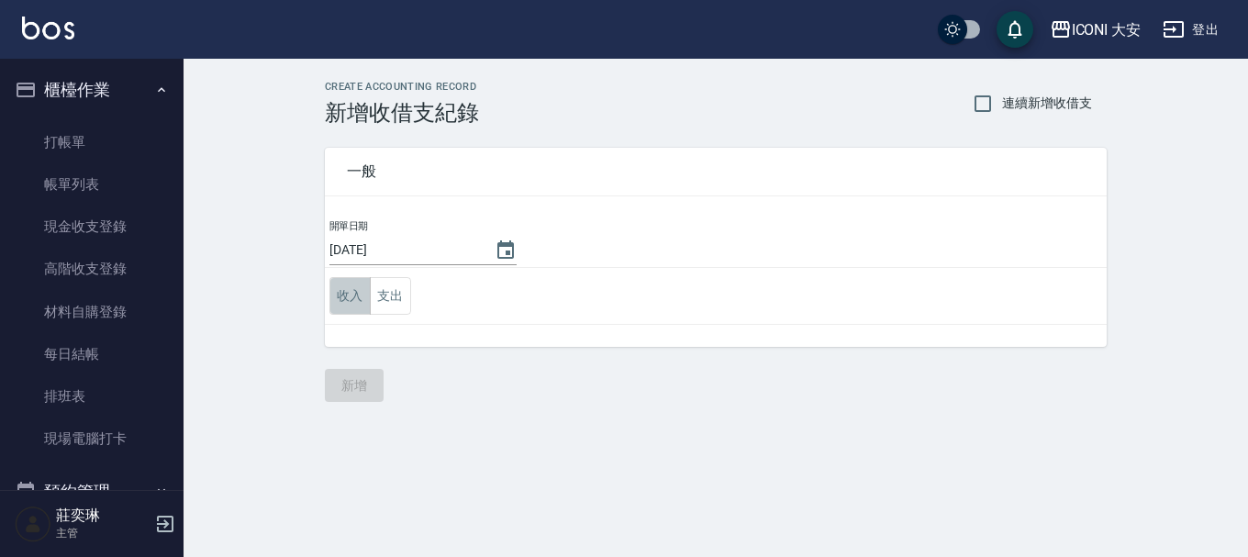
click at [339, 291] on button "收入" at bounding box center [349, 296] width 41 height 38
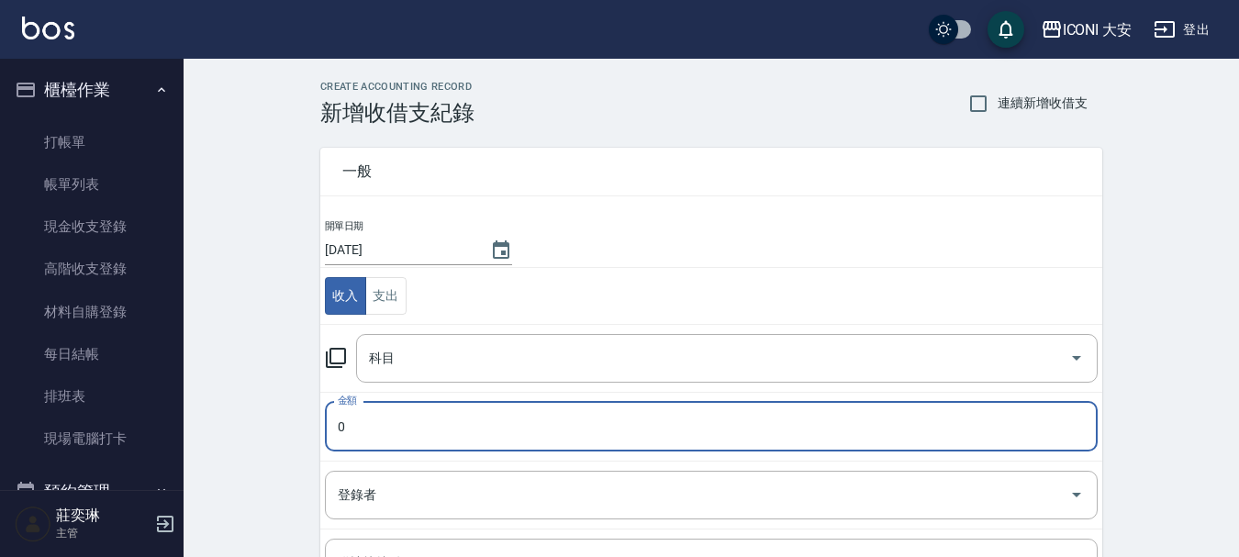
click at [388, 428] on input "0" at bounding box center [711, 427] width 773 height 50
type input "6450"
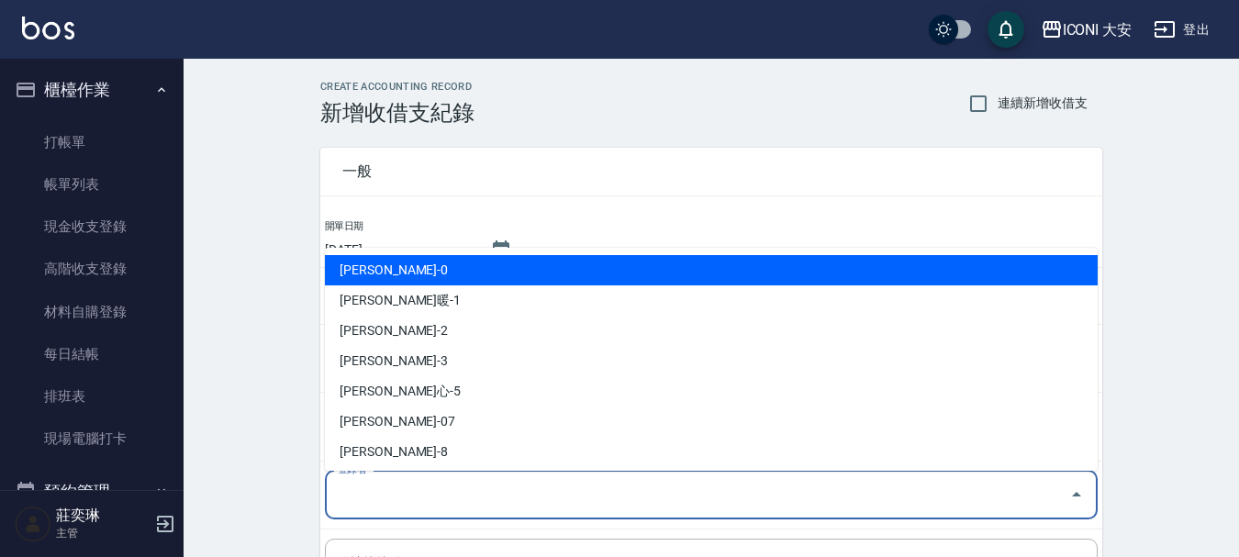
click at [462, 495] on input "登錄者" at bounding box center [697, 495] width 729 height 32
click at [392, 272] on li "[PERSON_NAME]-0" at bounding box center [711, 270] width 773 height 30
type input "[PERSON_NAME]-0"
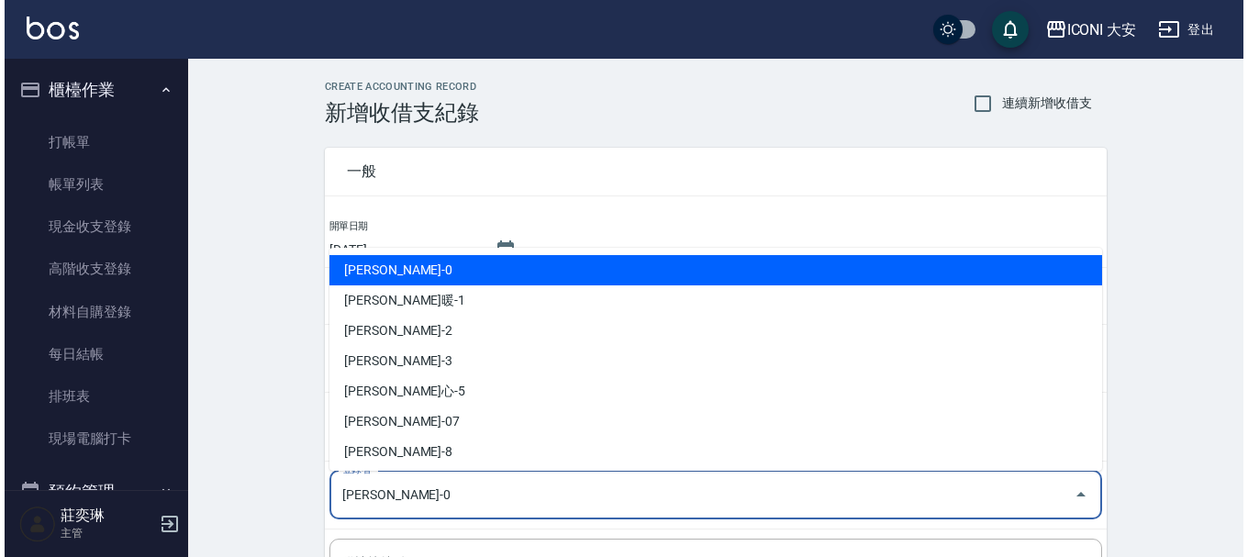
scroll to position [31, 0]
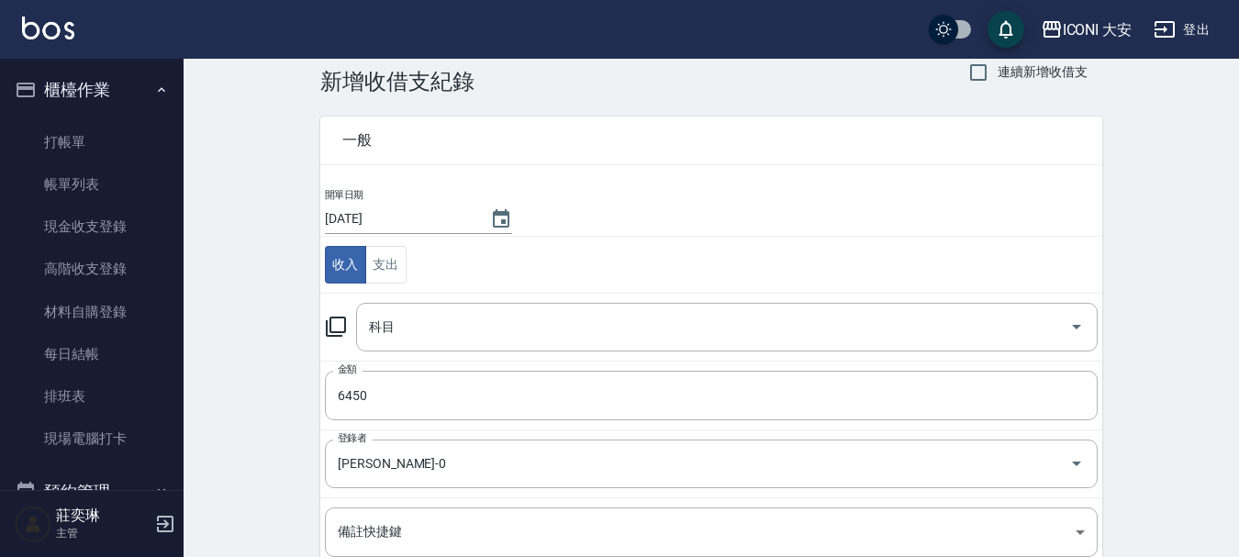
click at [335, 323] on icon at bounding box center [336, 327] width 22 height 22
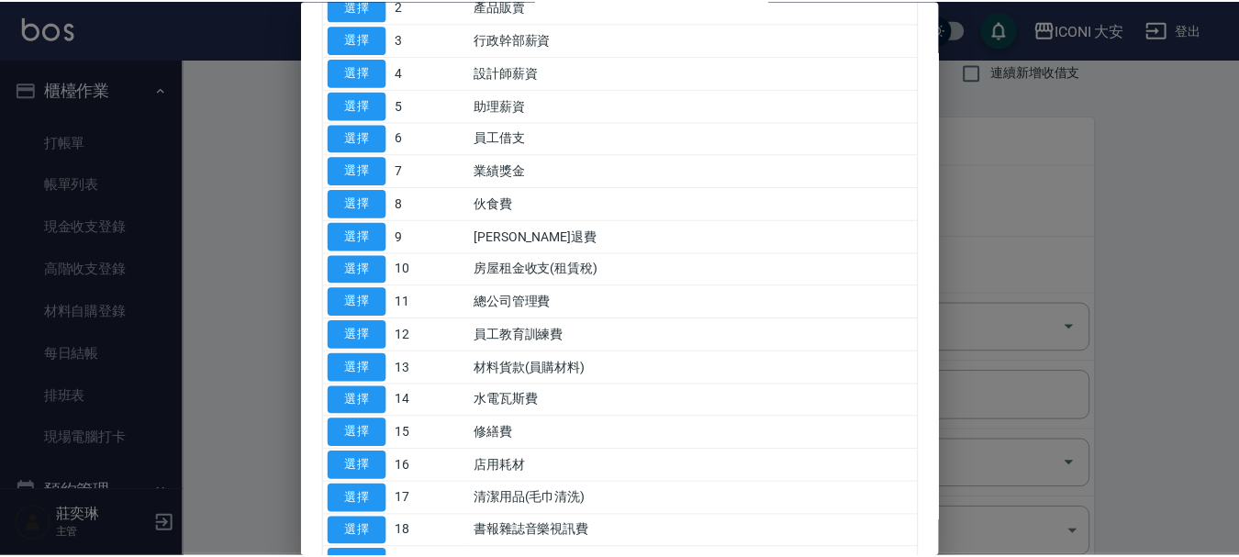
scroll to position [275, 0]
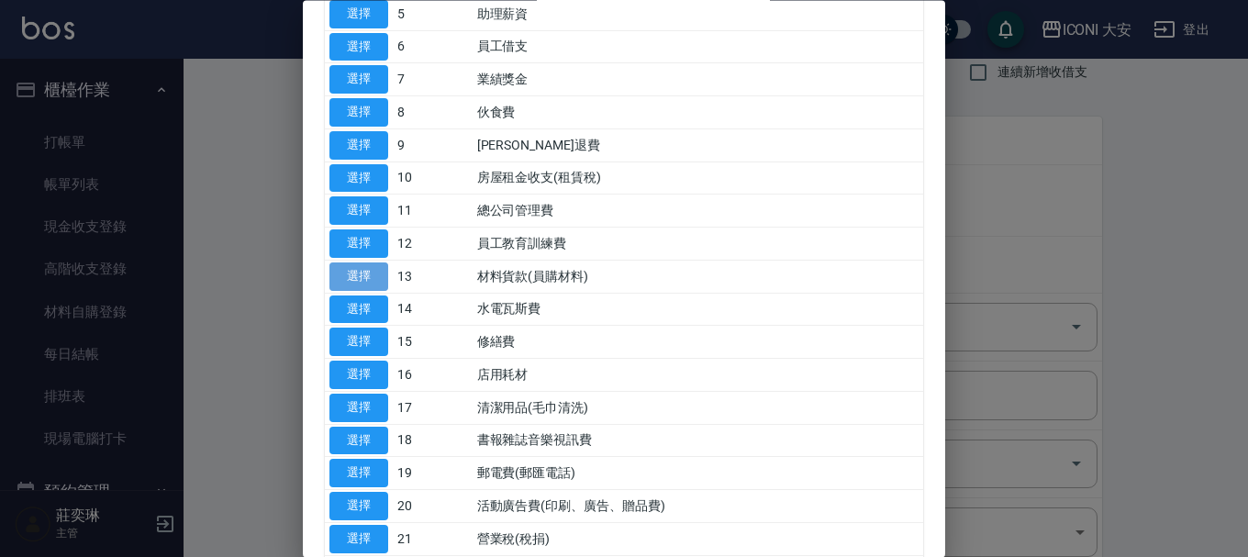
click at [371, 281] on button "選擇" at bounding box center [358, 276] width 59 height 28
type input "13 材料貨款(員購材料)"
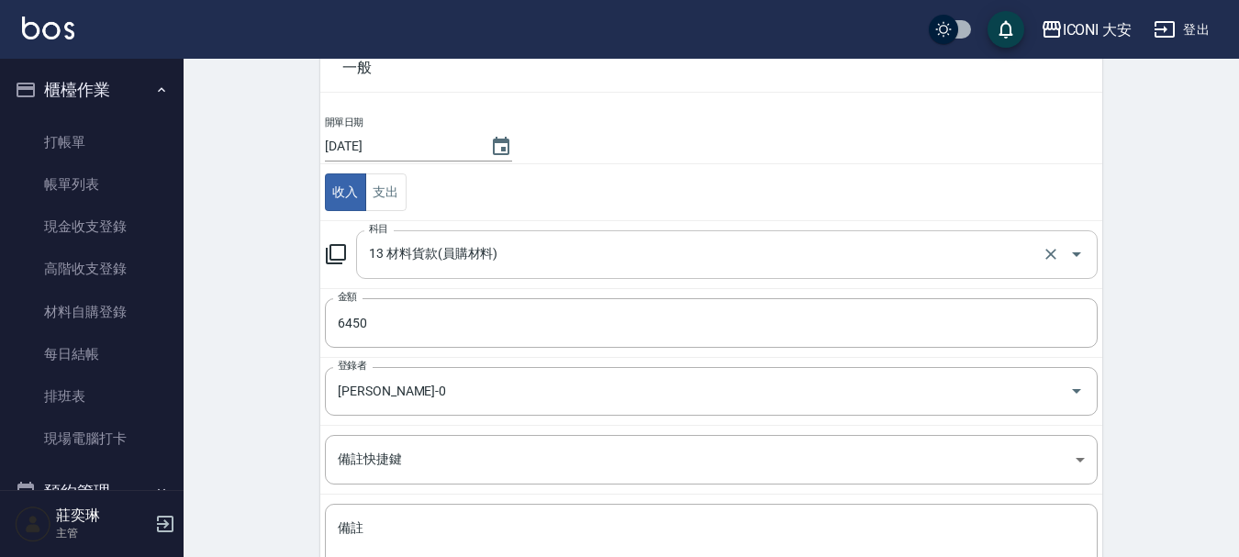
scroll to position [215, 0]
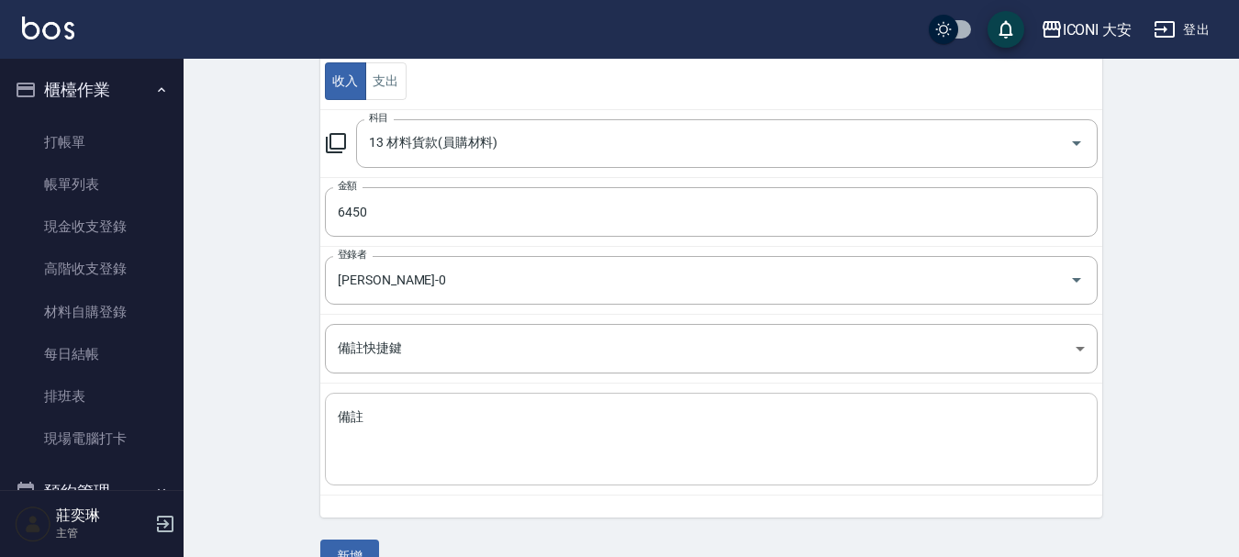
click at [405, 426] on textarea "備註" at bounding box center [711, 439] width 747 height 62
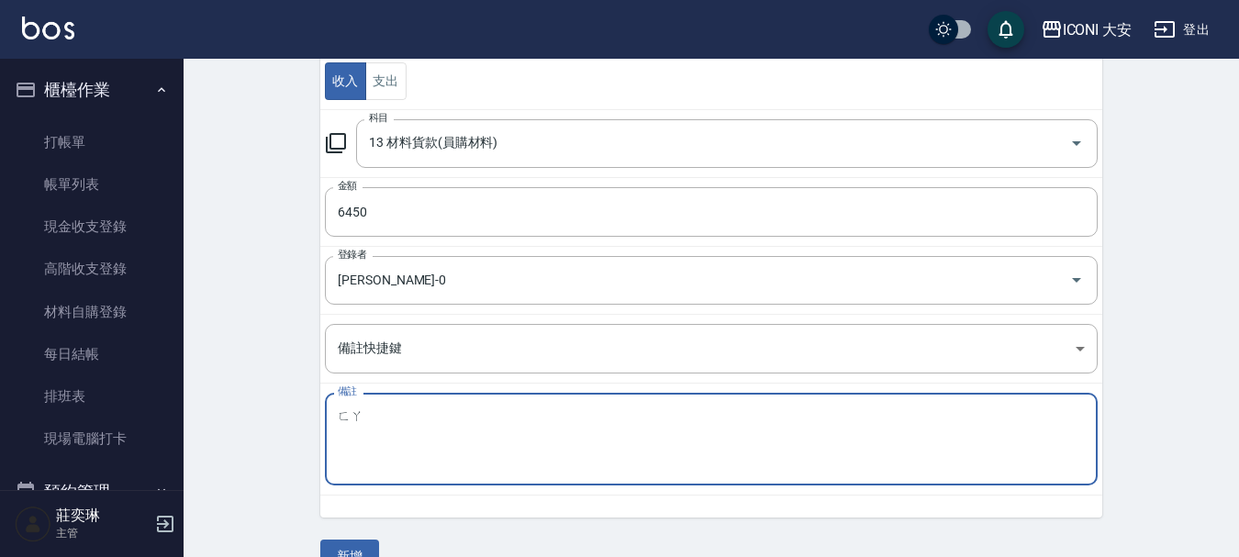
type textarea "法"
drag, startPoint x: 427, startPoint y: 409, endPoint x: 414, endPoint y: 413, distance: 13.4
click at [414, 413] on textarea "法元素黑密" at bounding box center [711, 439] width 747 height 62
click at [347, 411] on textarea "法元素黑密產品" at bounding box center [711, 439] width 747 height 62
drag, startPoint x: 350, startPoint y: 414, endPoint x: 328, endPoint y: 413, distance: 22.0
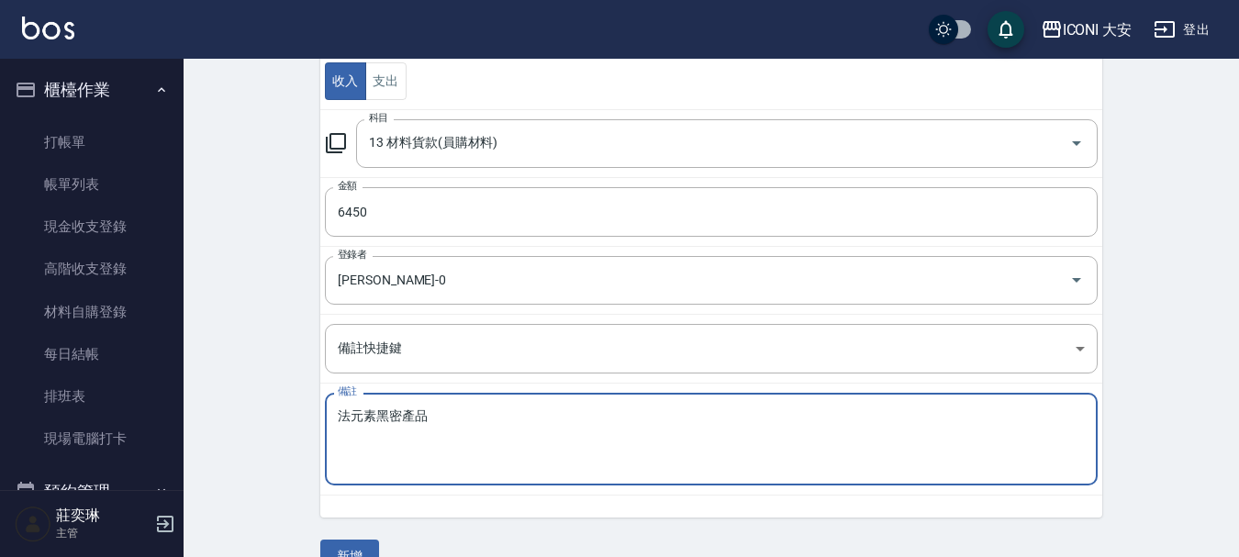
click at [328, 413] on div "法元素黑密產品 x 備註" at bounding box center [711, 439] width 773 height 93
click at [360, 411] on textarea "髮元素黑密產品" at bounding box center [711, 439] width 747 height 62
drag, startPoint x: 360, startPoint y: 411, endPoint x: 343, endPoint y: 415, distance: 16.9
click at [354, 412] on textarea "髮元素黑密產品" at bounding box center [711, 439] width 747 height 62
click at [465, 429] on textarea "髮元素黑密產品" at bounding box center [711, 439] width 747 height 62
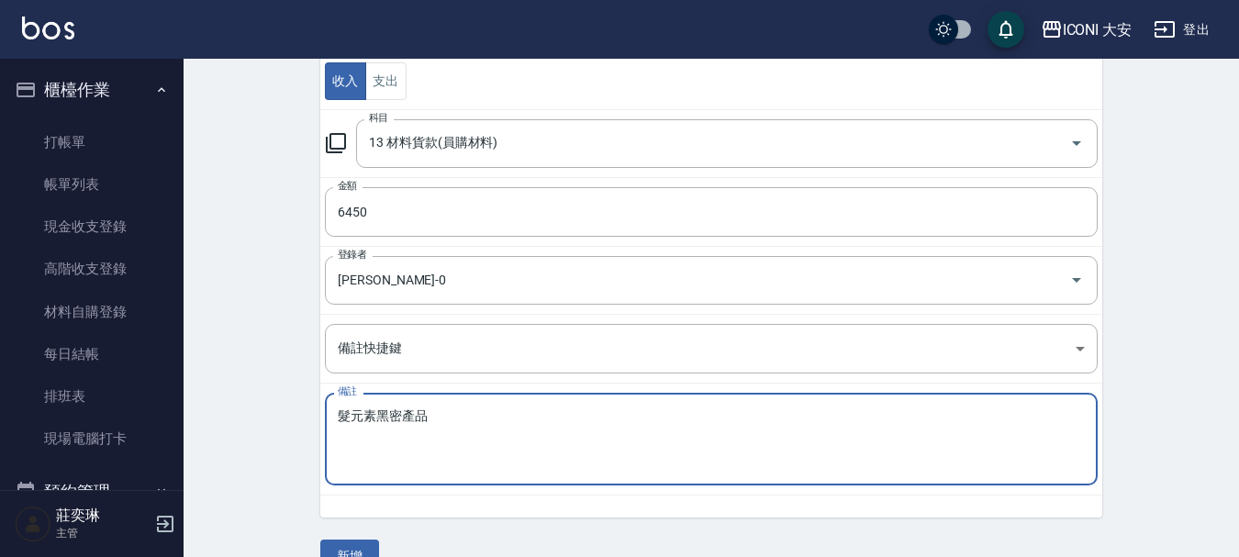
drag, startPoint x: 362, startPoint y: 411, endPoint x: 348, endPoint y: 412, distance: 14.7
click at [348, 412] on textarea "髮元素黑密產品" at bounding box center [711, 439] width 747 height 62
click at [351, 412] on textarea "髮 素黑密產品" at bounding box center [711, 439] width 747 height 62
drag, startPoint x: 366, startPoint y: 412, endPoint x: 355, endPoint y: 413, distance: 11.0
click at [355, 413] on textarea "元 素黑密產品" at bounding box center [711, 439] width 747 height 62
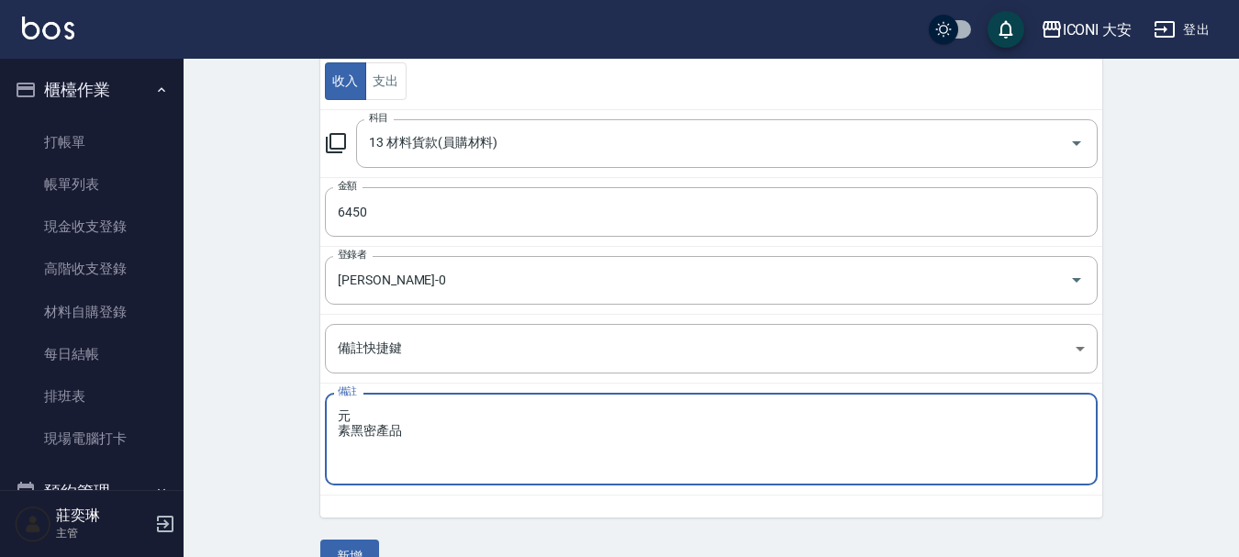
click at [330, 409] on div "元 素黑密產品 x 備註" at bounding box center [711, 439] width 773 height 93
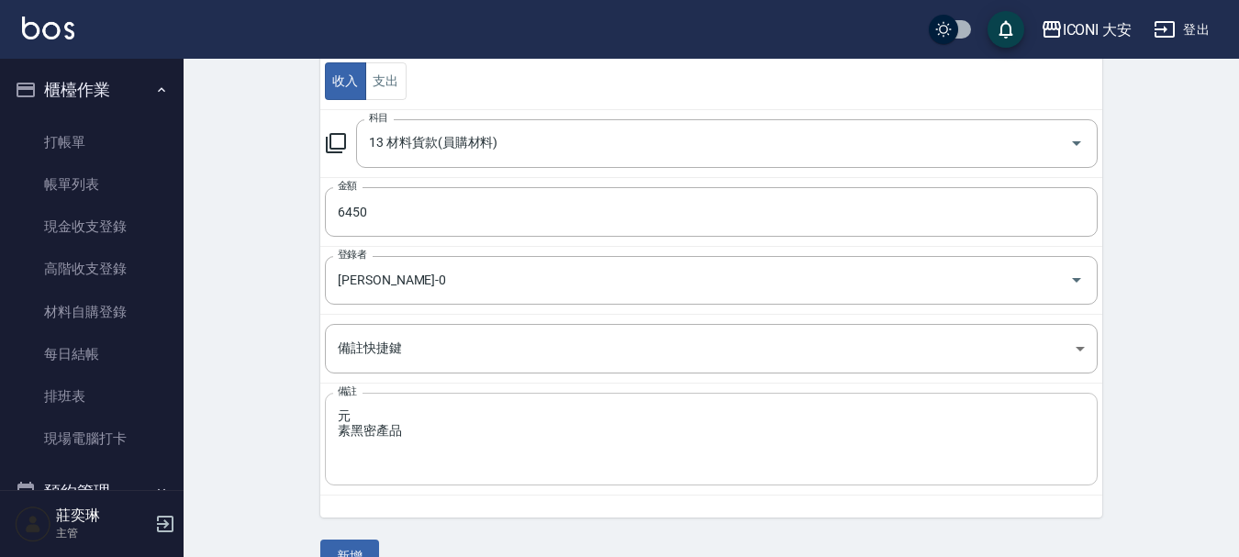
drag, startPoint x: 330, startPoint y: 409, endPoint x: 376, endPoint y: 409, distance: 45.9
click at [365, 409] on div "元 素黑密產品 x 備註" at bounding box center [711, 439] width 773 height 93
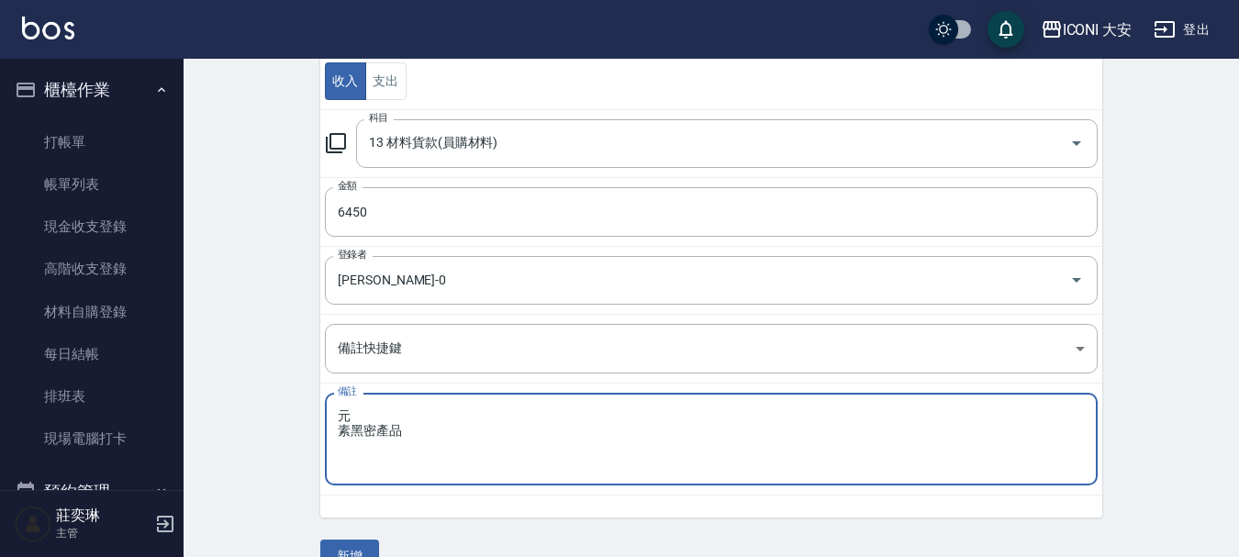
click at [337, 410] on div "元 素黑密產品 x 備註" at bounding box center [711, 439] width 773 height 93
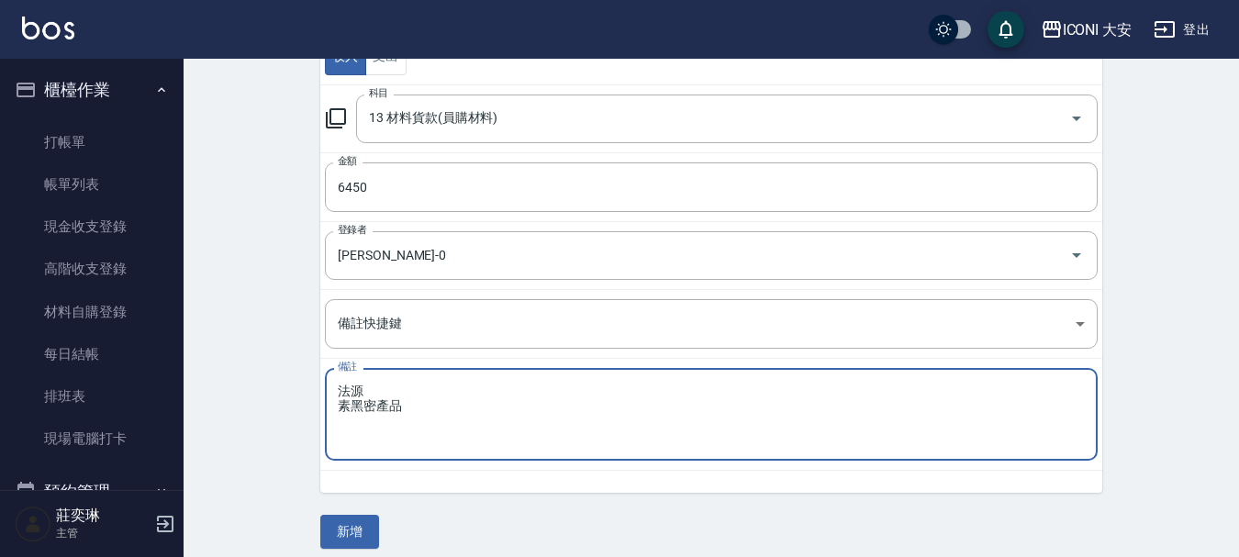
scroll to position [253, 0]
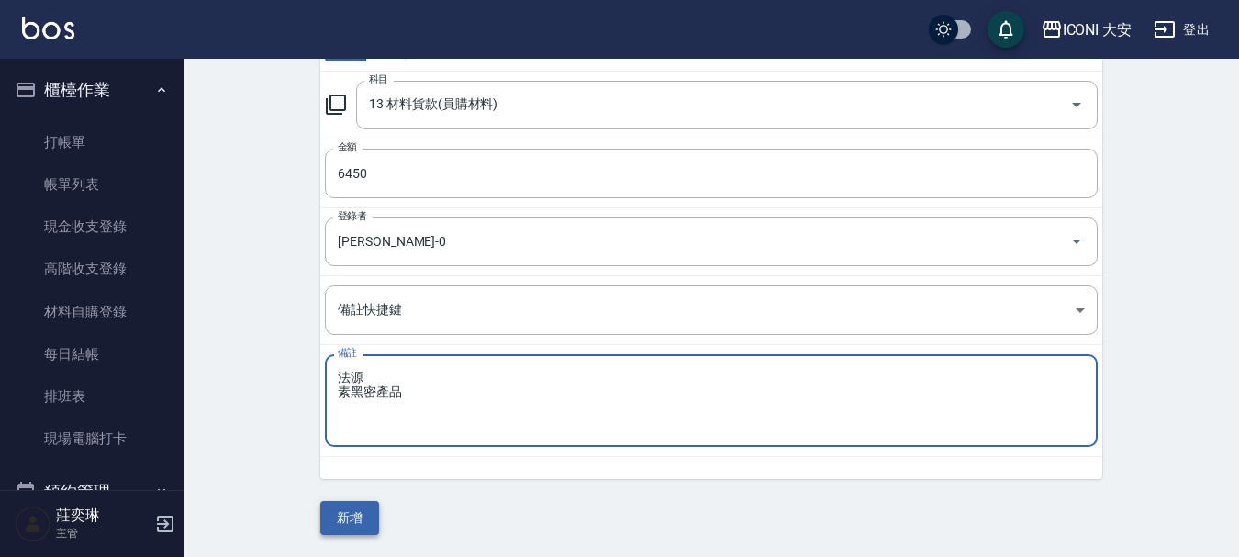
type textarea "法源 素黑密產品"
click at [352, 511] on button "新增" at bounding box center [349, 518] width 59 height 34
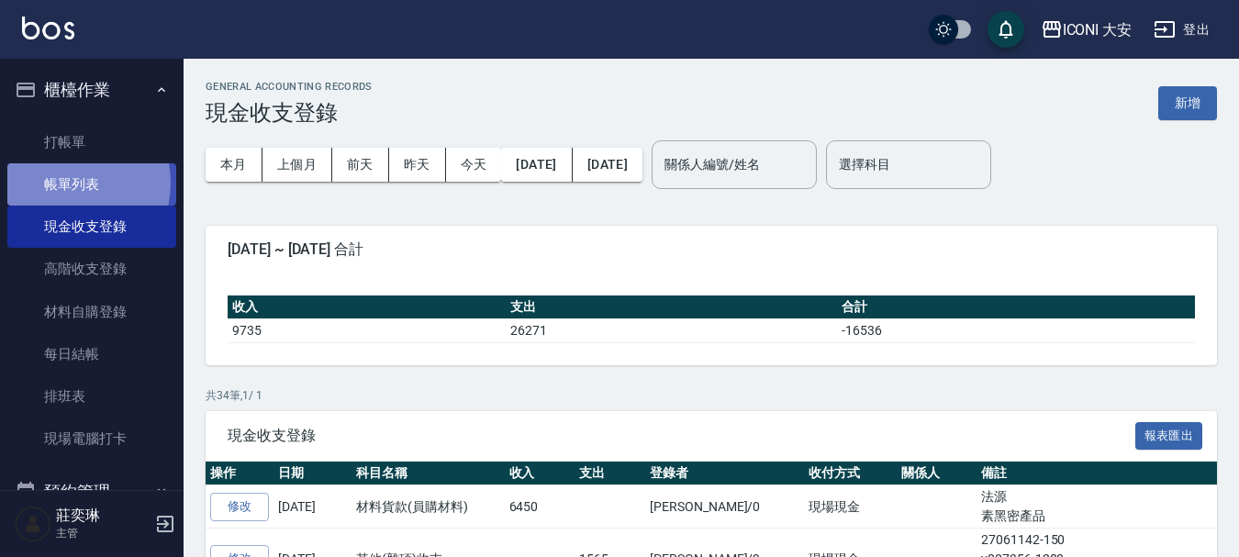
click at [65, 183] on link "帳單列表" at bounding box center [91, 184] width 169 height 42
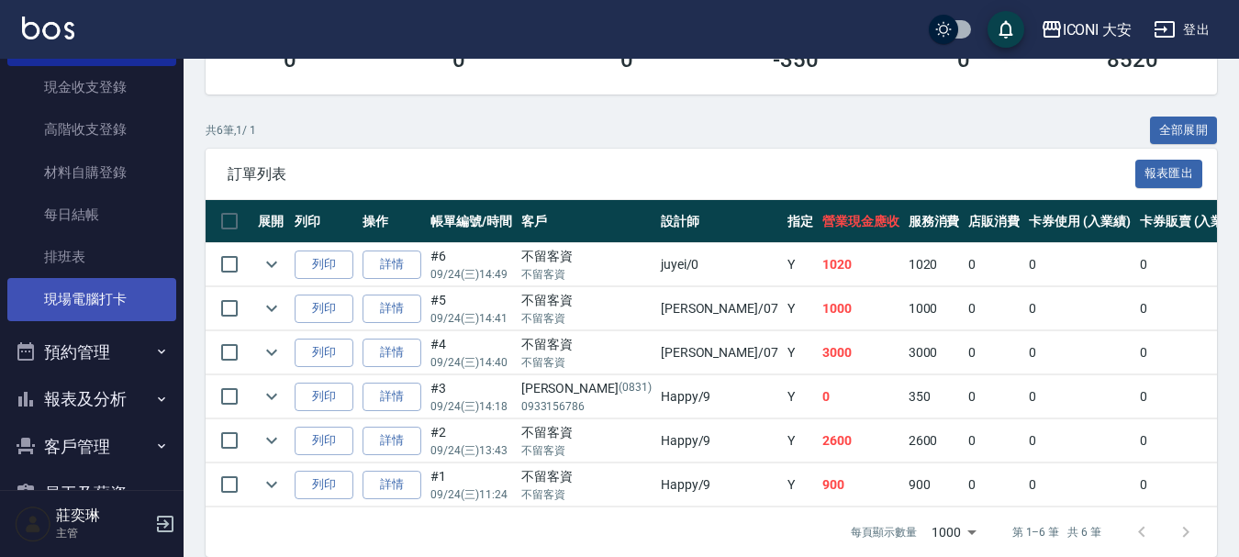
scroll to position [275, 0]
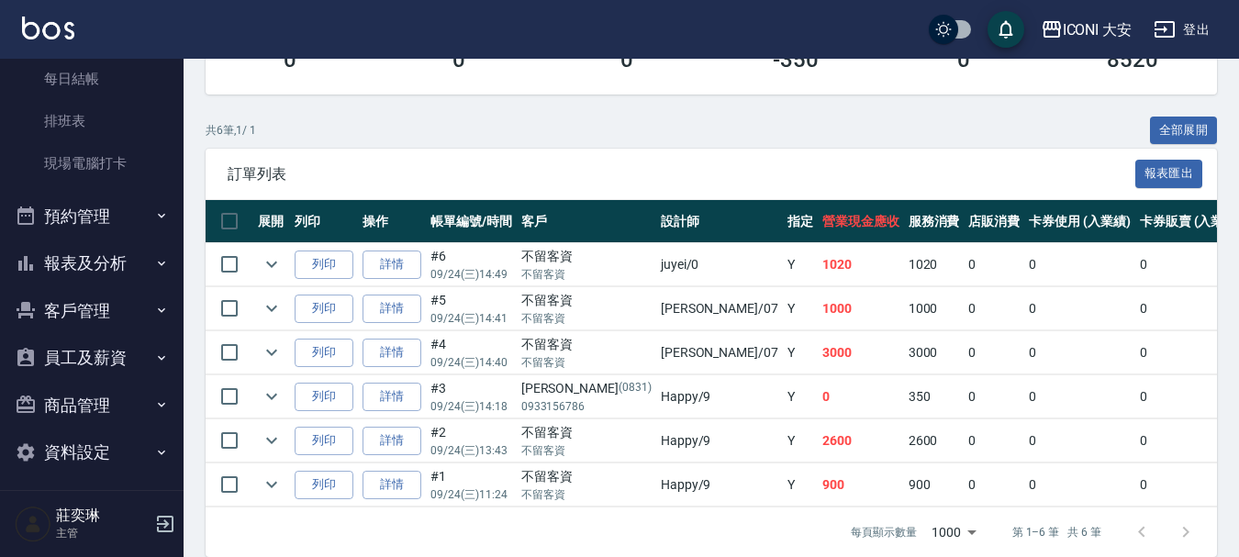
click at [90, 259] on button "報表及分析" at bounding box center [91, 263] width 169 height 48
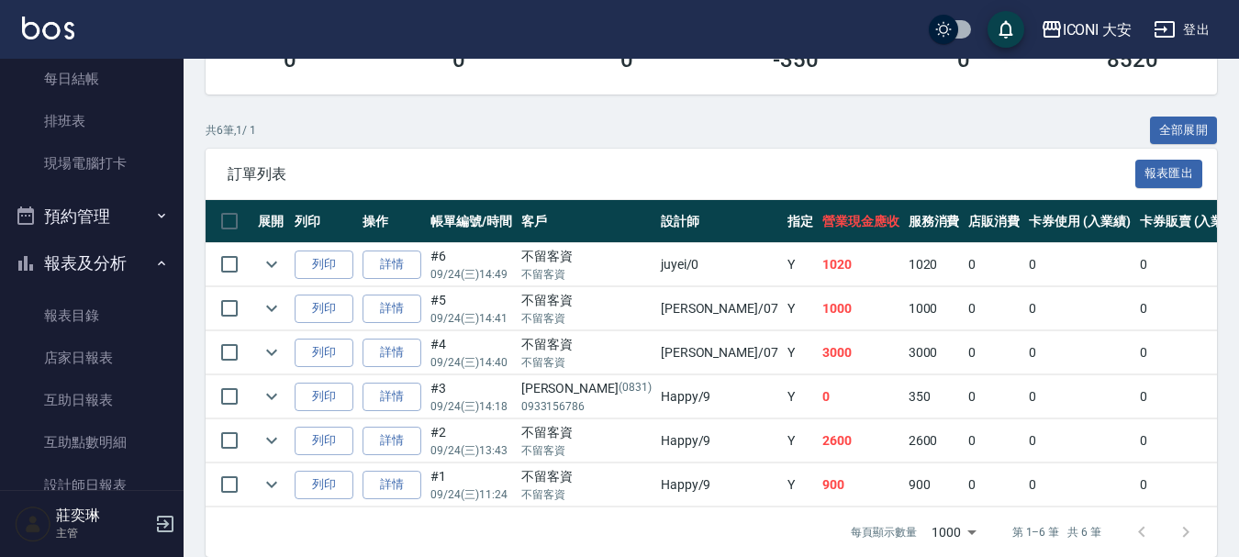
scroll to position [459, 0]
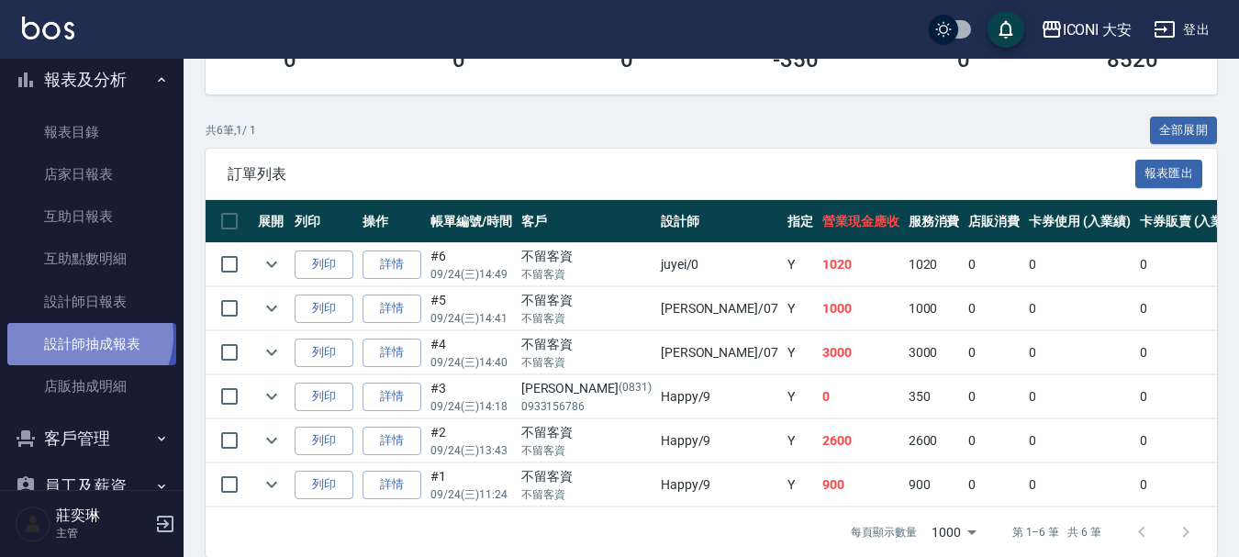
click at [86, 336] on link "設計師抽成報表" at bounding box center [91, 344] width 169 height 42
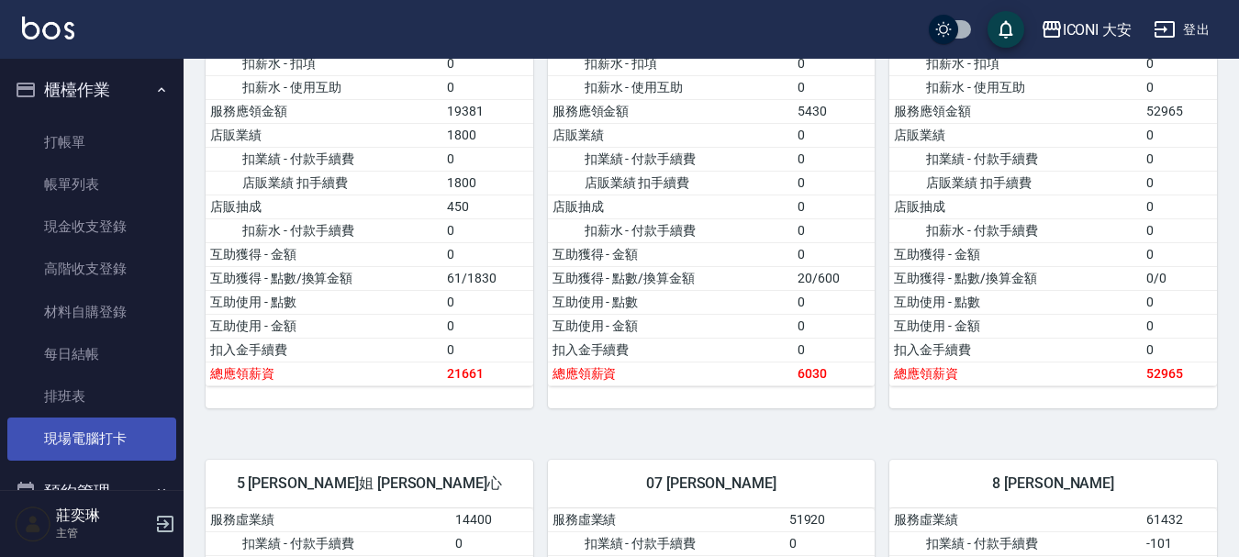
scroll to position [551, 0]
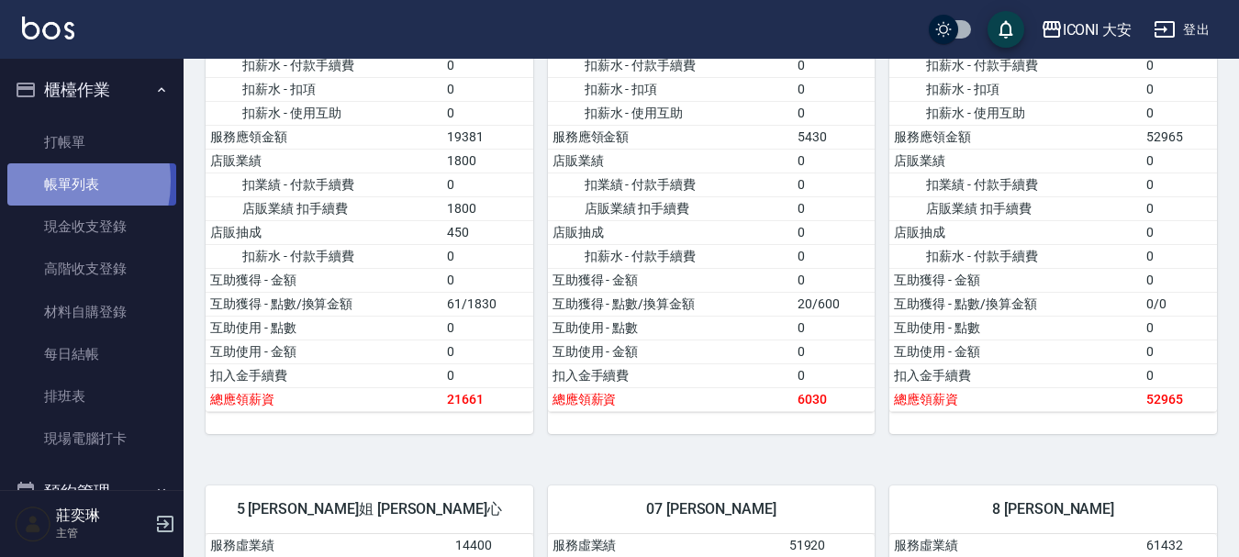
click at [40, 182] on link "帳單列表" at bounding box center [91, 184] width 169 height 42
